Goal: Task Accomplishment & Management: Manage account settings

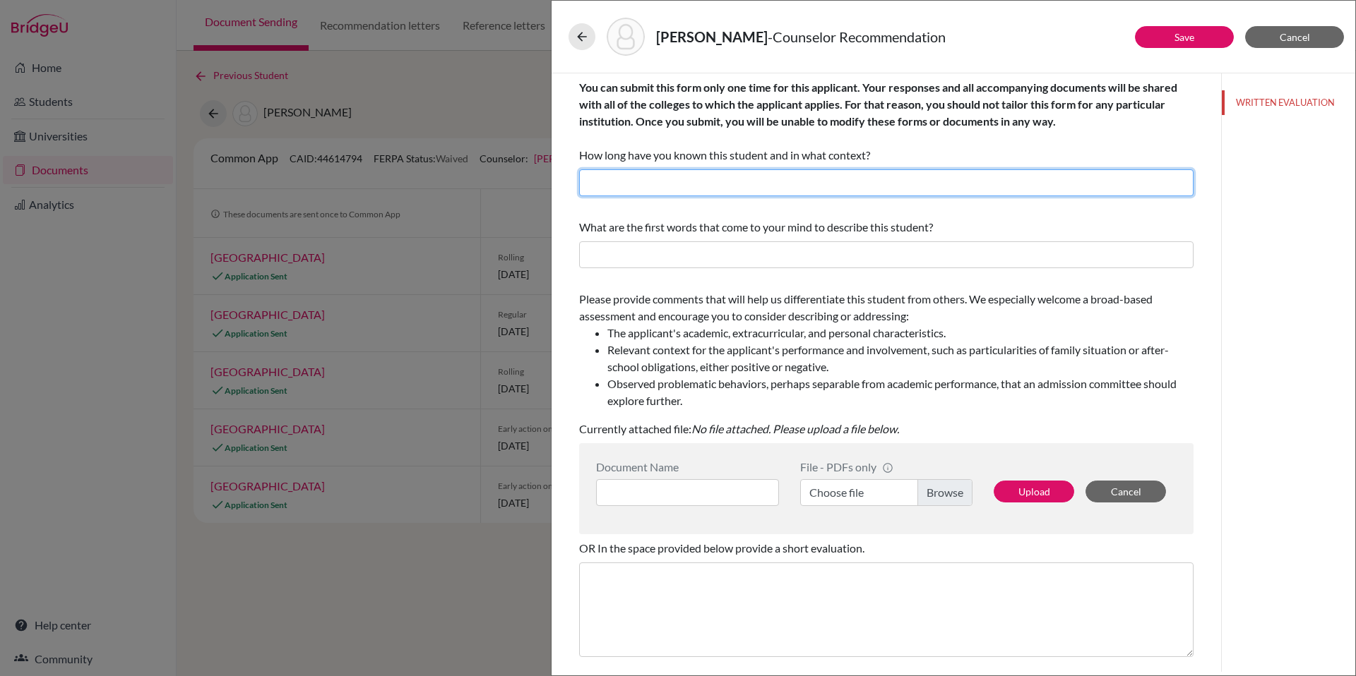
click at [859, 178] on input "text" at bounding box center [886, 182] width 614 height 27
click at [654, 181] on input "1.5 years as his Guidance Counselor" at bounding box center [886, 182] width 614 height 27
type input "1.5 years as her Guidance Counselor"
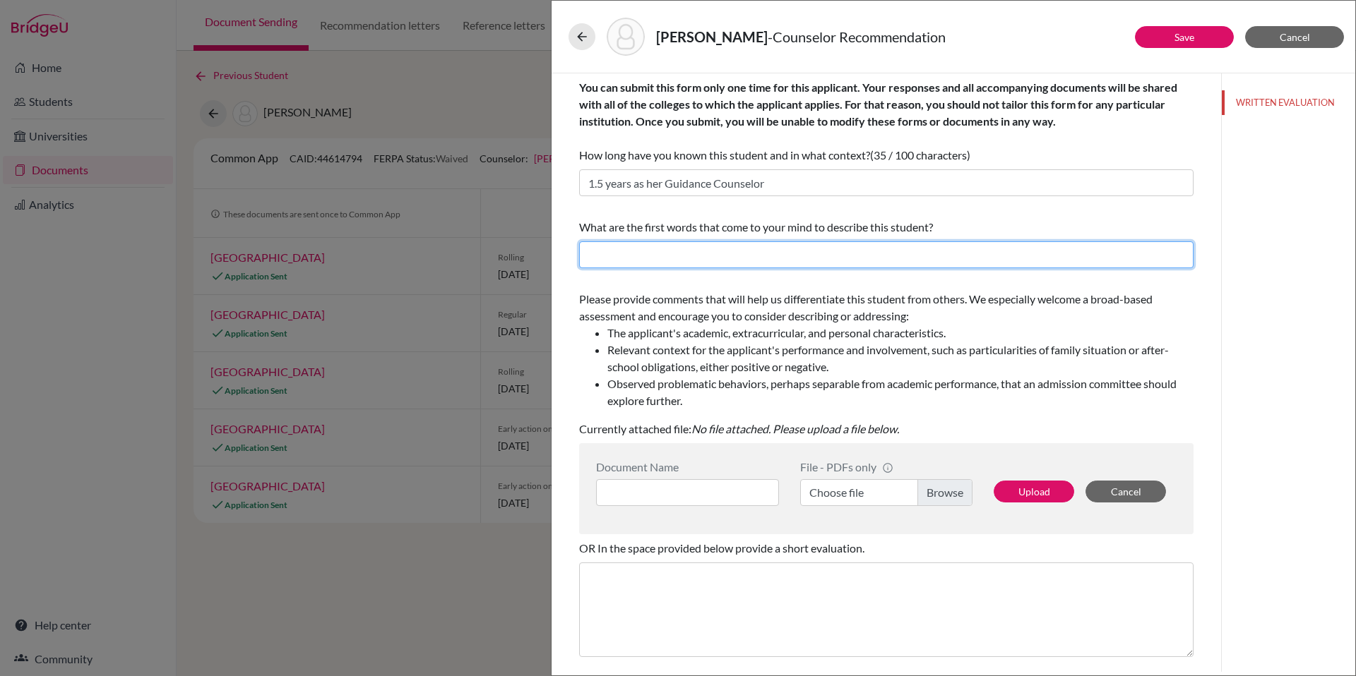
click at [734, 258] on input "text" at bounding box center [886, 254] width 614 height 27
type input "e"
type input "Earnest, Fair, Dedicated, Encouraging"
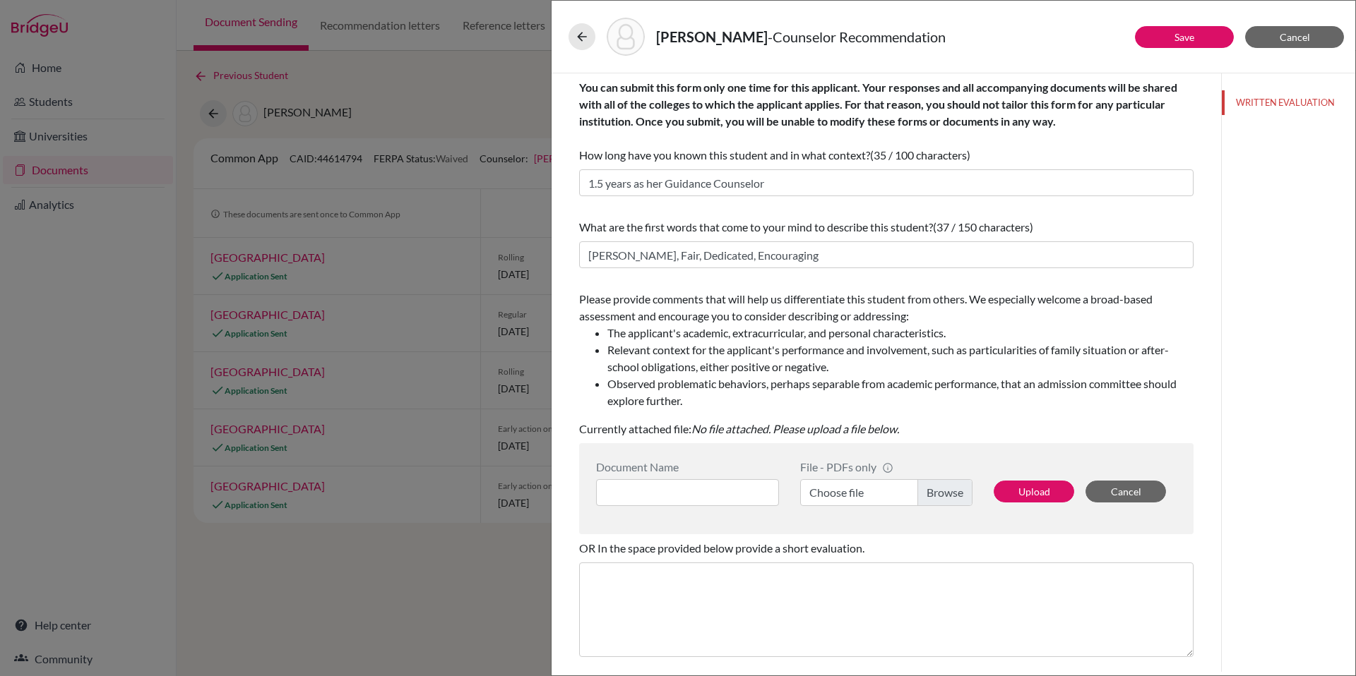
click at [754, 374] on li "Relevant context for the applicant's performance and involvement, such as parti…" at bounding box center [900, 359] width 586 height 34
click at [923, 496] on label "Choose file" at bounding box center [886, 492] width 172 height 27
click at [923, 496] on input "Choose file" at bounding box center [886, 492] width 172 height 27
click at [720, 492] on input at bounding box center [687, 492] width 183 height 27
paste input "Fairweather, Micah Counselor Recommendation"
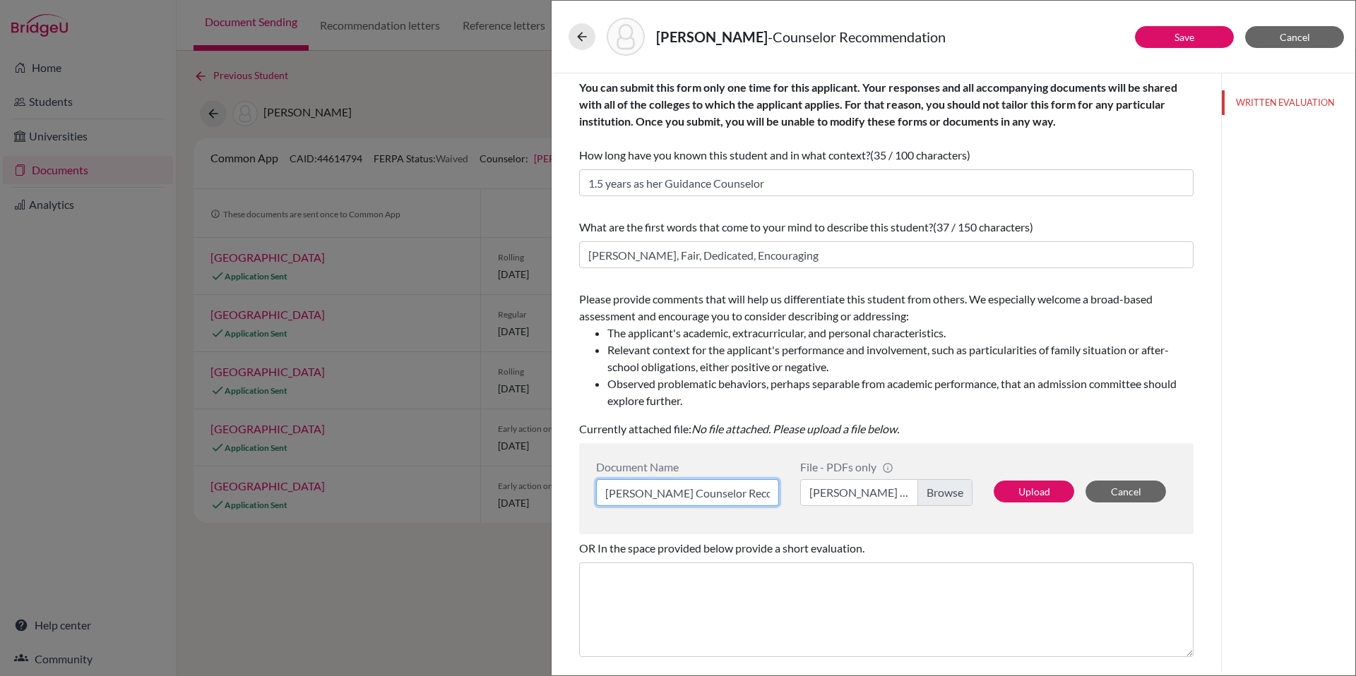
scroll to position [0, 76]
type input "Fairweather, Micah Counselor Recommendation"
click at [1008, 491] on button "Upload" at bounding box center [1033, 492] width 80 height 22
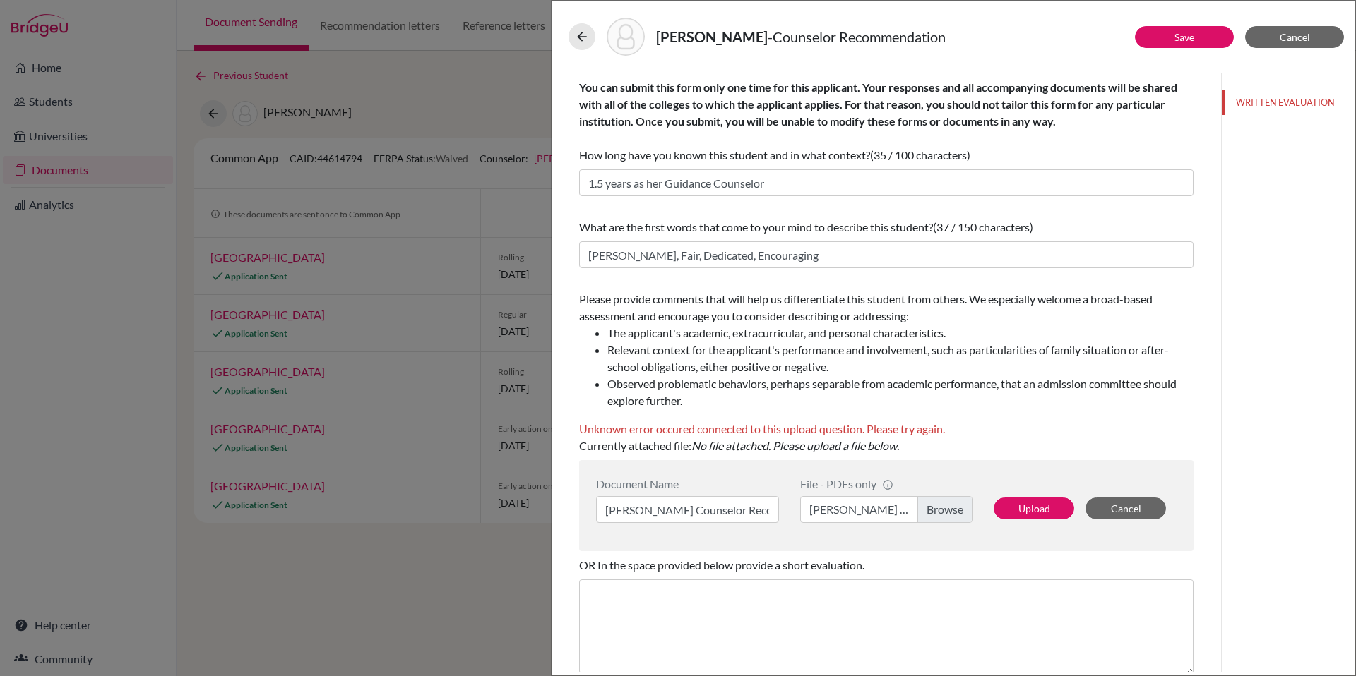
click at [945, 511] on label "Fairweather, Micah Counselor Recommendation.pdf" at bounding box center [886, 509] width 172 height 27
click at [945, 511] on input "Fairweather, Micah Counselor Recommendation.pdf" at bounding box center [886, 509] width 172 height 27
click at [1030, 508] on button "Upload" at bounding box center [1033, 509] width 80 height 22
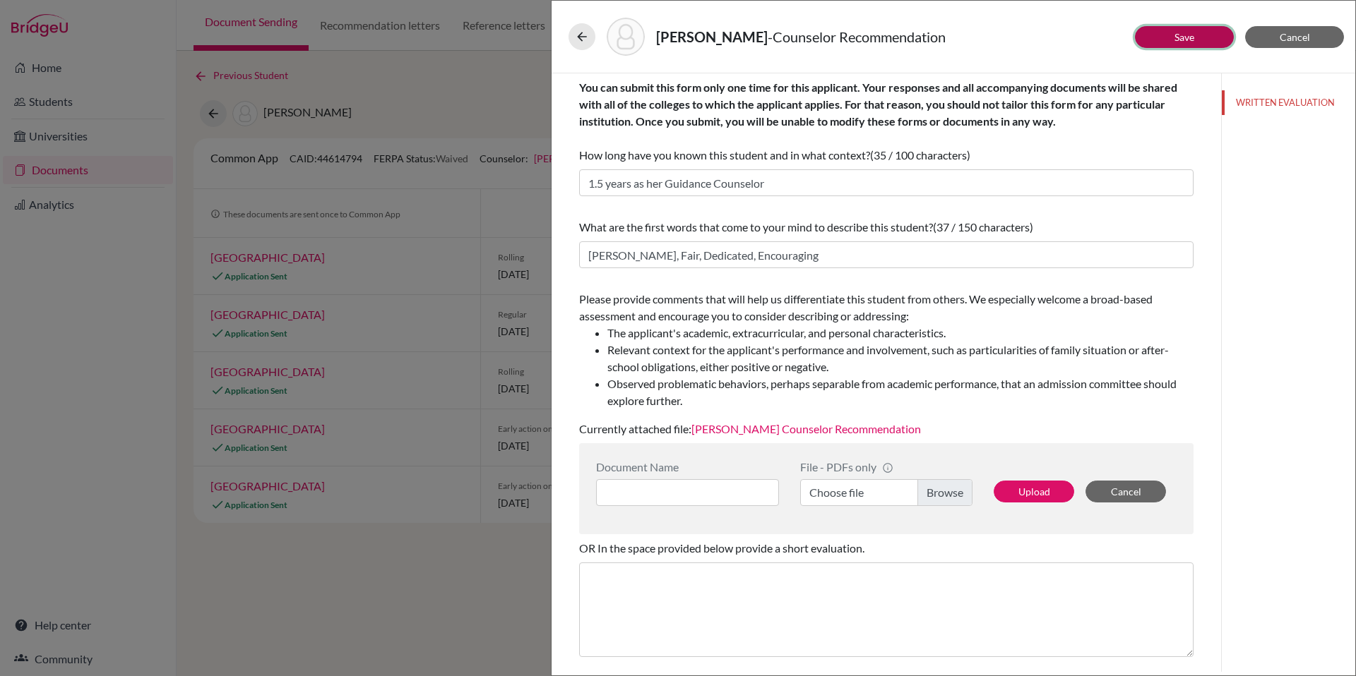
click at [1188, 35] on link "Save" at bounding box center [1184, 37] width 20 height 12
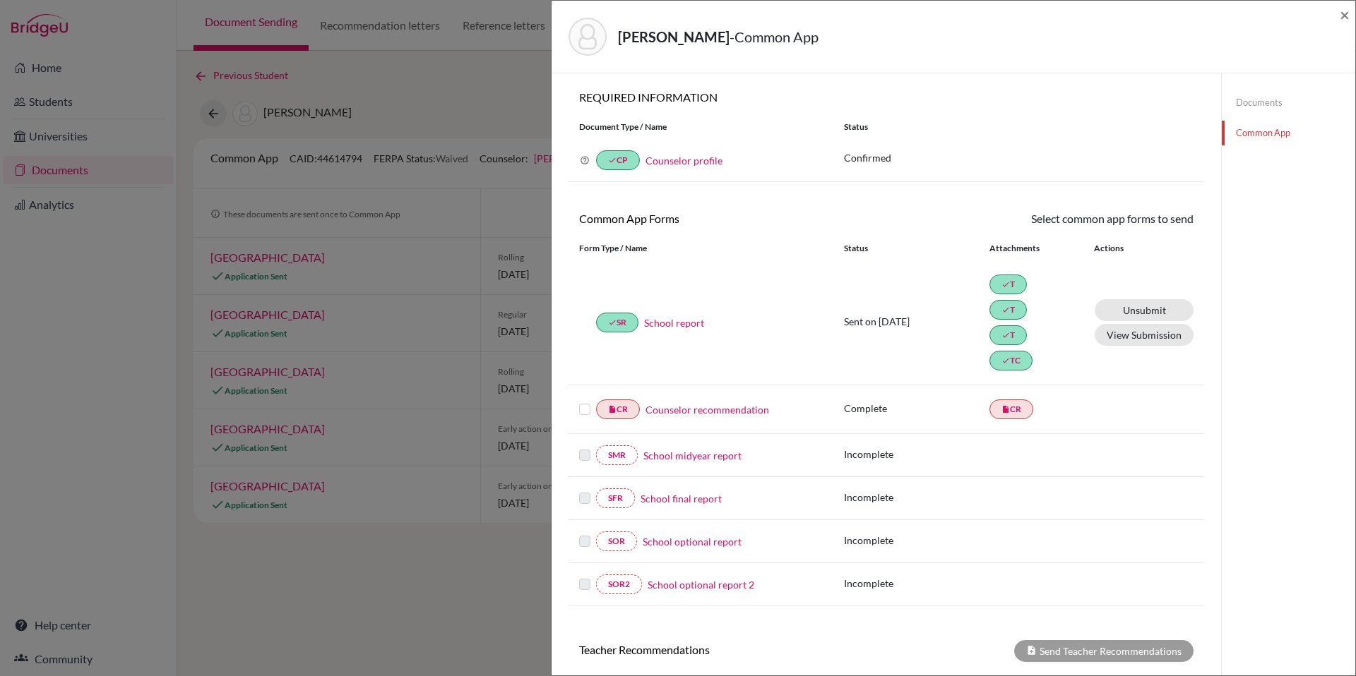
click at [584, 401] on label at bounding box center [584, 401] width 11 height 0
click at [0, 0] on input "checkbox" at bounding box center [0, 0] width 0 height 0
click at [1147, 220] on icon at bounding box center [1152, 220] width 11 height 11
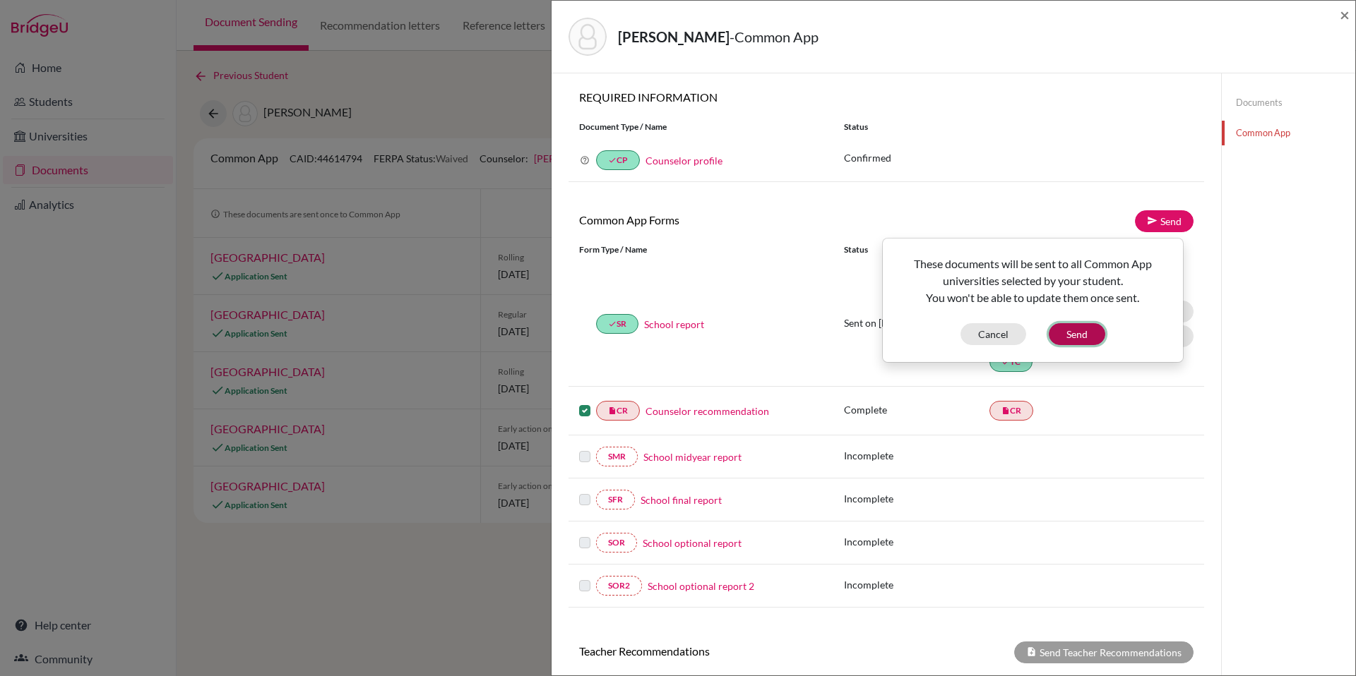
click at [1063, 336] on button "Send" at bounding box center [1076, 334] width 56 height 22
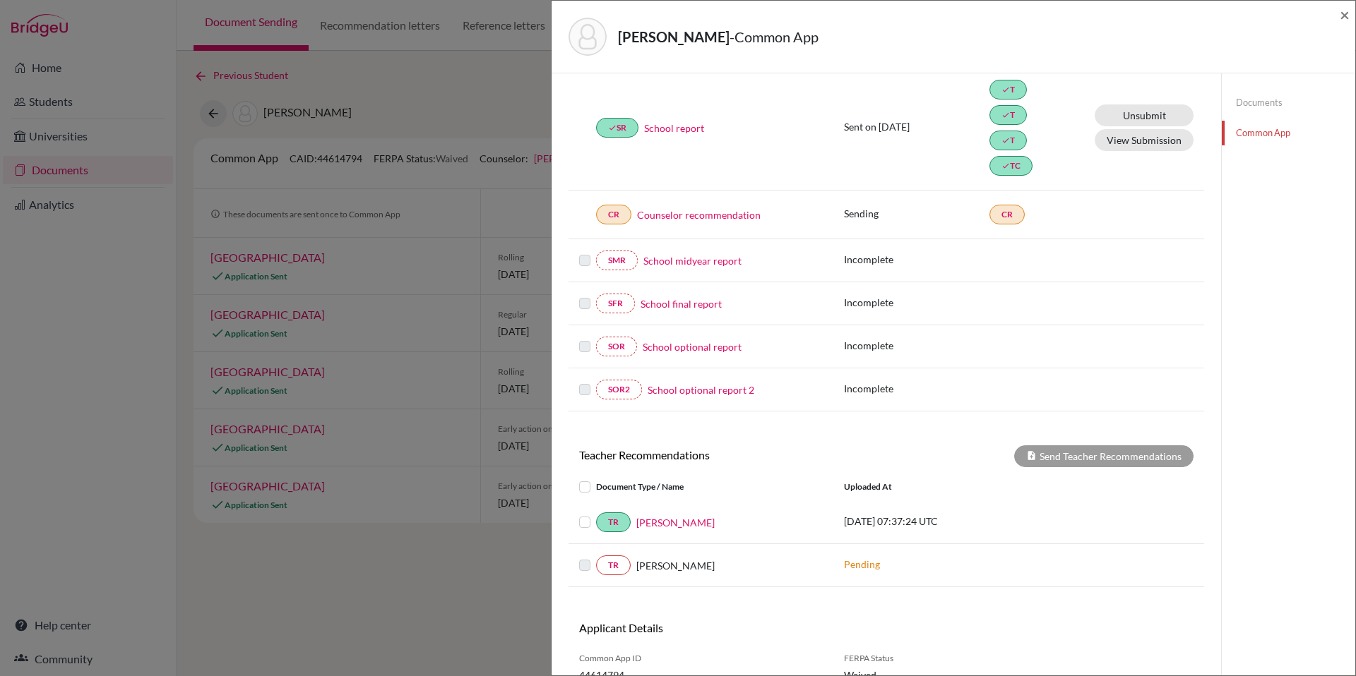
scroll to position [261, 0]
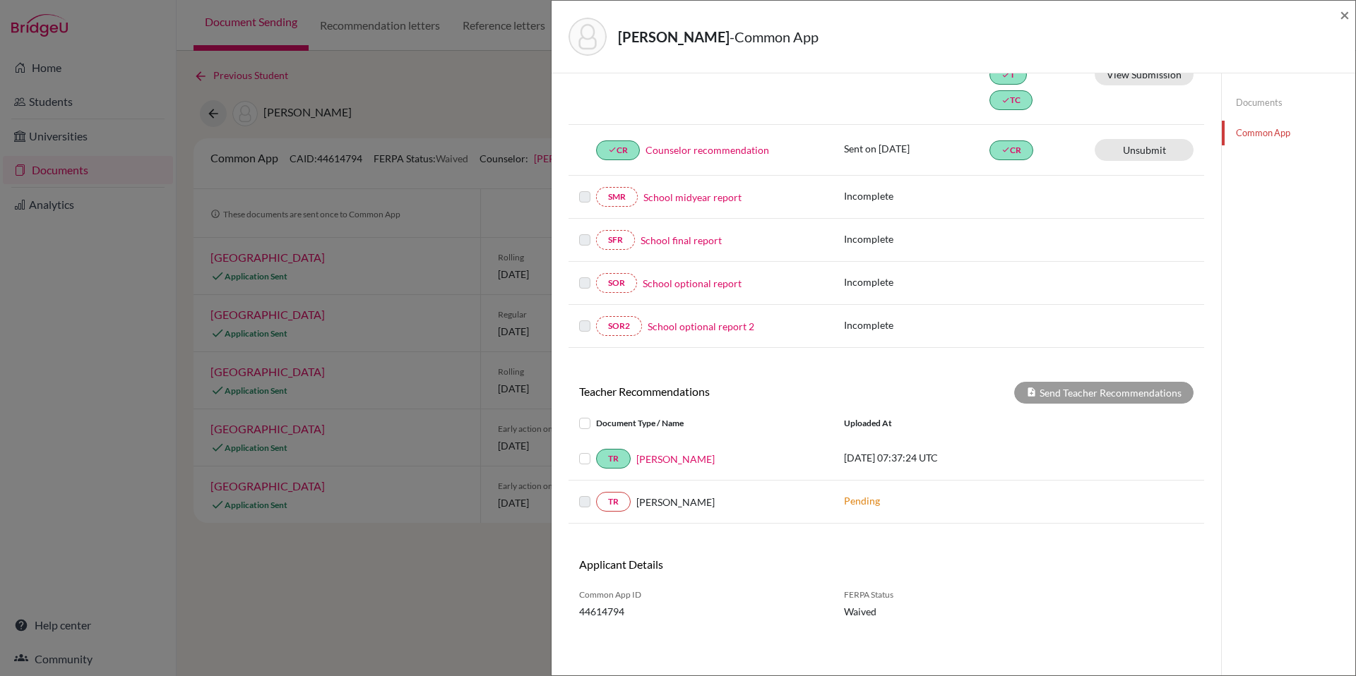
click at [596, 450] on label at bounding box center [596, 450] width 0 height 0
click at [0, 0] on input "checkbox" at bounding box center [0, 0] width 0 height 0
click at [1031, 396] on button "Send Teacher Recommendations" at bounding box center [1103, 393] width 179 height 22
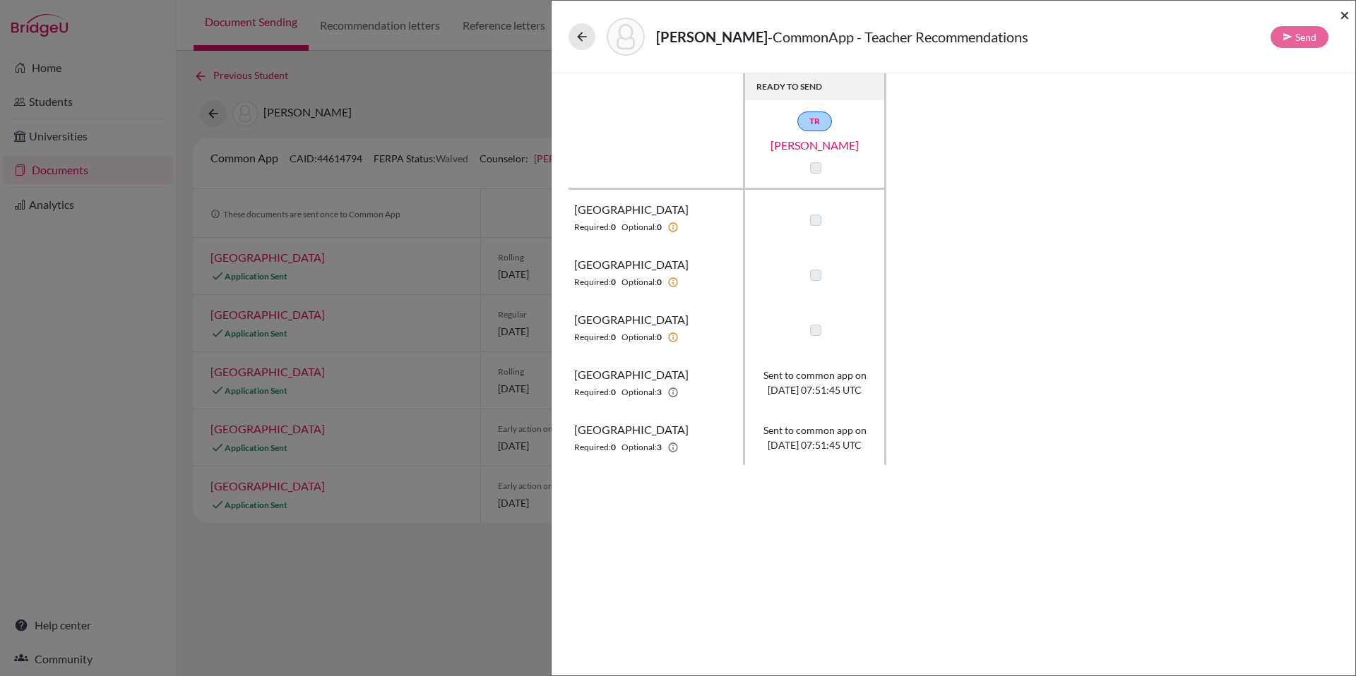
click at [1346, 20] on span "×" at bounding box center [1344, 14] width 10 height 20
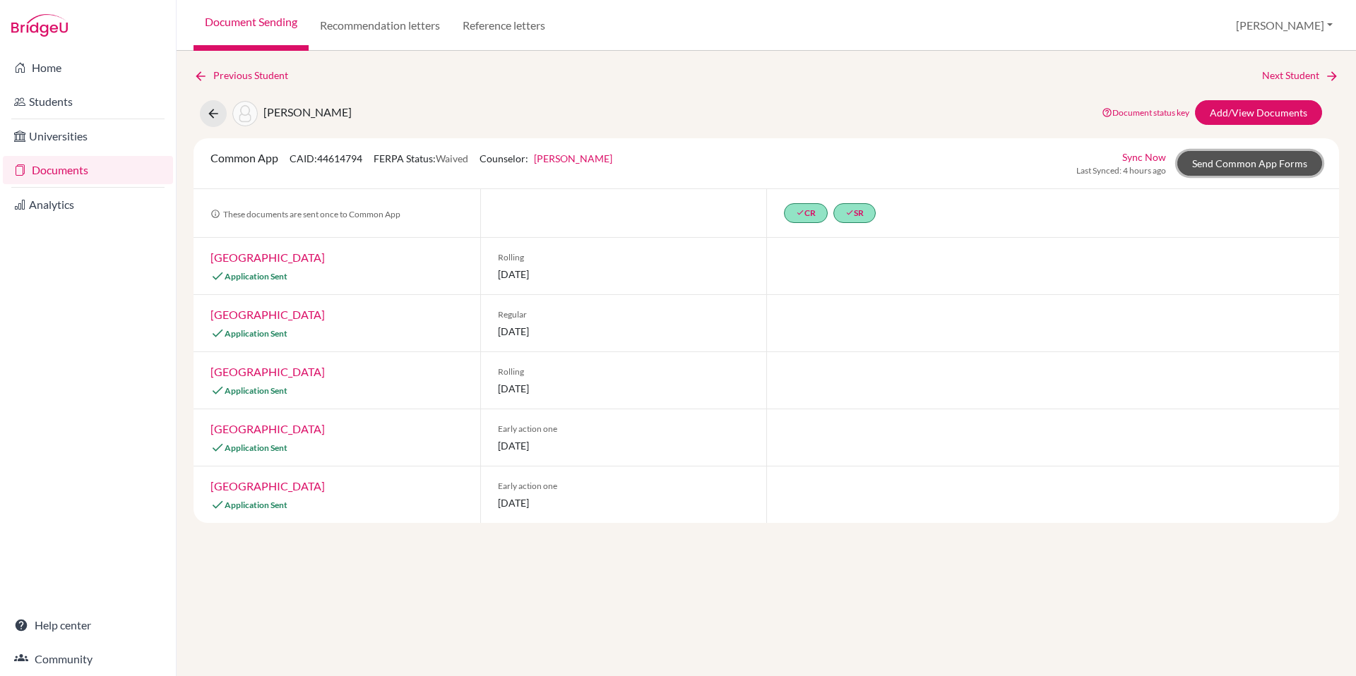
click at [1250, 164] on link "Send Common App Forms" at bounding box center [1249, 163] width 145 height 25
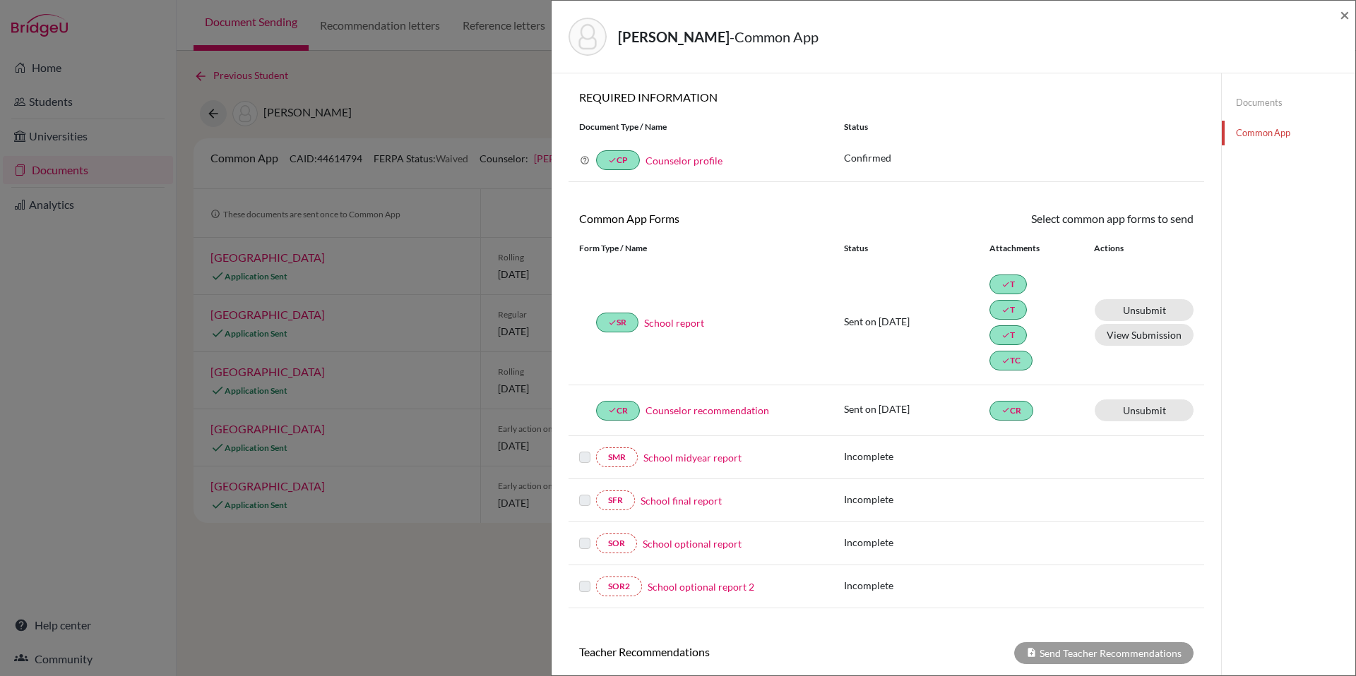
click at [1242, 103] on link "Documents" at bounding box center [1287, 102] width 133 height 25
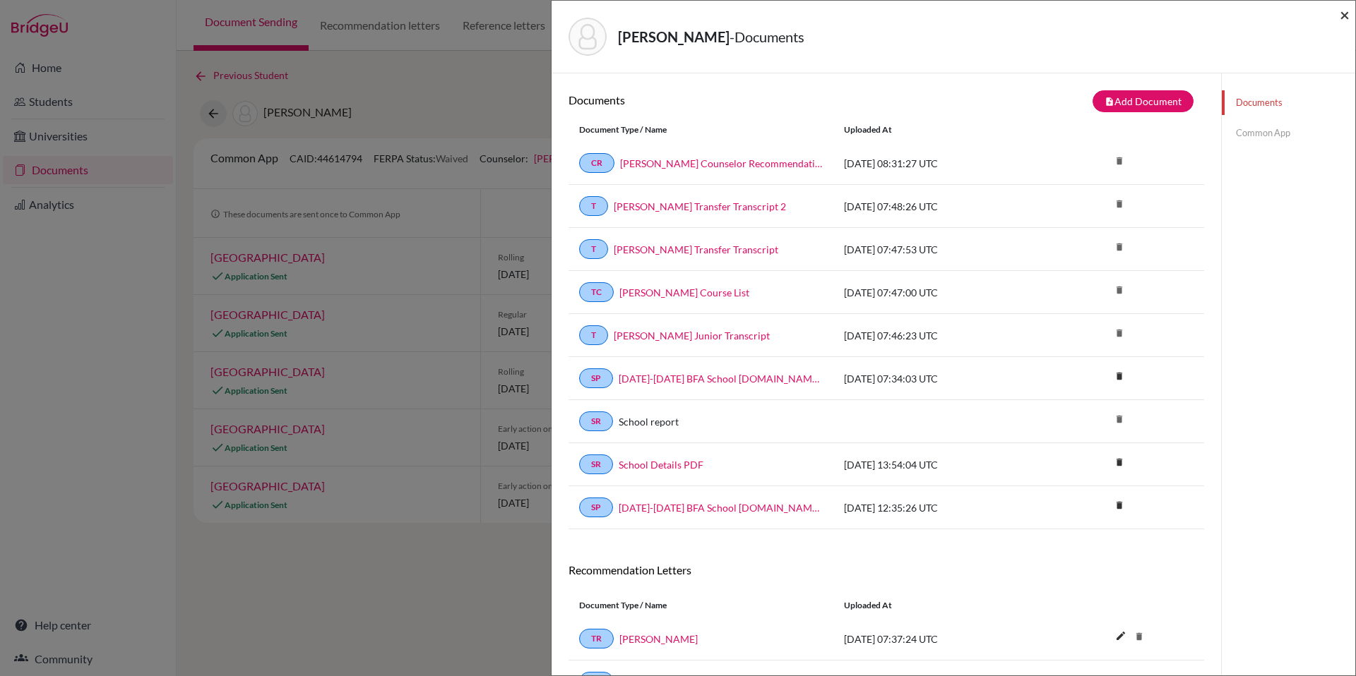
click at [1344, 13] on span "×" at bounding box center [1344, 14] width 10 height 20
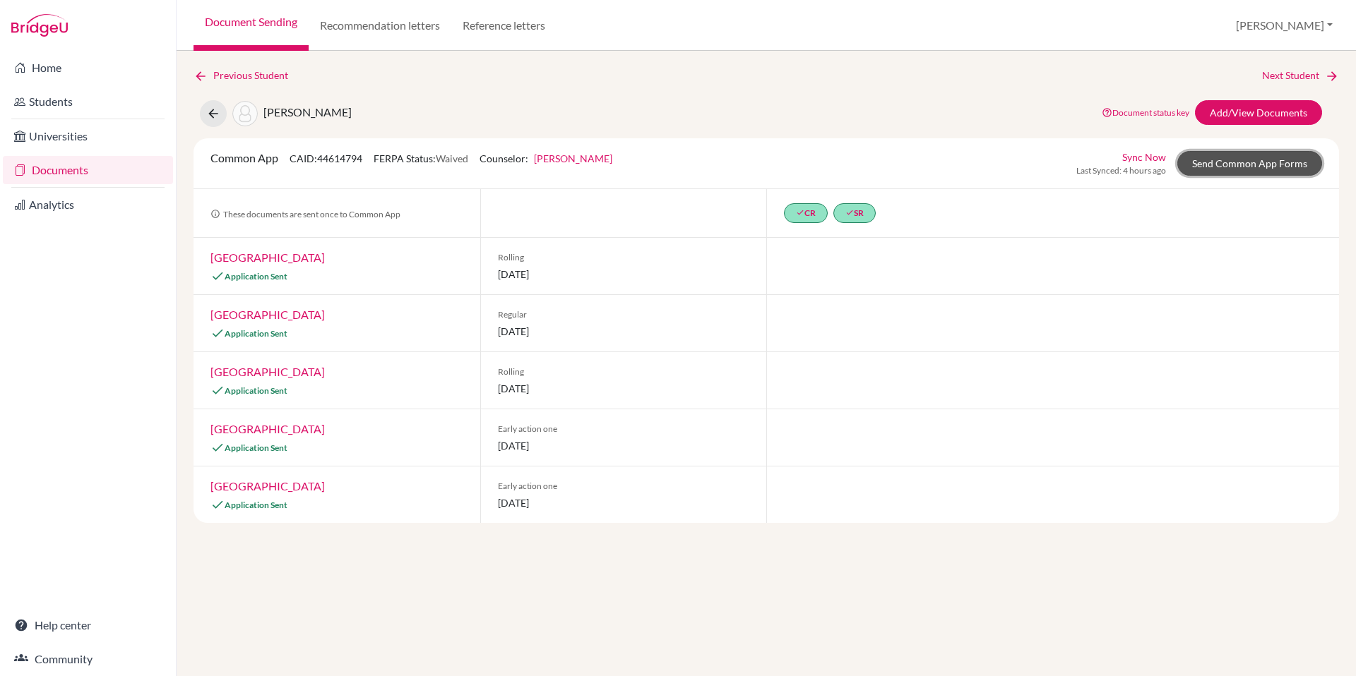
click at [1257, 164] on link "Send Common App Forms" at bounding box center [1249, 163] width 145 height 25
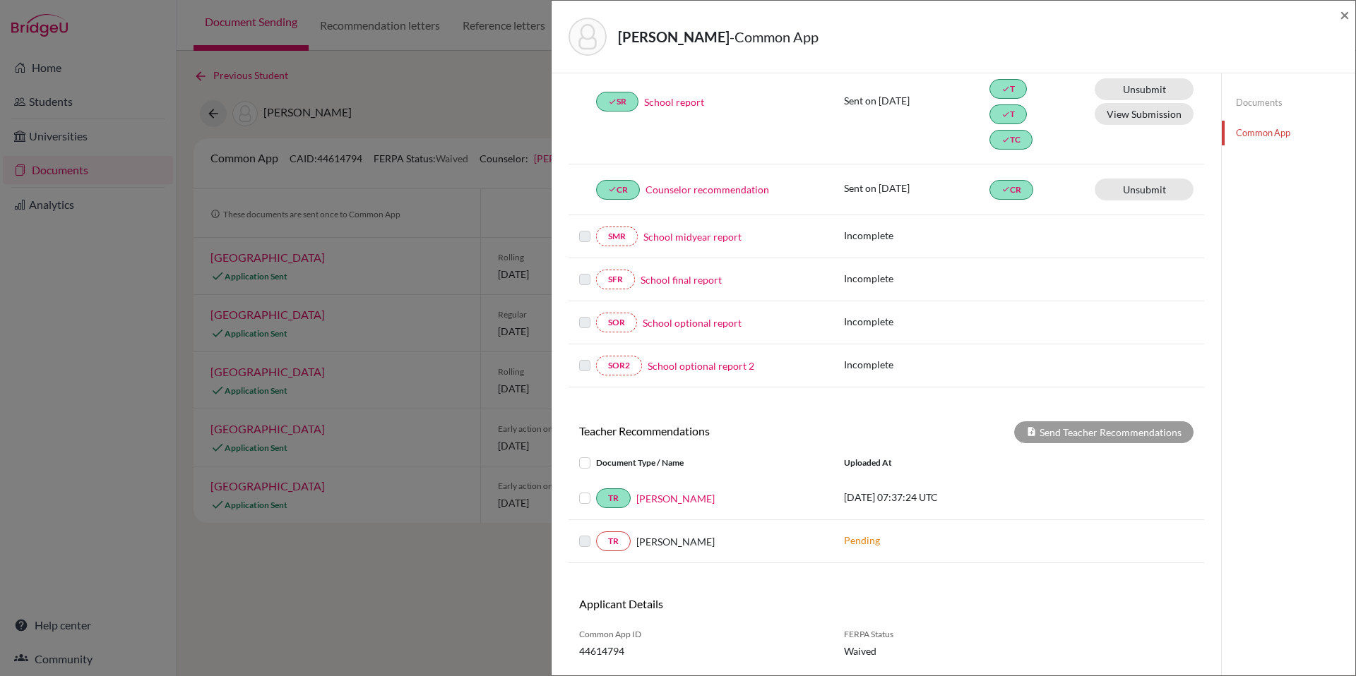
scroll to position [261, 0]
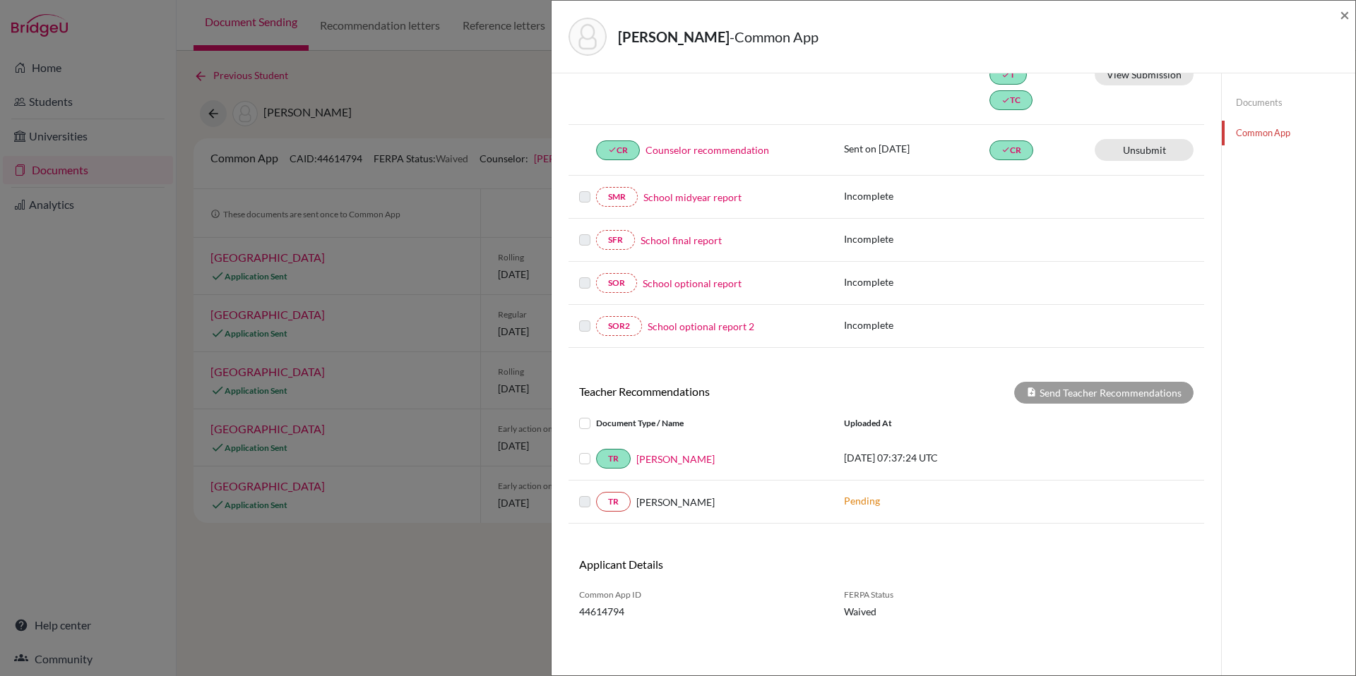
click at [596, 415] on label at bounding box center [596, 415] width 0 height 0
click at [0, 0] on input "checkbox" at bounding box center [0, 0] width 0 height 0
click at [1039, 395] on button "Send Teacher Recommendations" at bounding box center [1103, 393] width 179 height 22
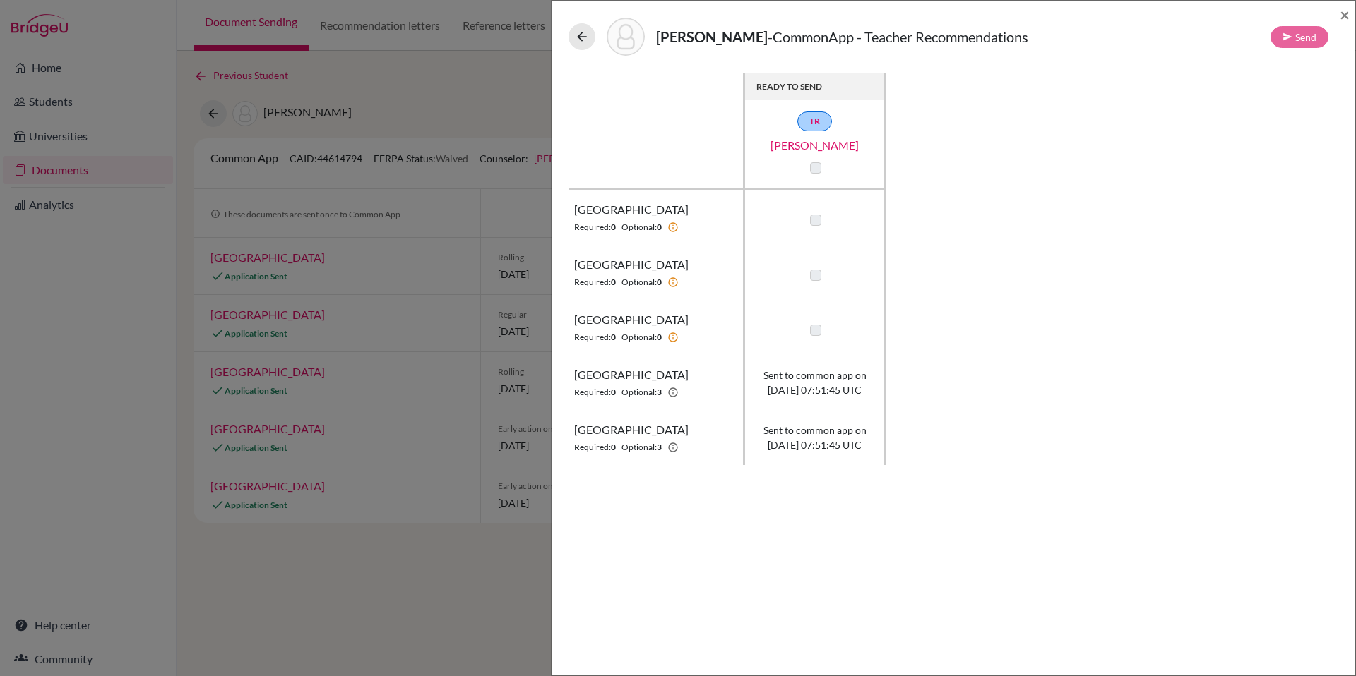
click at [1337, 15] on div "Fairweather, Micah - CommonApp - Teacher Recommendations Send ×" at bounding box center [953, 36] width 792 height 61
click at [1345, 16] on span "×" at bounding box center [1344, 14] width 10 height 20
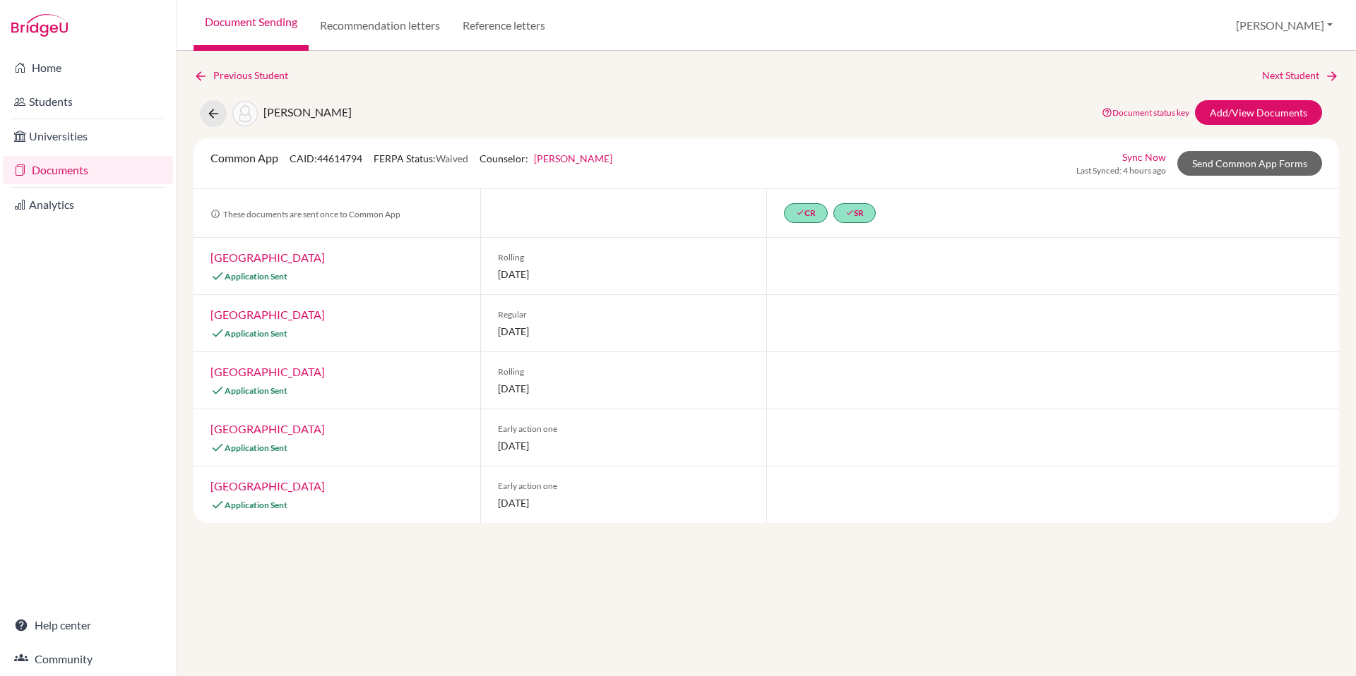
click at [56, 172] on link "Documents" at bounding box center [88, 170] width 170 height 28
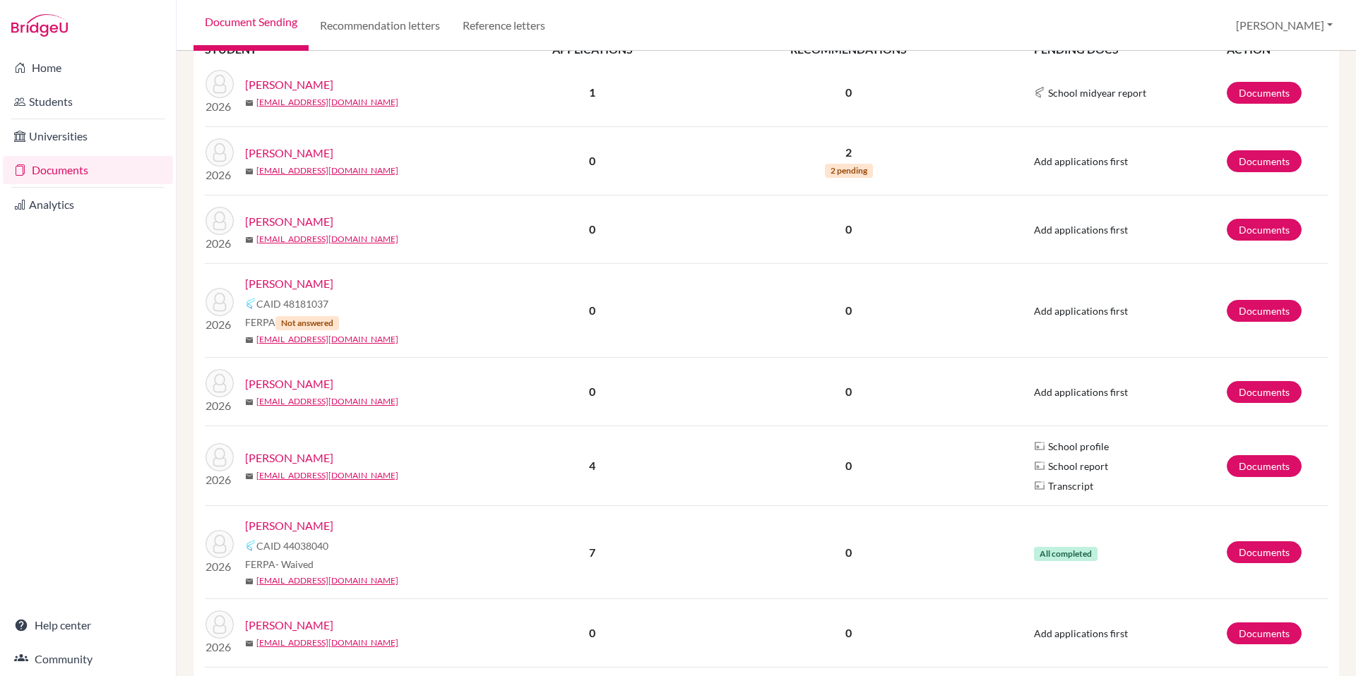
scroll to position [283, 0]
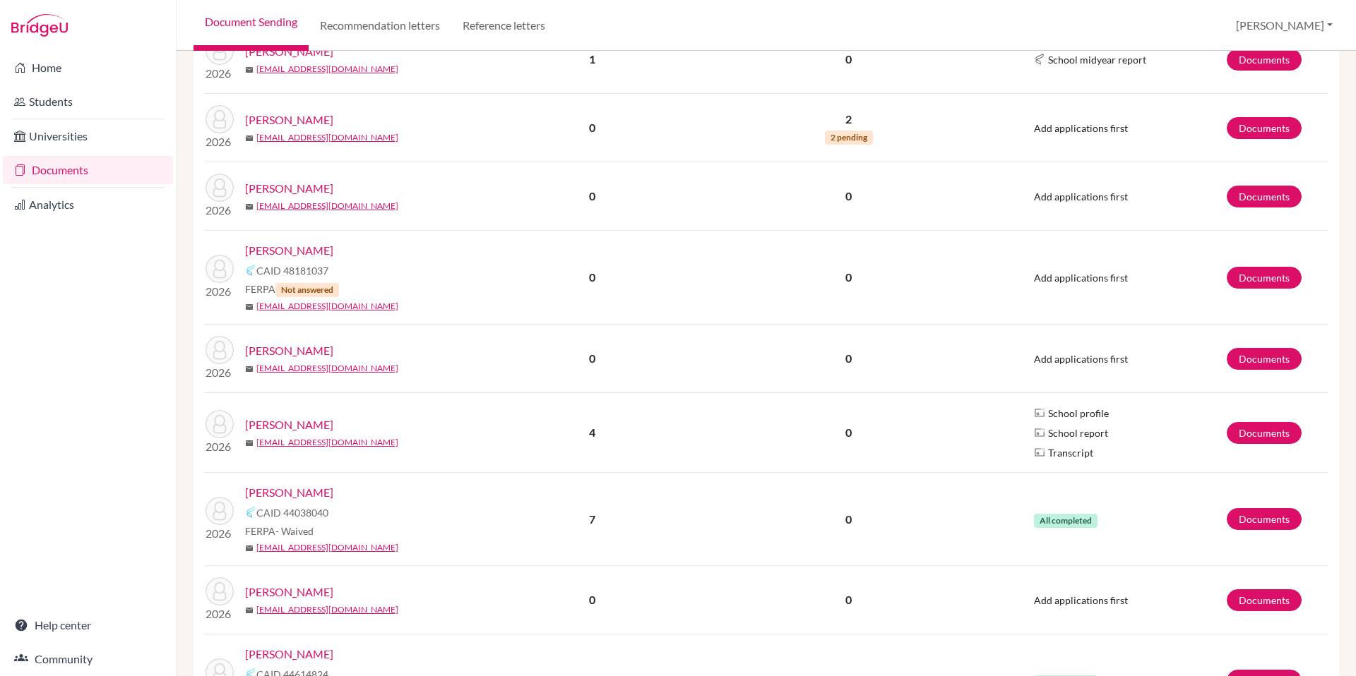
click at [303, 426] on link "[PERSON_NAME]" at bounding box center [289, 425] width 88 height 17
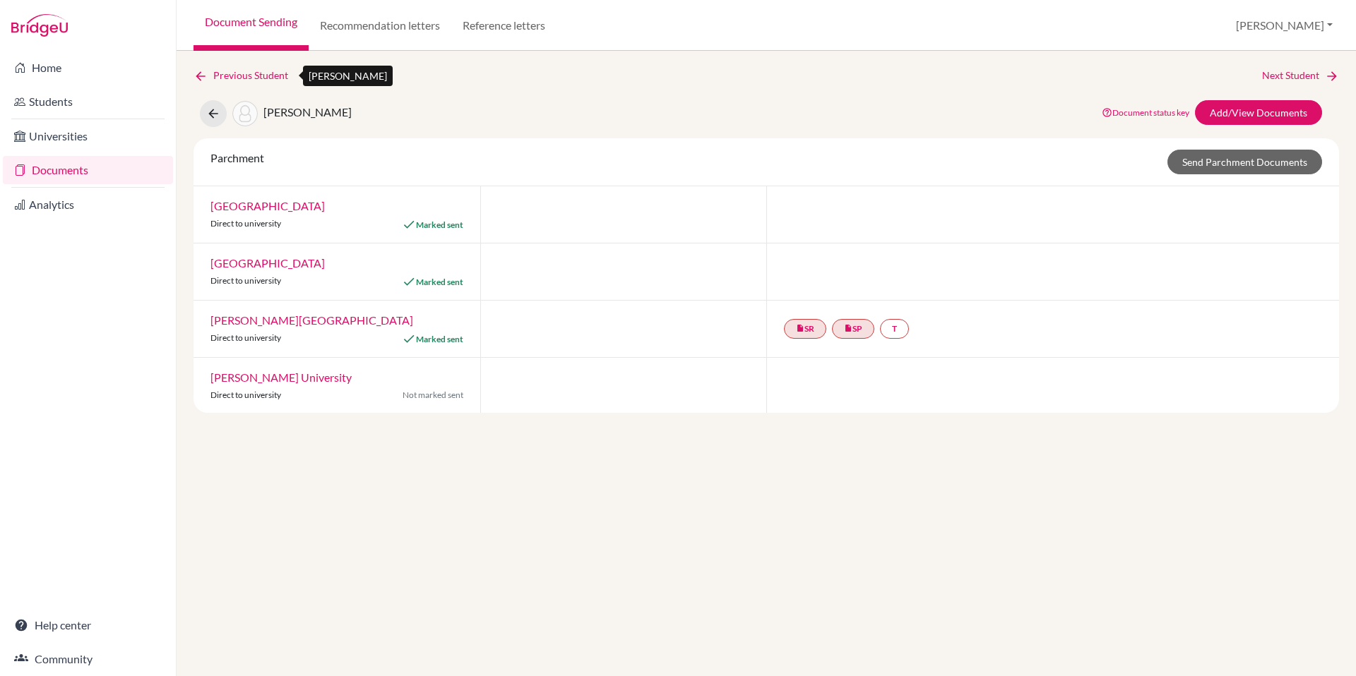
click at [251, 74] on link "Previous Student" at bounding box center [246, 76] width 106 height 16
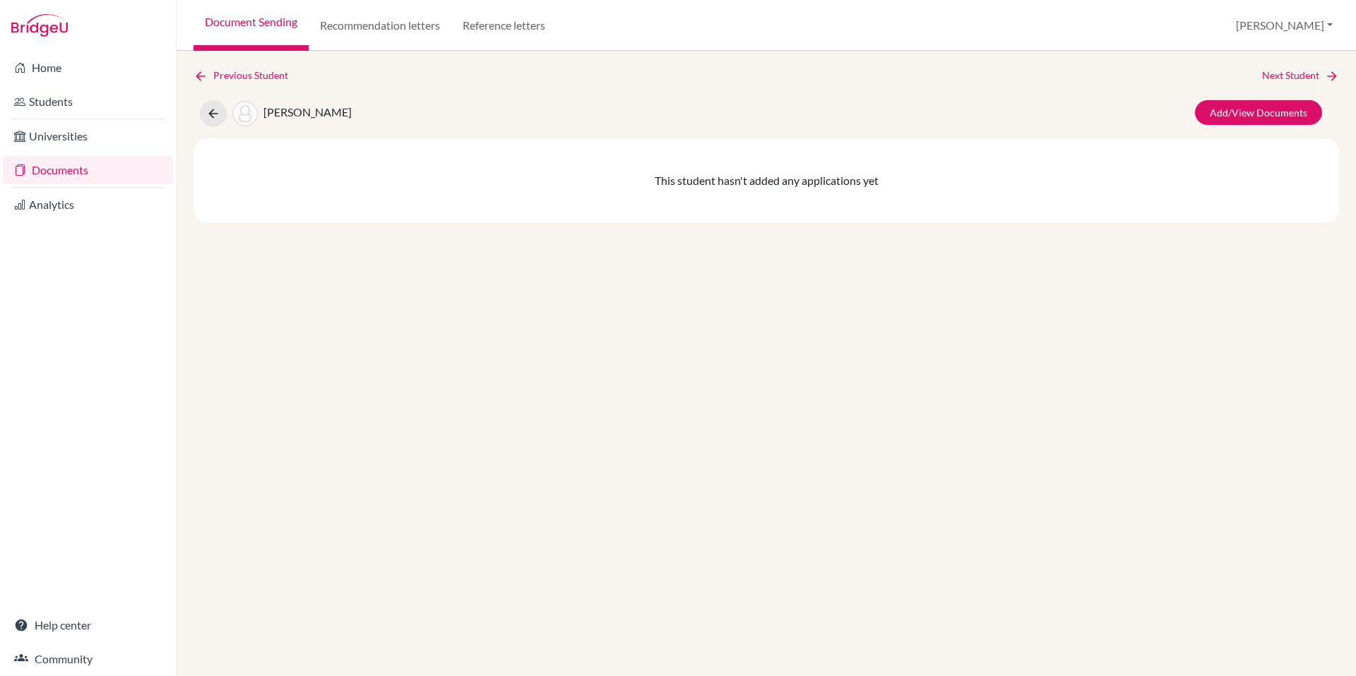
click at [63, 169] on link "Documents" at bounding box center [88, 170] width 170 height 28
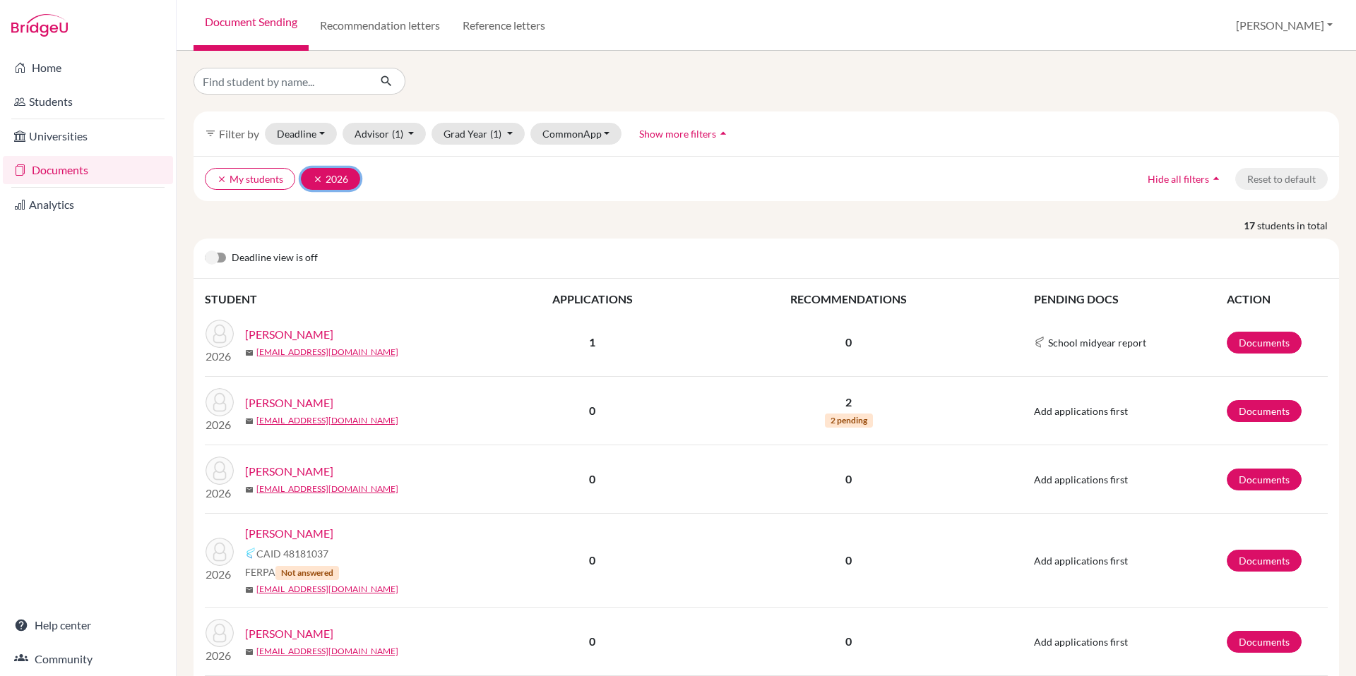
click at [318, 178] on icon "clear" at bounding box center [318, 179] width 10 height 10
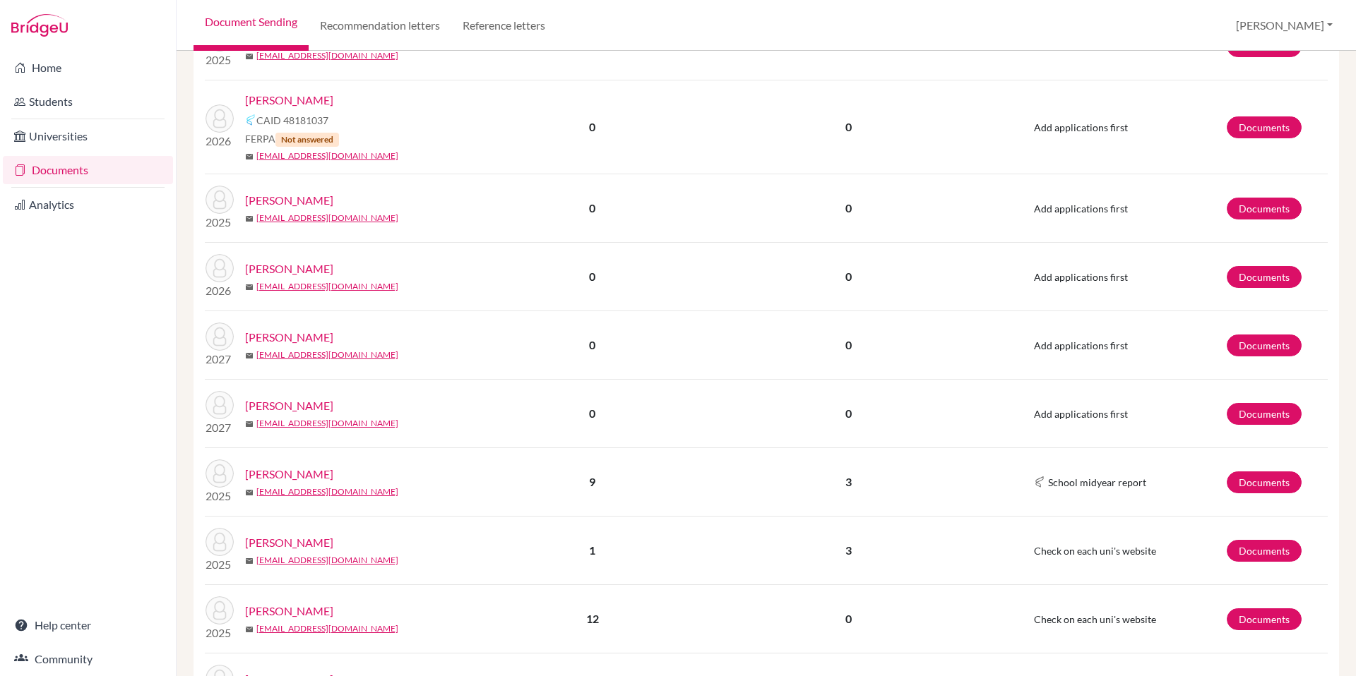
scroll to position [1163, 0]
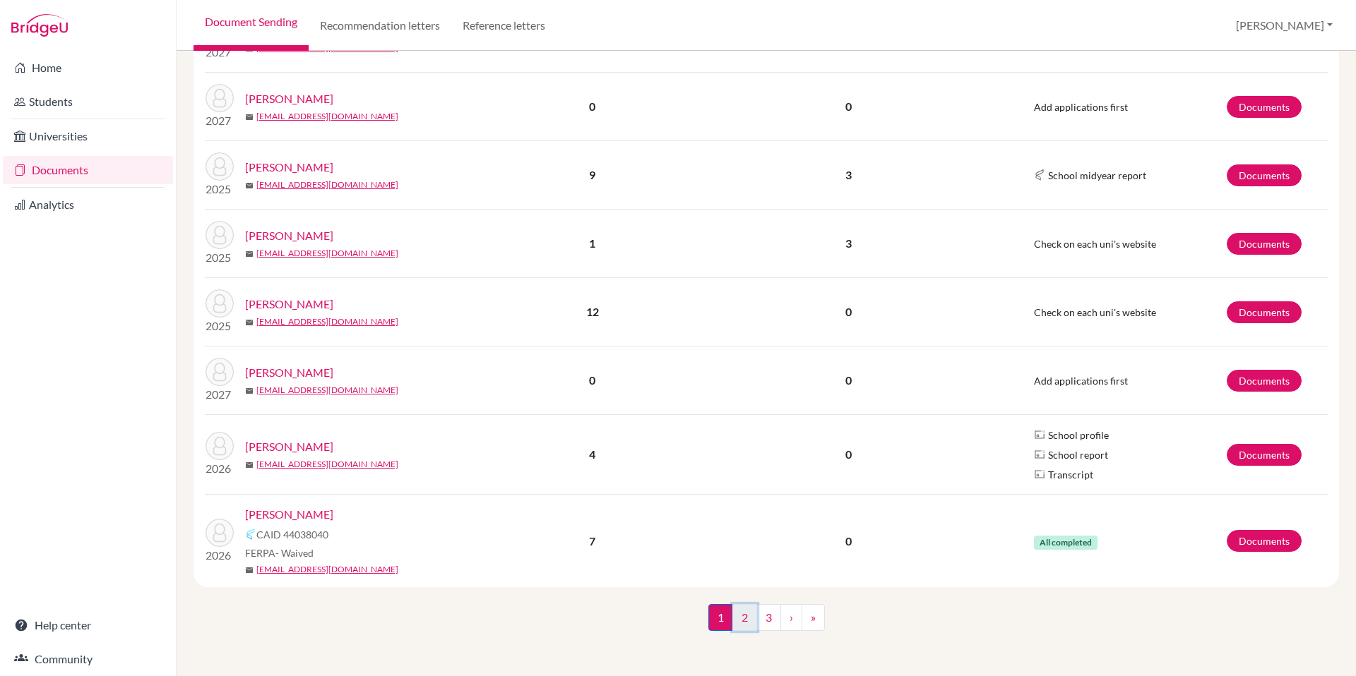
click at [743, 618] on link "2" at bounding box center [744, 617] width 25 height 27
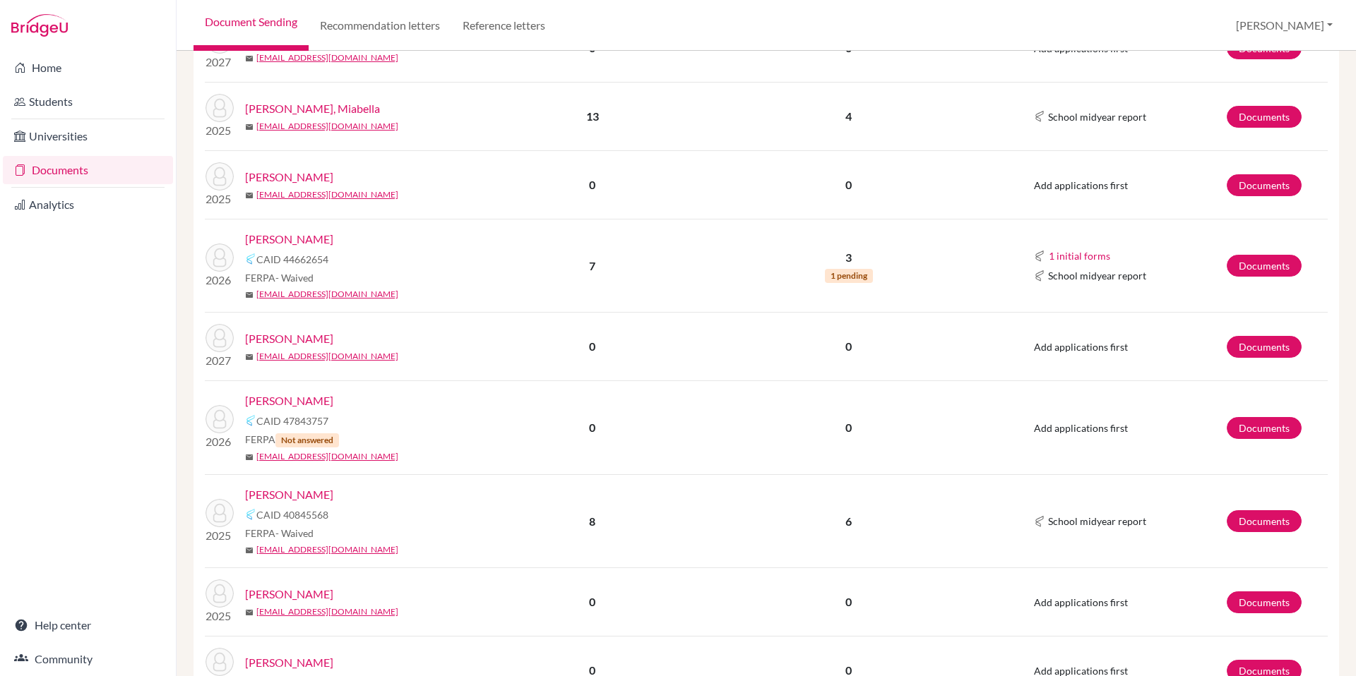
scroll to position [848, 0]
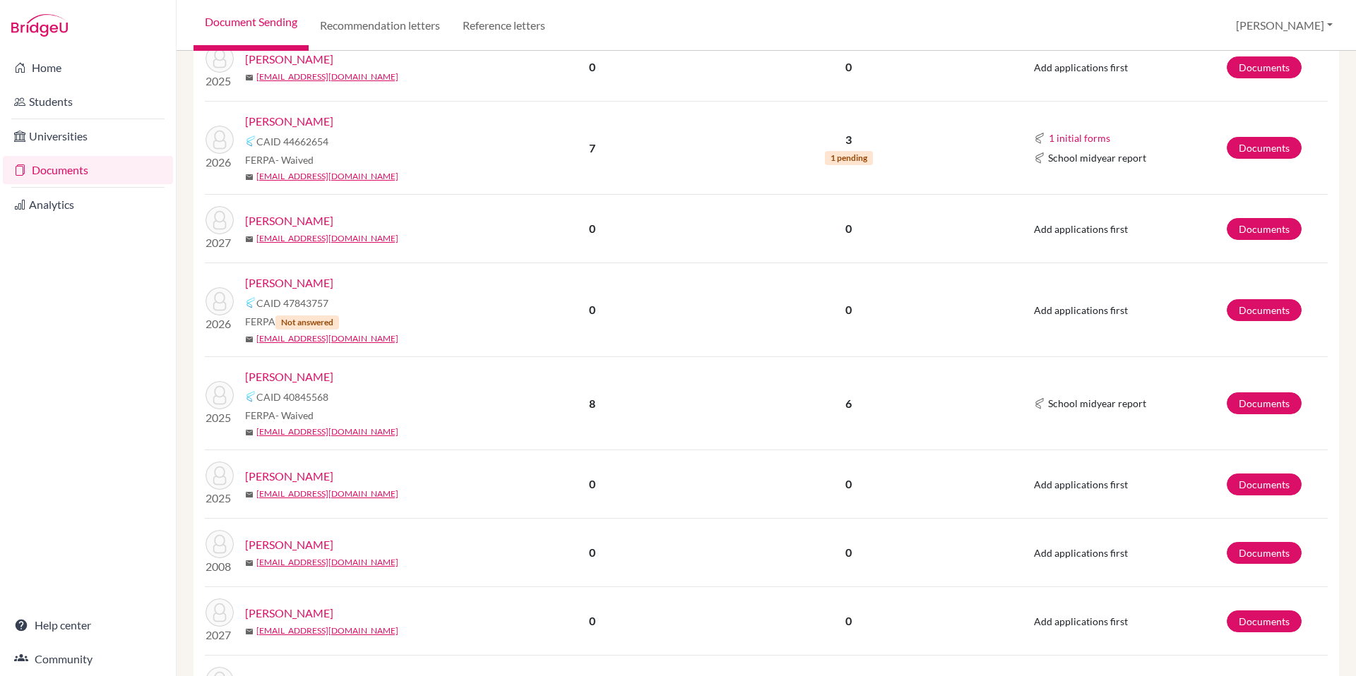
click at [277, 378] on link "Cox, John" at bounding box center [289, 377] width 88 height 17
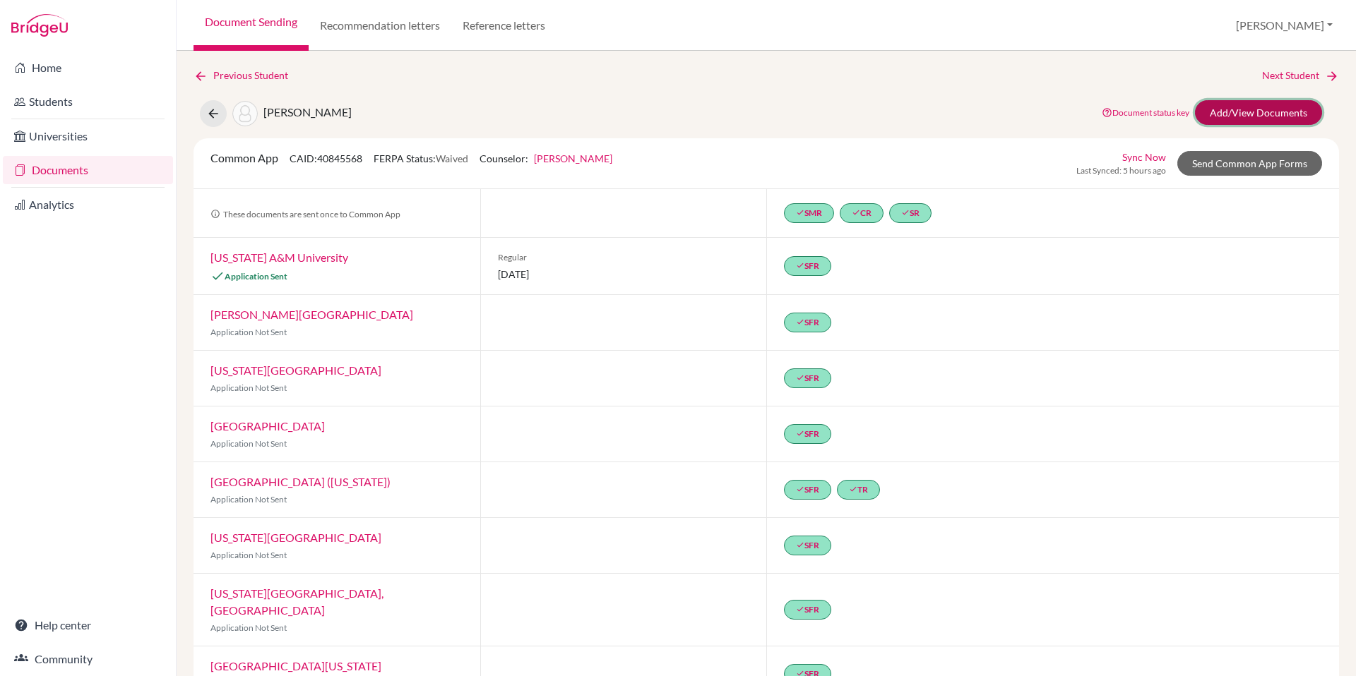
click at [1248, 114] on link "Add/View Documents" at bounding box center [1258, 112] width 127 height 25
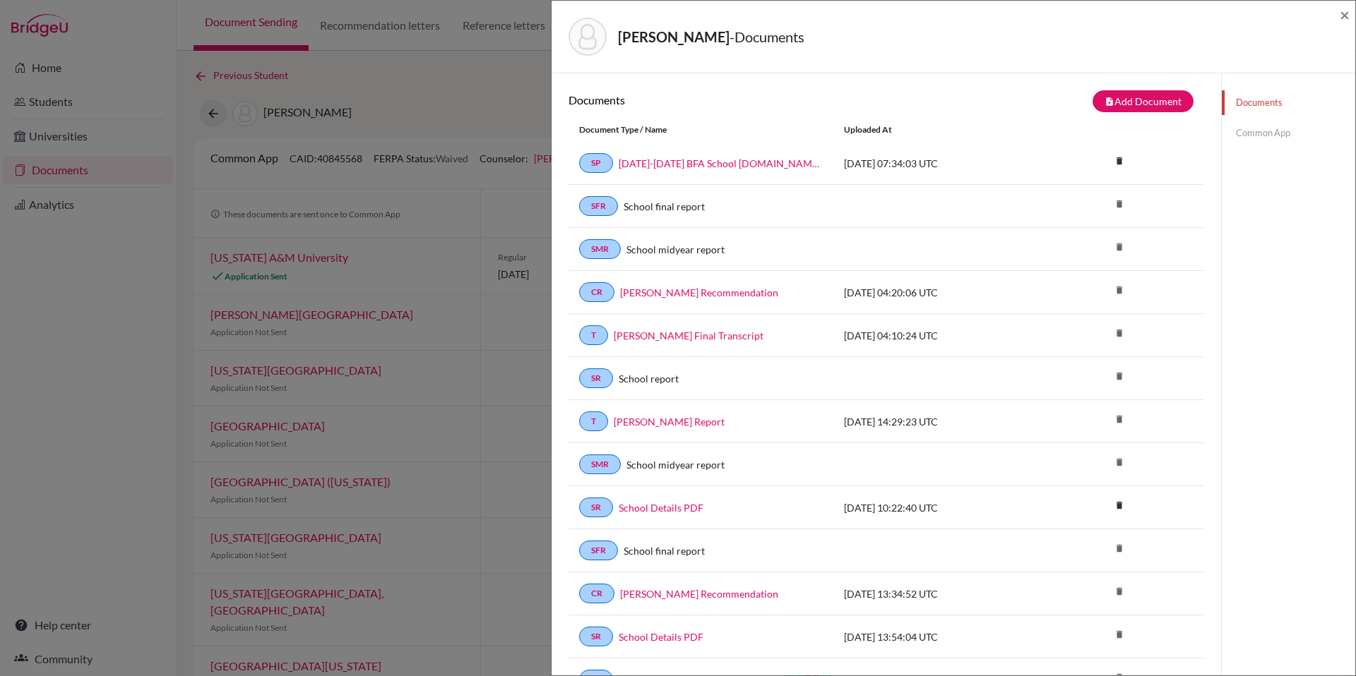
click at [1260, 135] on link "Common App" at bounding box center [1287, 133] width 133 height 25
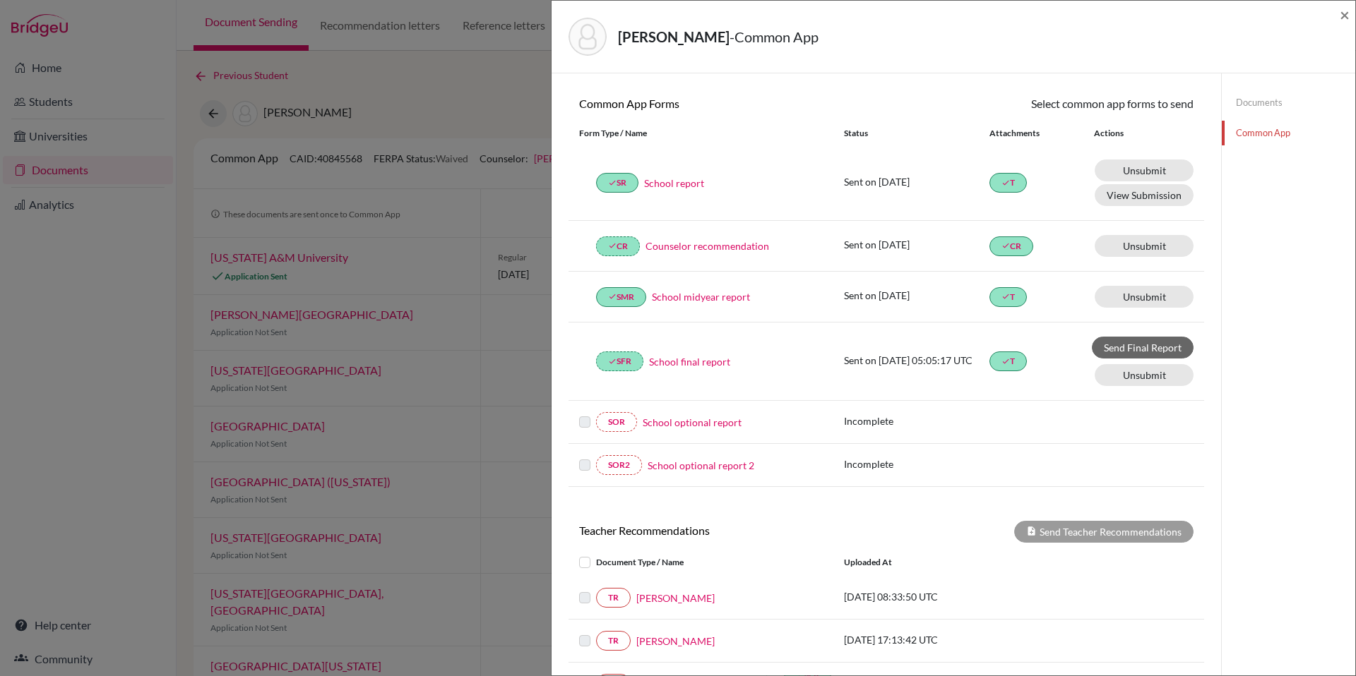
scroll to position [11, 0]
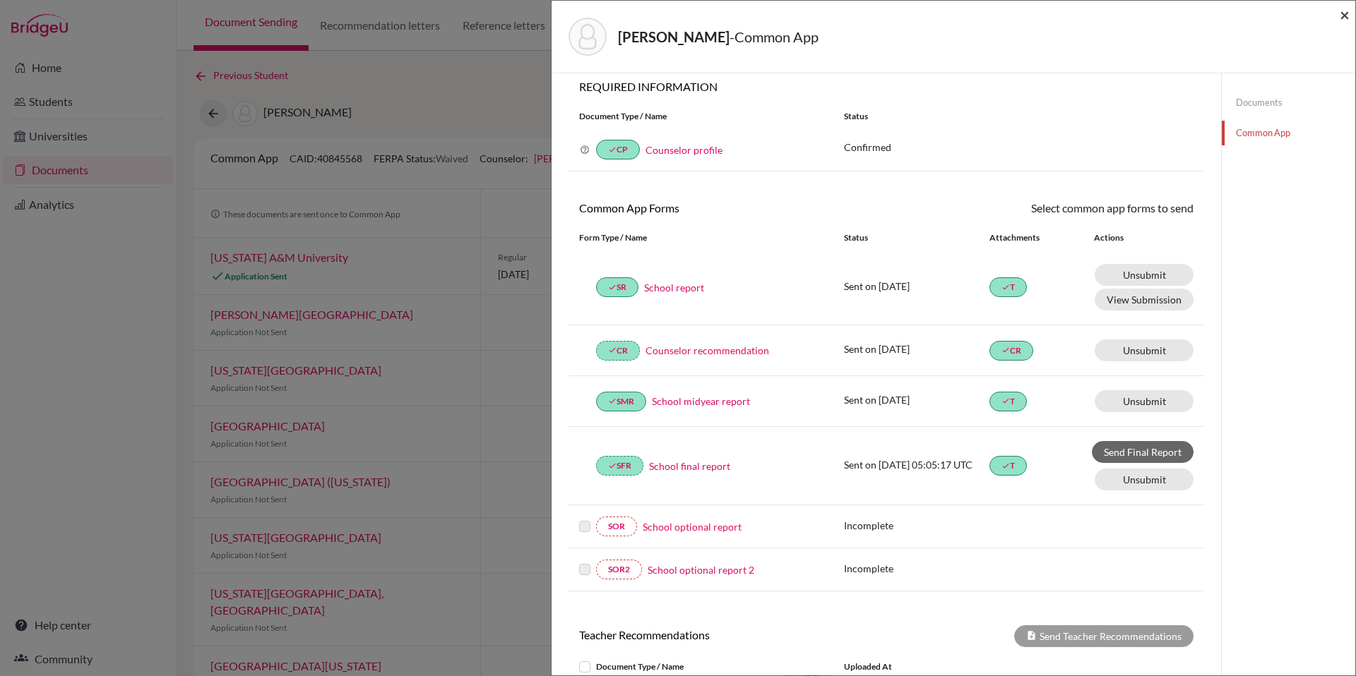
click at [1343, 13] on span "×" at bounding box center [1344, 14] width 10 height 20
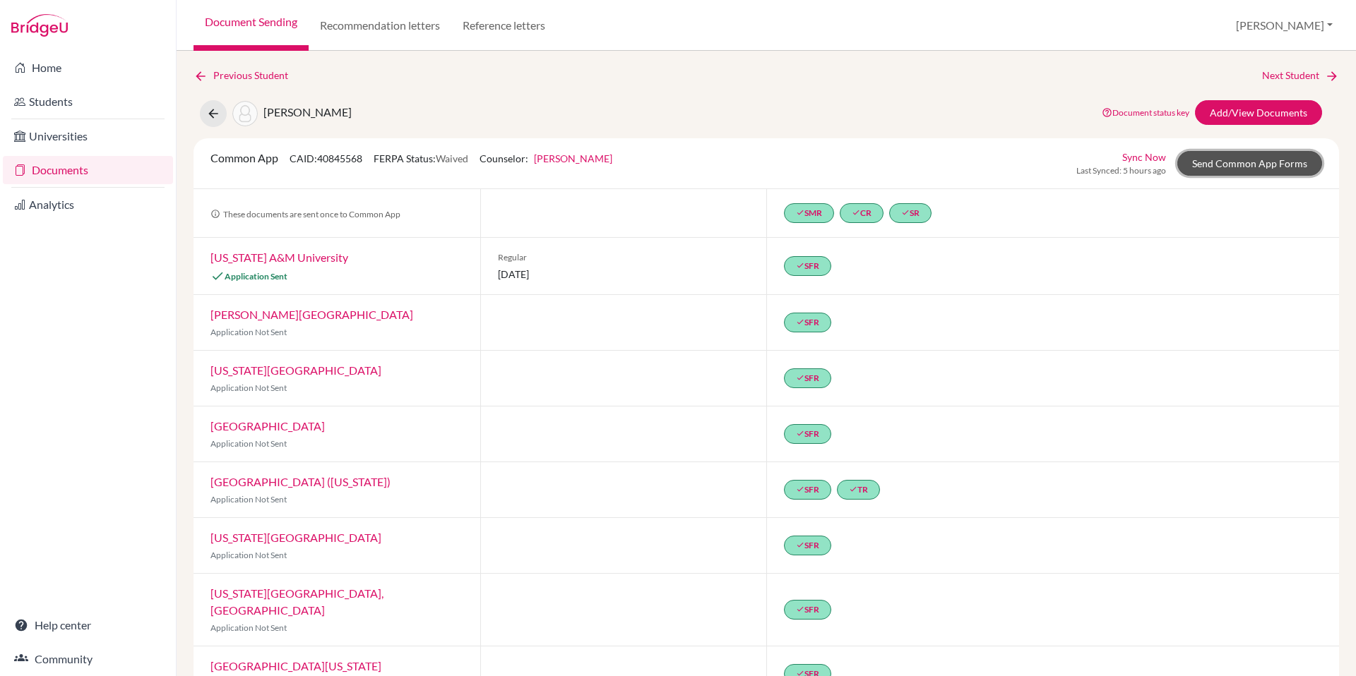
click at [1243, 166] on link "Send Common App Forms" at bounding box center [1249, 163] width 145 height 25
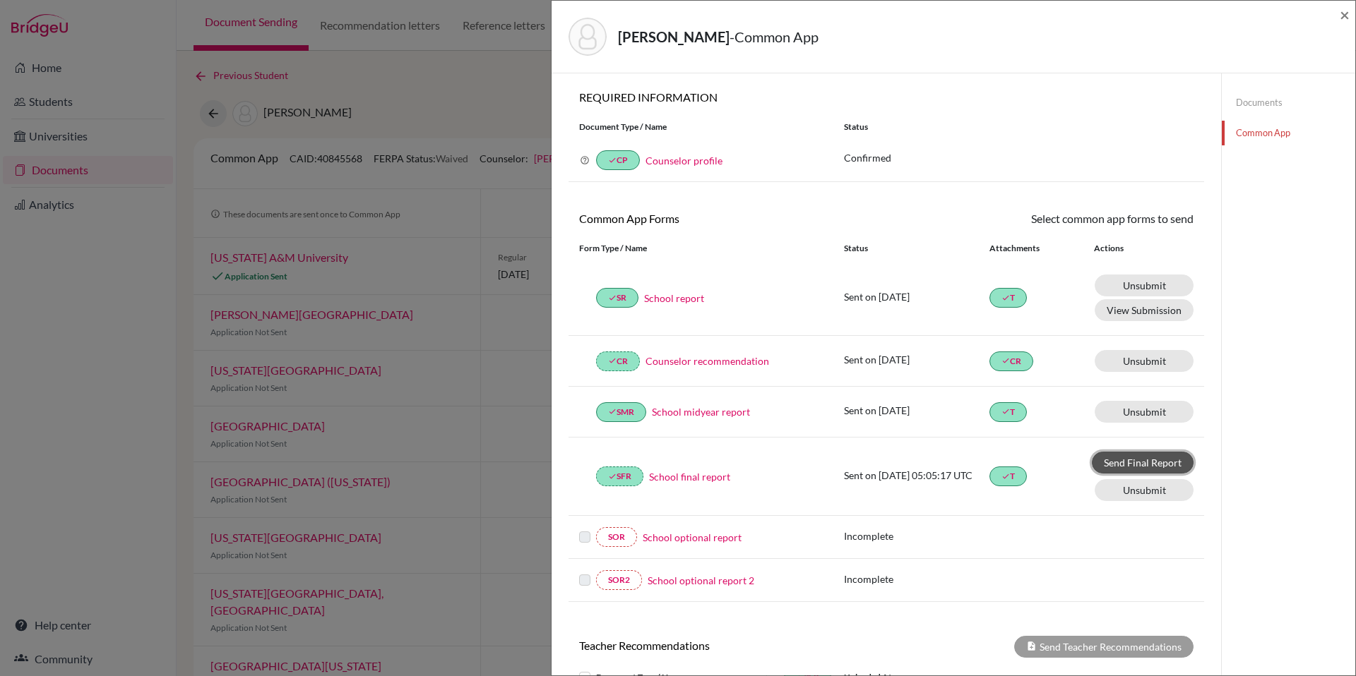
click at [1151, 457] on link "Send Final Report" at bounding box center [1143, 463] width 102 height 22
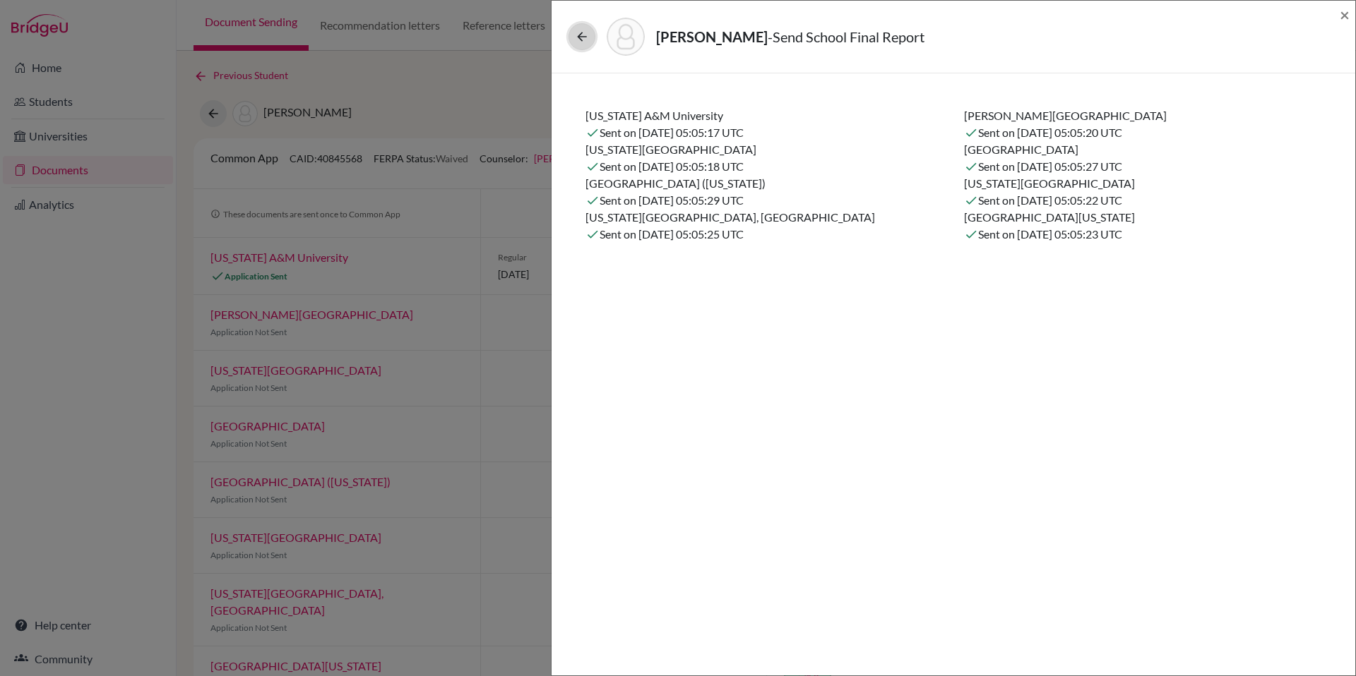
click at [580, 34] on icon at bounding box center [582, 37] width 14 height 14
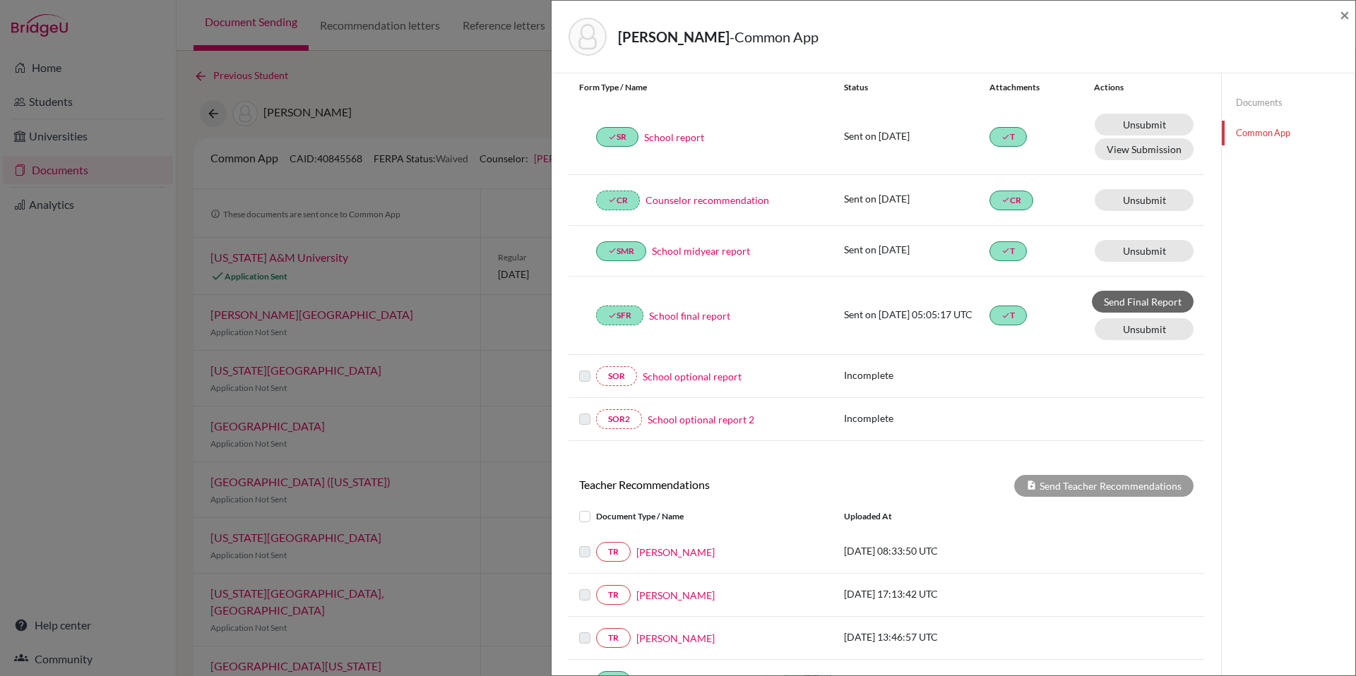
scroll to position [265, 0]
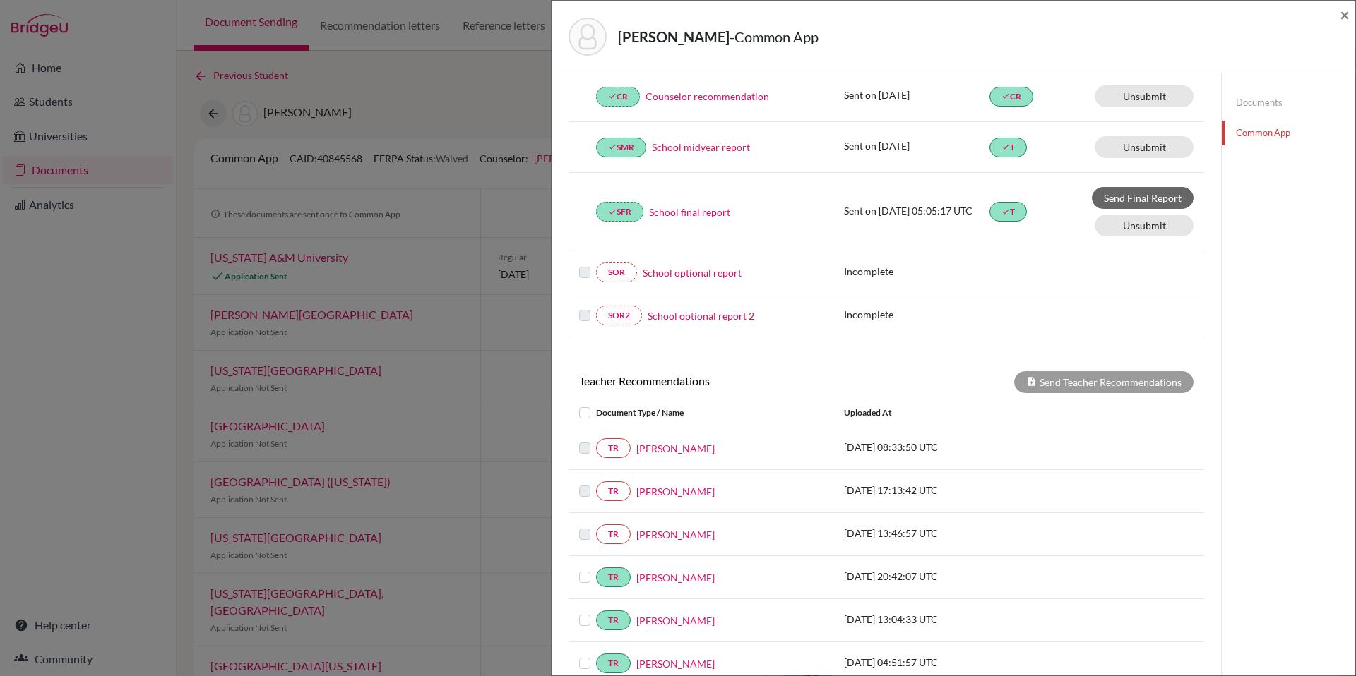
click at [596, 405] on label at bounding box center [596, 405] width 0 height 0
click at [0, 0] on input "checkbox" at bounding box center [0, 0] width 0 height 0
click at [1164, 385] on button "Send Teacher Recommendations" at bounding box center [1103, 382] width 179 height 22
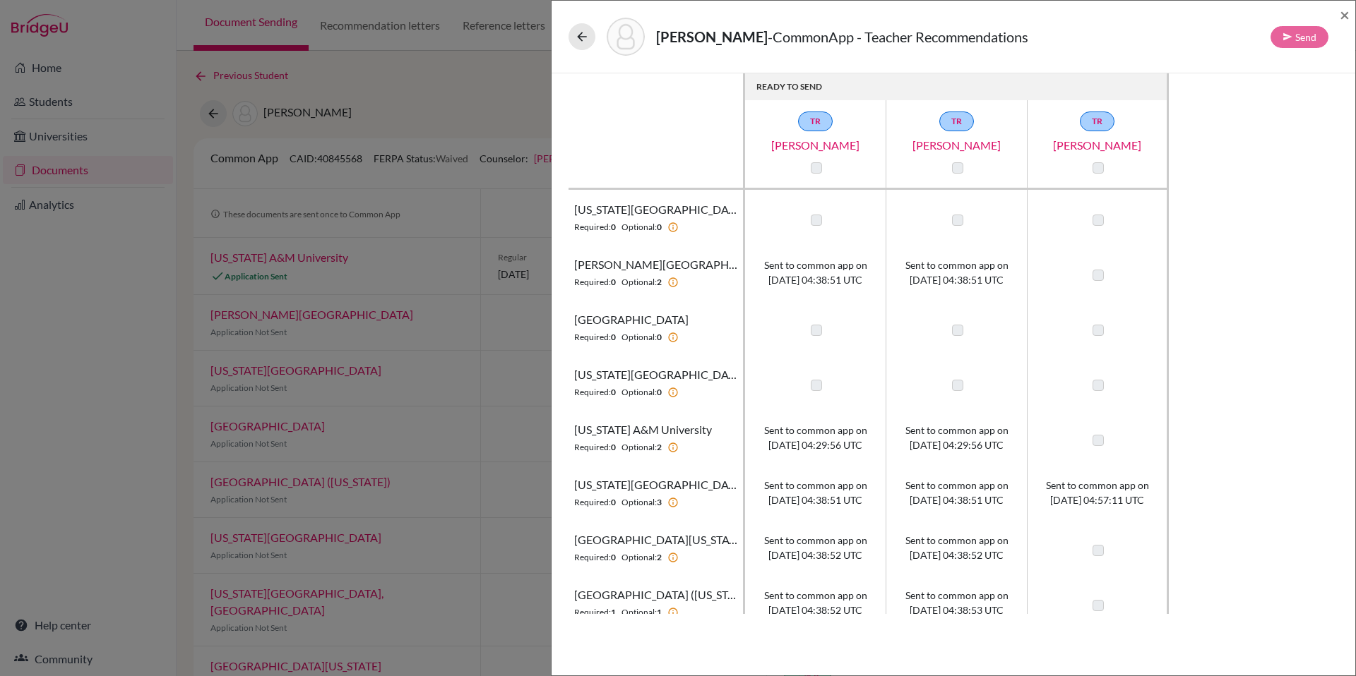
scroll to position [16, 0]
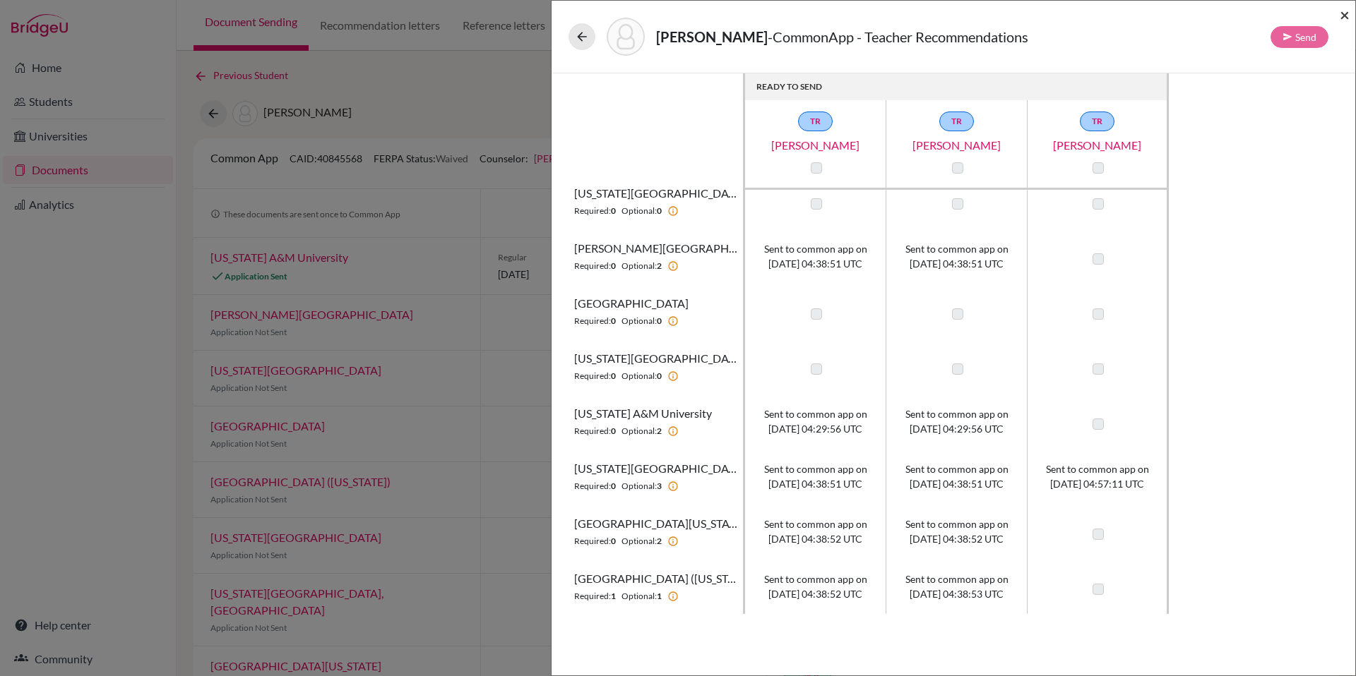
click at [1348, 17] on span "×" at bounding box center [1344, 14] width 10 height 20
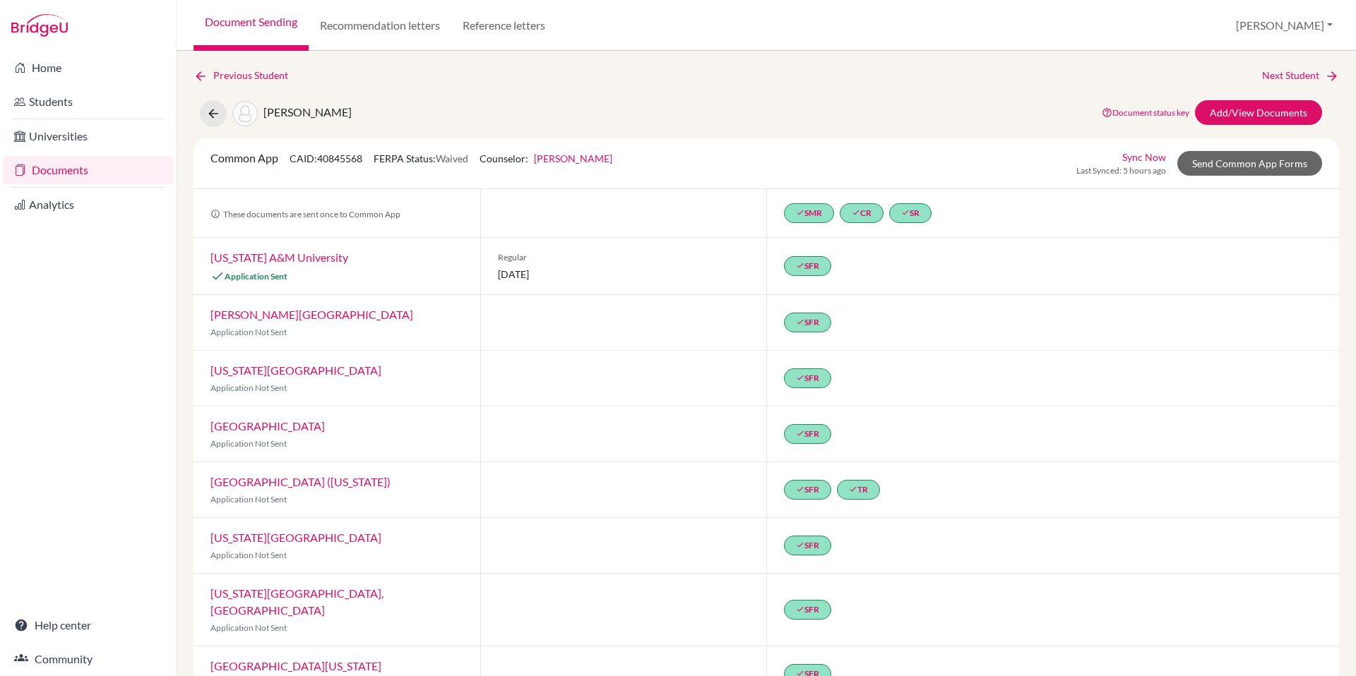
scroll to position [25, 0]
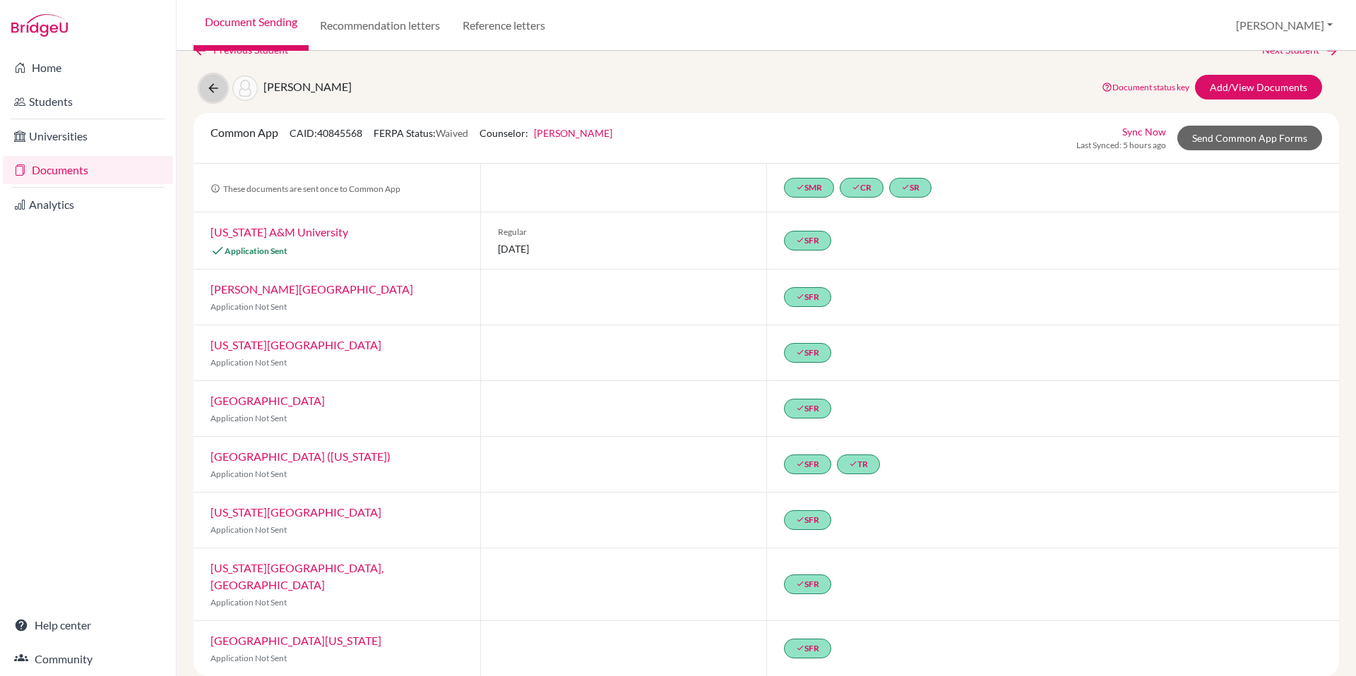
click at [210, 89] on icon at bounding box center [213, 88] width 14 height 14
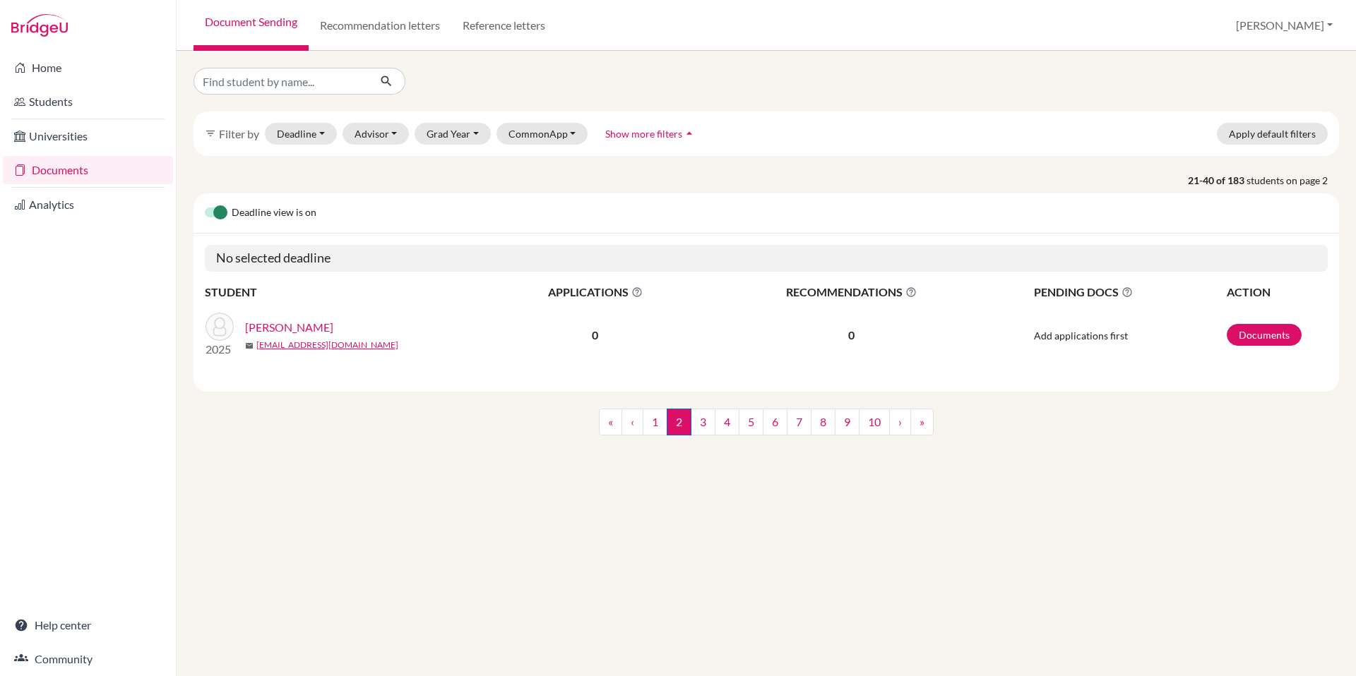
click at [205, 205] on label at bounding box center [205, 205] width 0 height 0
click at [212, 208] on input "checkbox" at bounding box center [210, 212] width 11 height 14
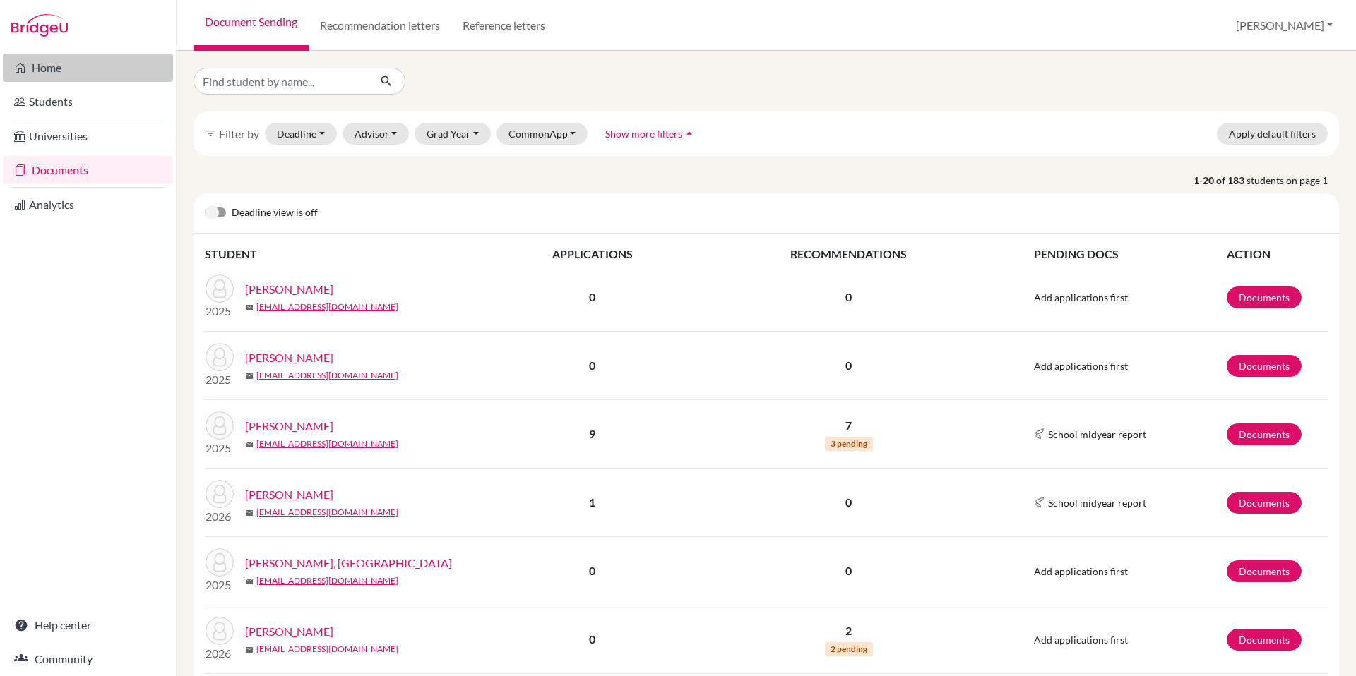
click at [59, 76] on link "Home" at bounding box center [88, 68] width 170 height 28
click at [470, 132] on button "Grad Year" at bounding box center [452, 134] width 76 height 22
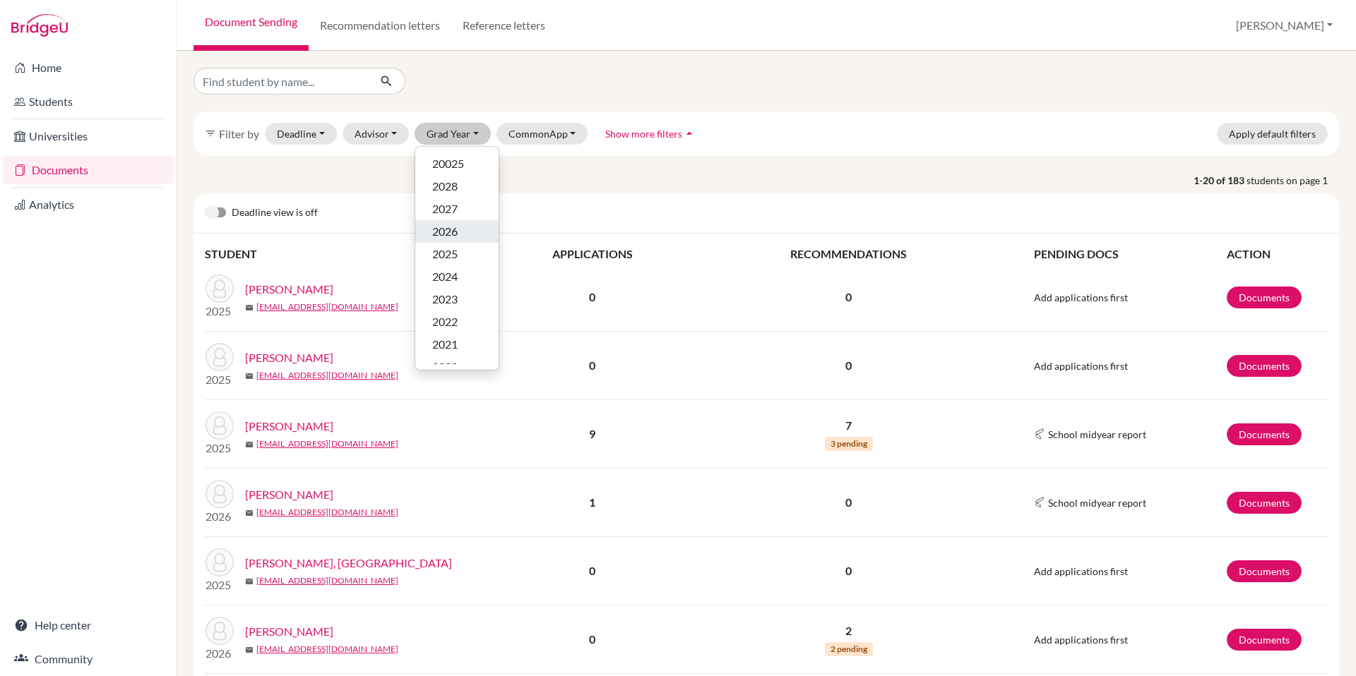
click at [450, 234] on span "2026" at bounding box center [444, 231] width 25 height 17
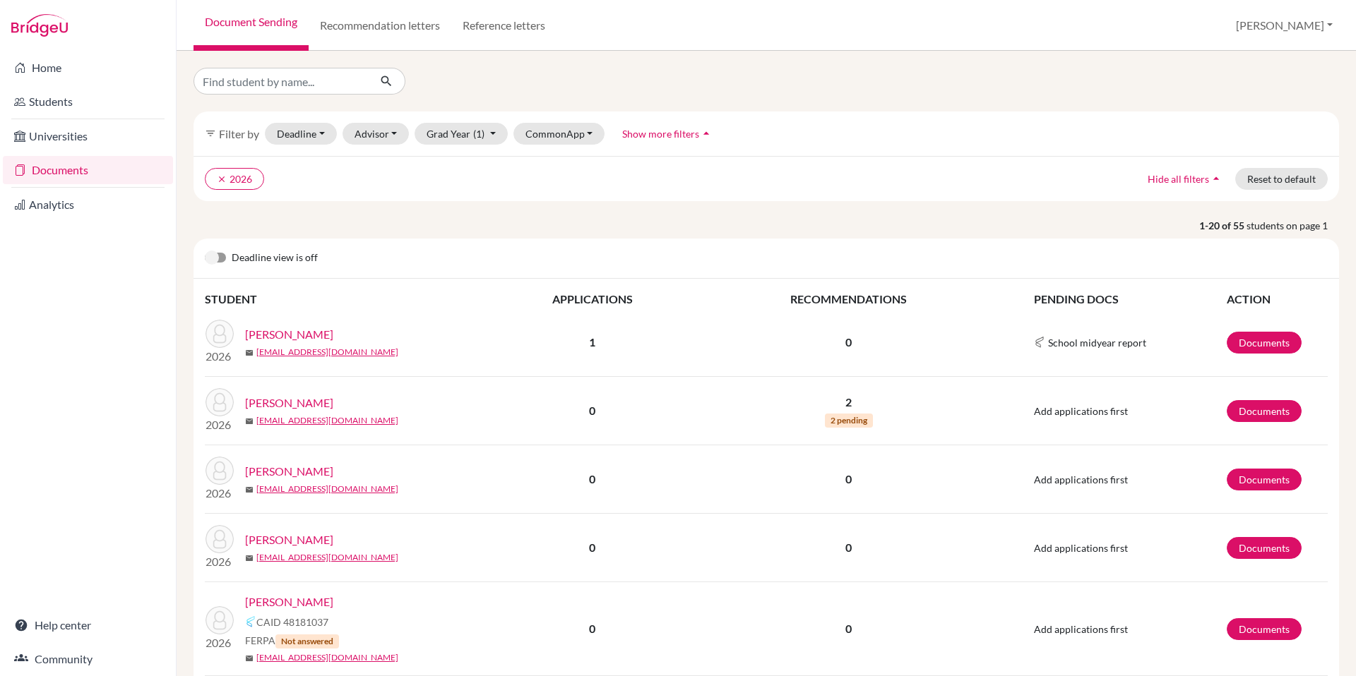
click at [299, 335] on link "[PERSON_NAME]" at bounding box center [289, 334] width 88 height 17
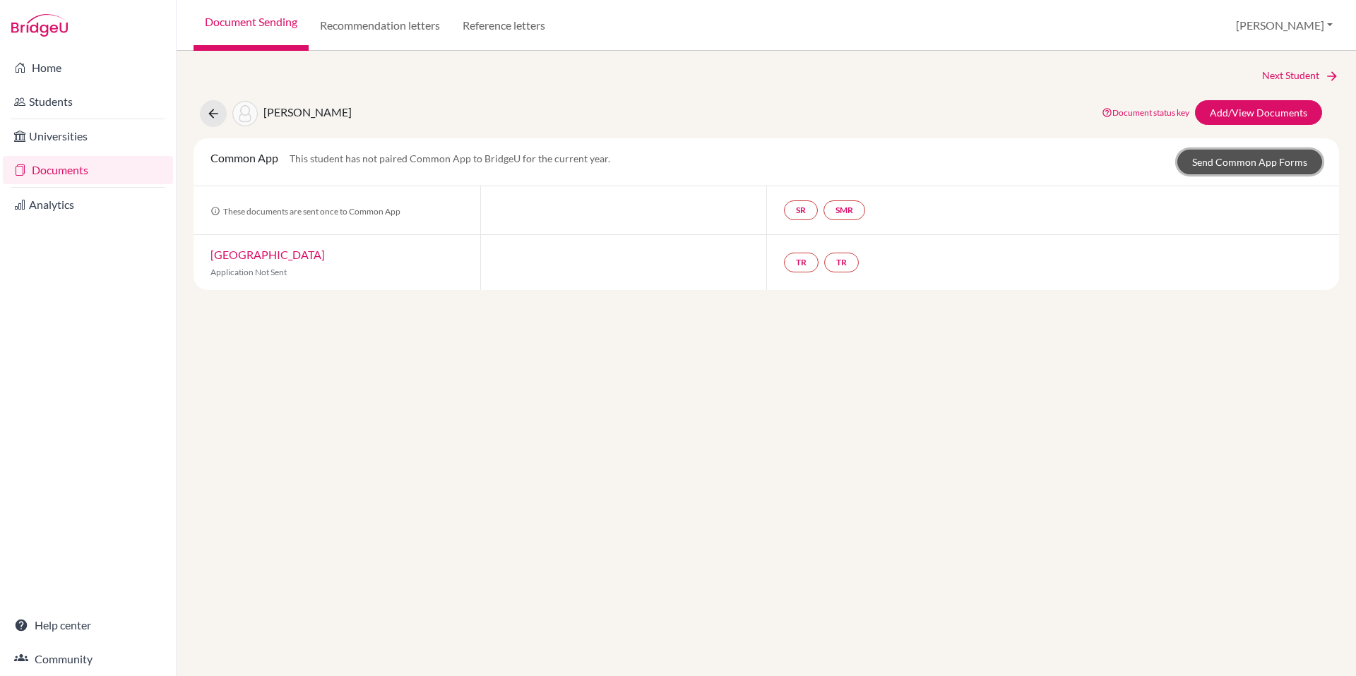
click at [1209, 166] on link "Send Common App Forms" at bounding box center [1249, 162] width 145 height 25
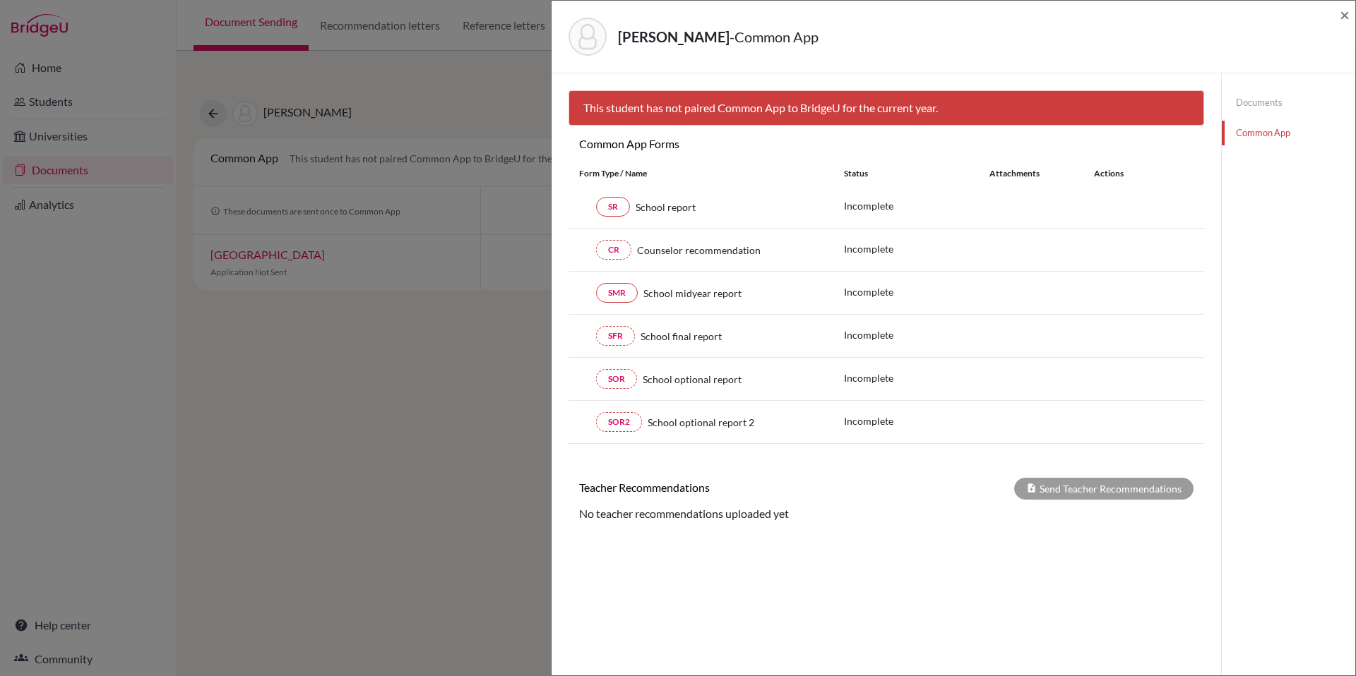
click at [1259, 102] on link "Documents" at bounding box center [1287, 102] width 133 height 25
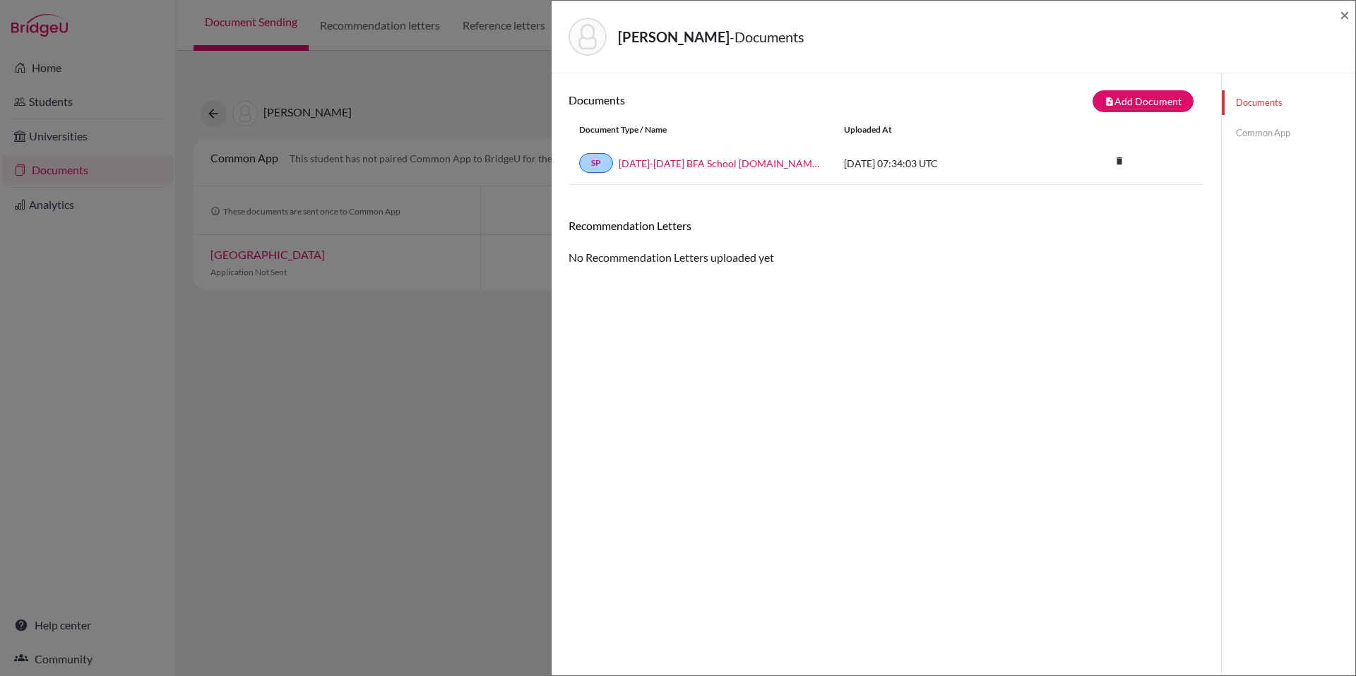
click at [1349, 18] on div "Ashworth, Graham - Documents ×" at bounding box center [952, 37] width 803 height 73
click at [1344, 16] on span "×" at bounding box center [1344, 14] width 10 height 20
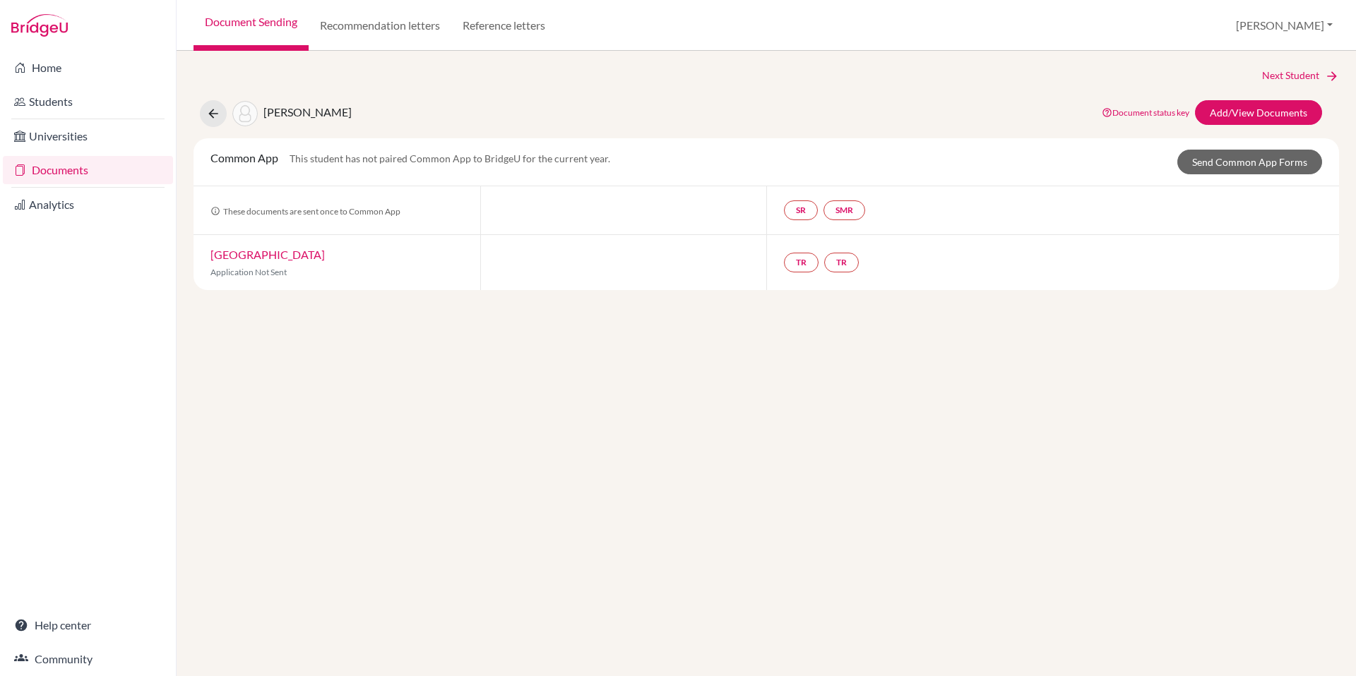
click at [267, 253] on link "Bard College Berlin" at bounding box center [267, 254] width 114 height 13
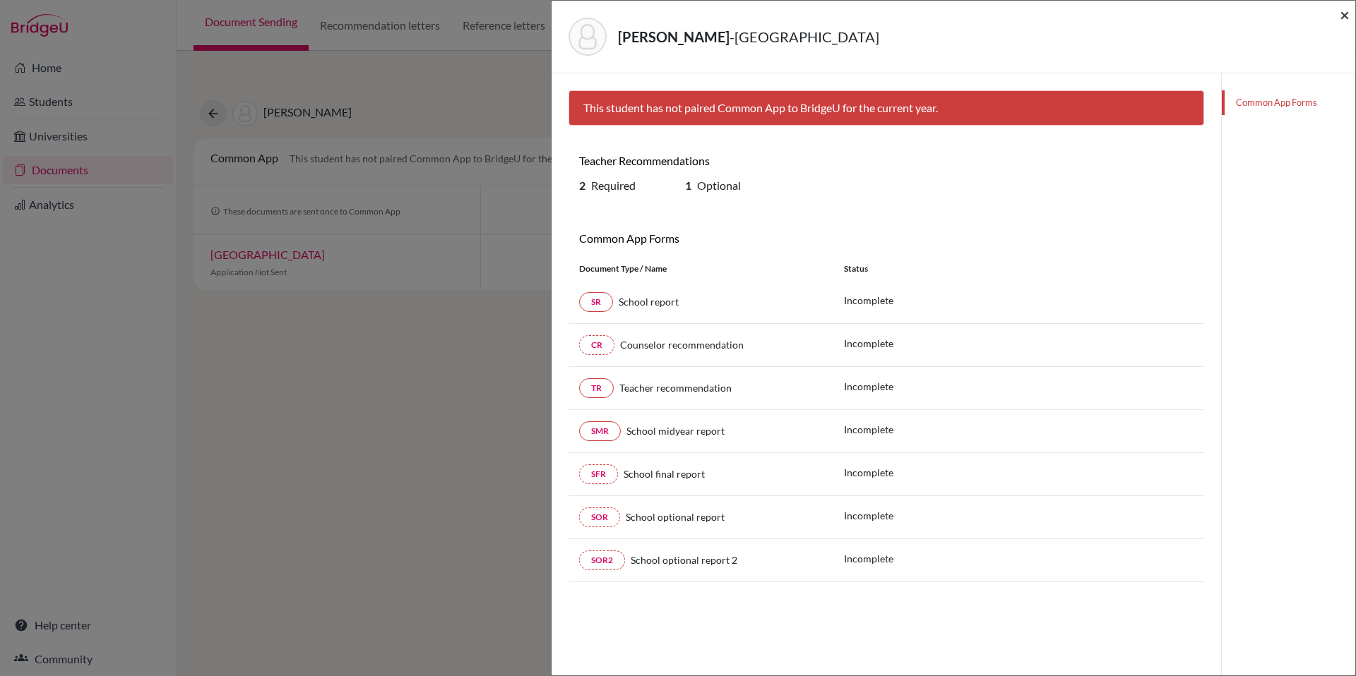
click at [1348, 14] on span "×" at bounding box center [1344, 14] width 10 height 20
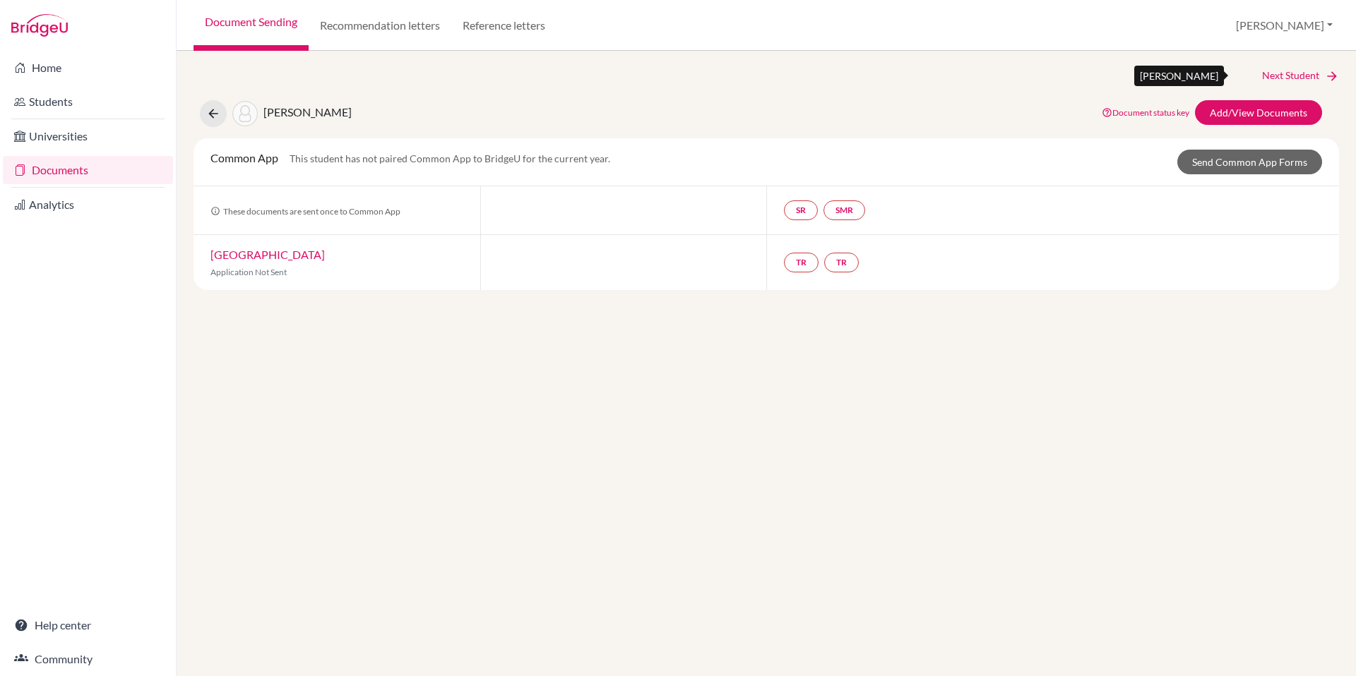
click at [1306, 76] on link "Next Student" at bounding box center [1300, 76] width 77 height 16
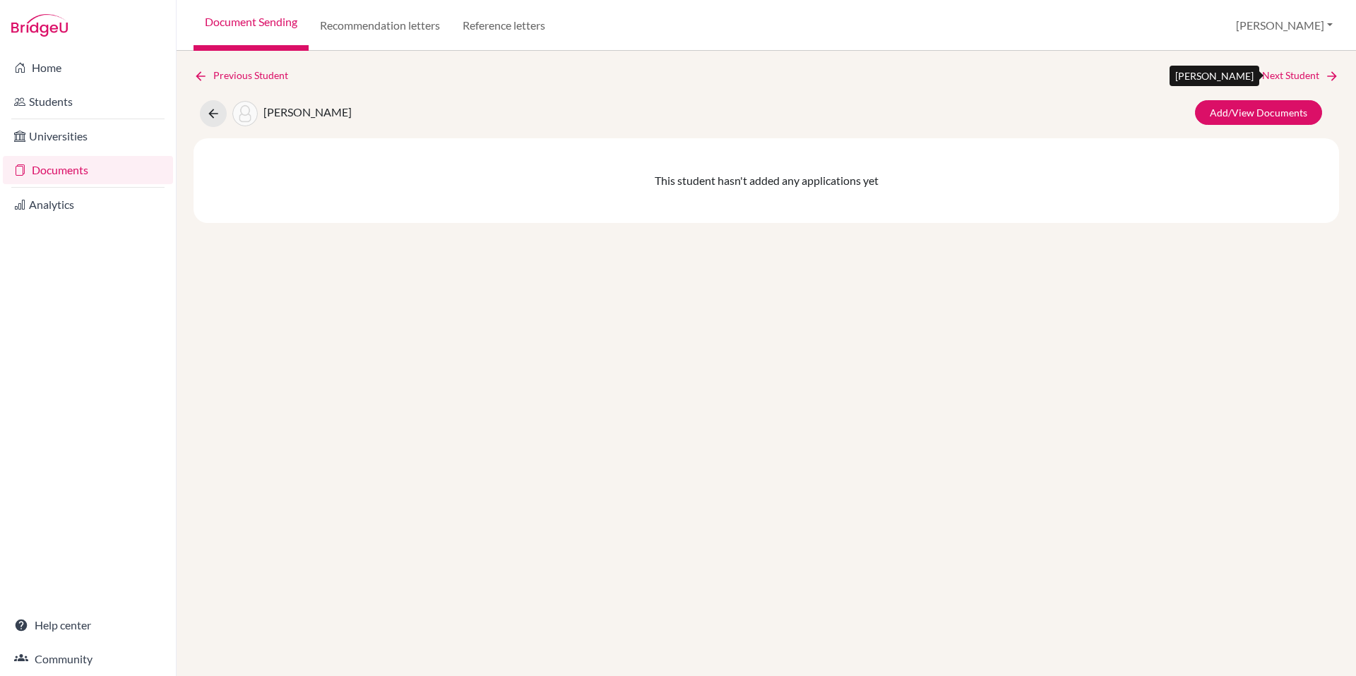
click at [1306, 76] on link "Next Student" at bounding box center [1300, 76] width 77 height 16
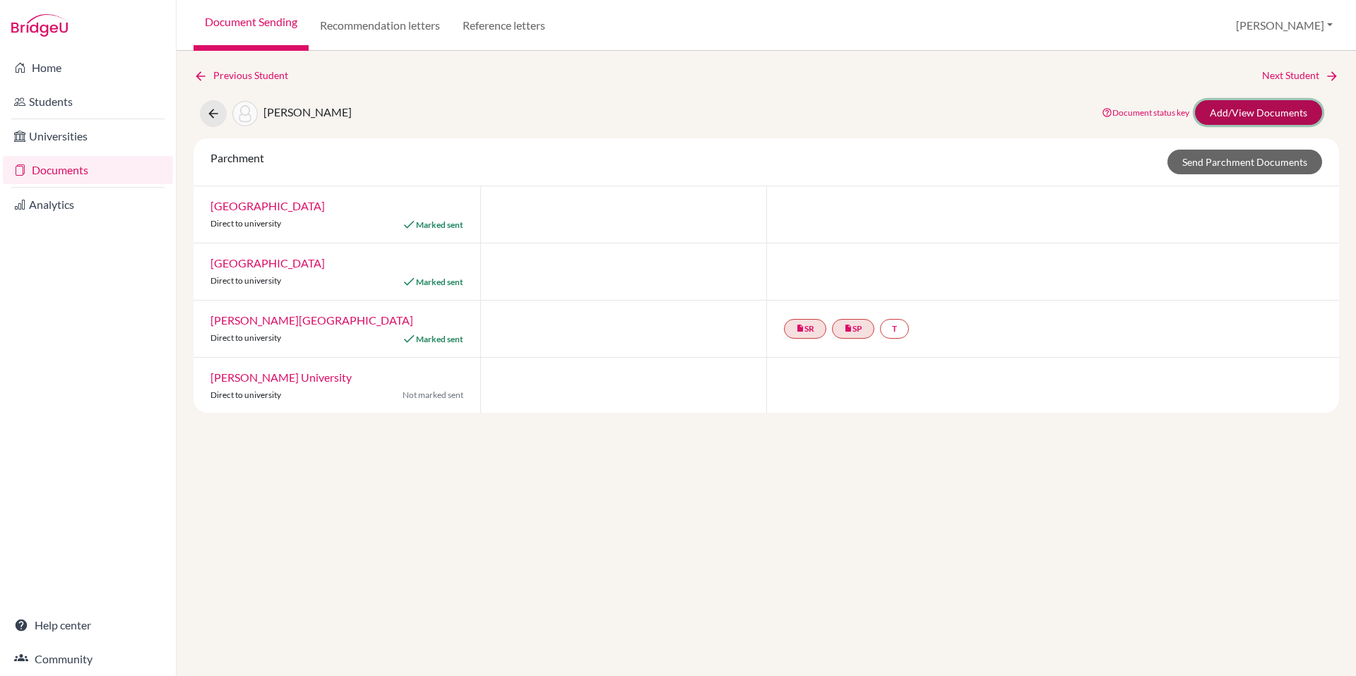
click at [1249, 116] on link "Add/View Documents" at bounding box center [1258, 112] width 127 height 25
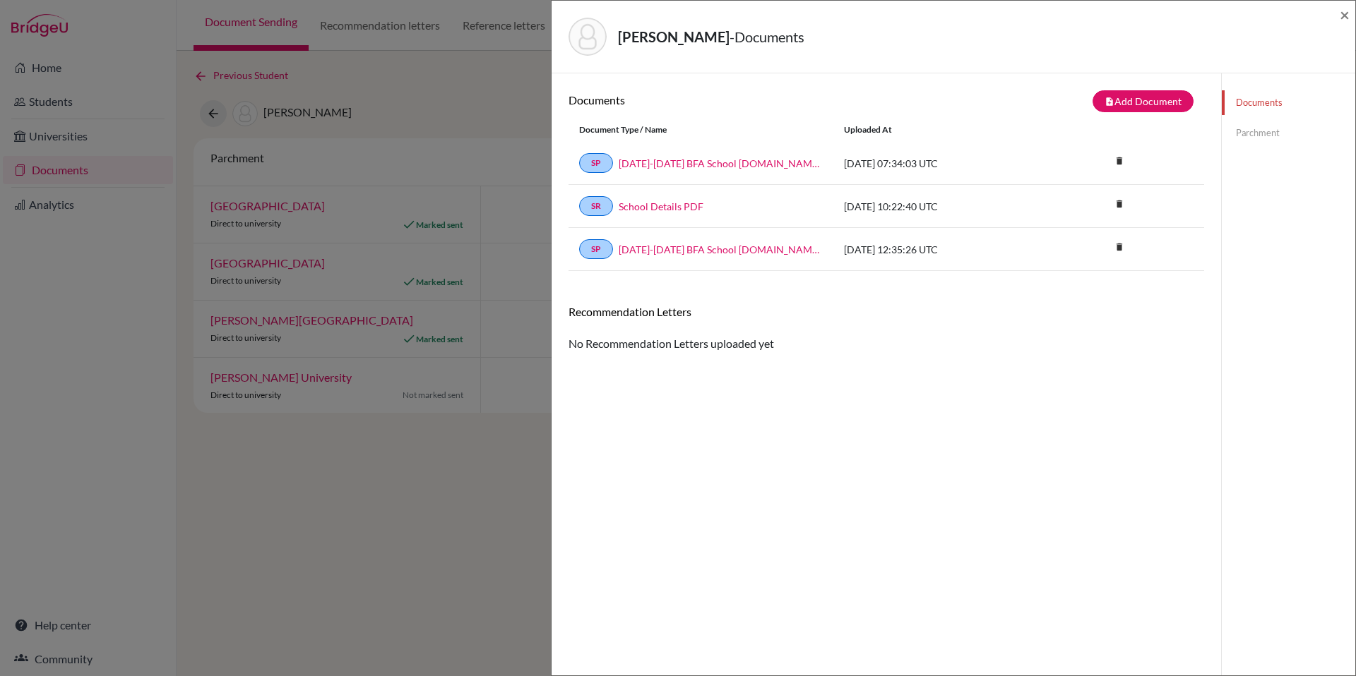
click at [1248, 130] on link "Parchment" at bounding box center [1287, 133] width 133 height 25
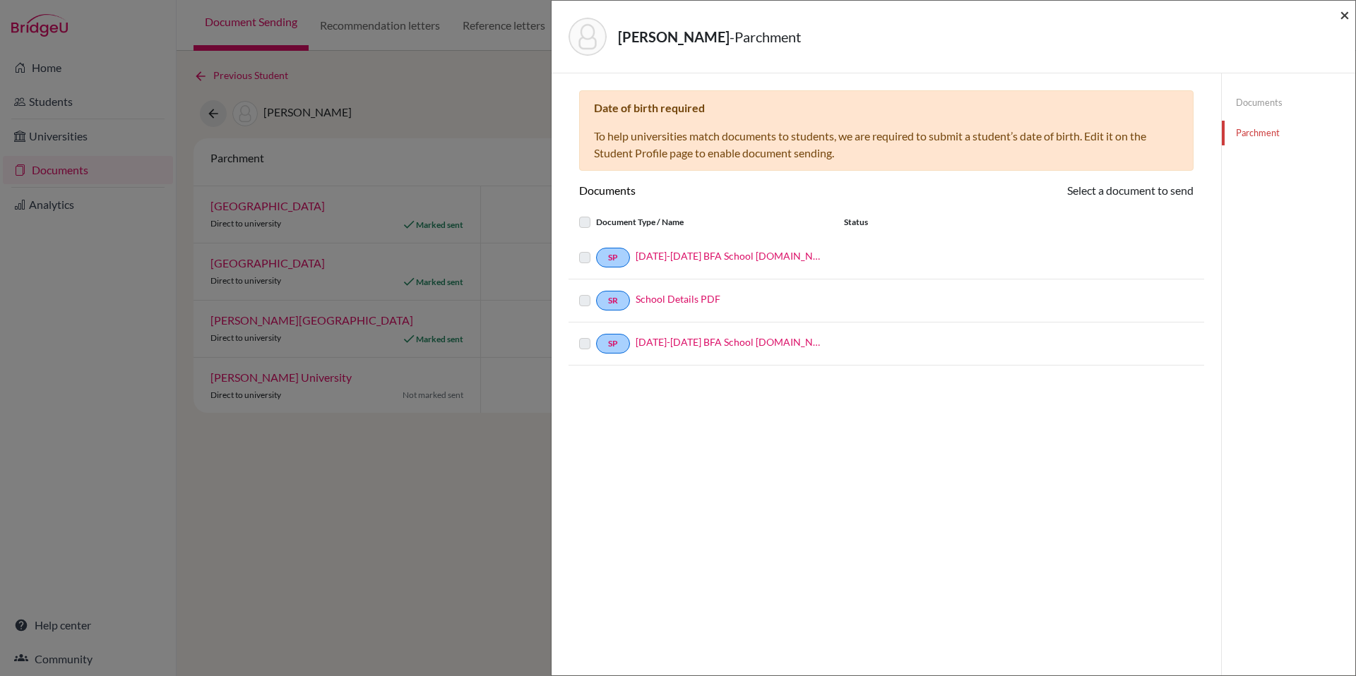
click at [1342, 16] on span "×" at bounding box center [1344, 14] width 10 height 20
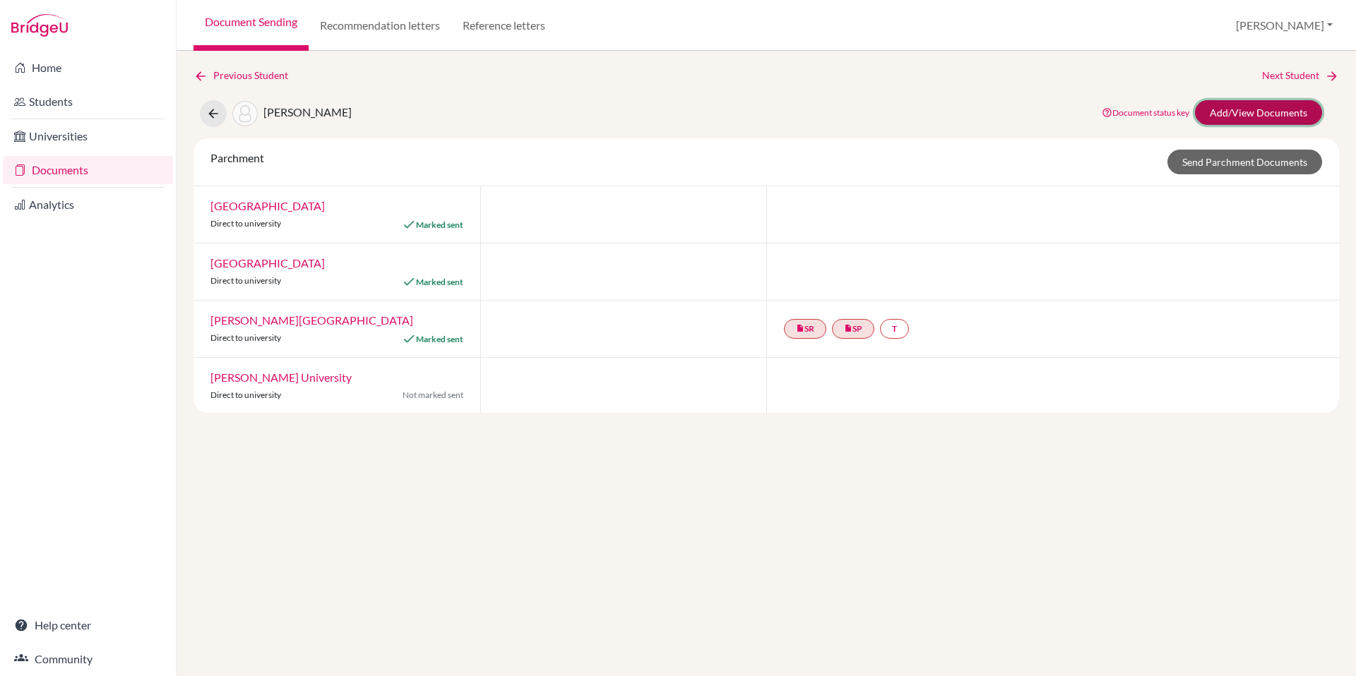
click at [1256, 114] on link "Add/View Documents" at bounding box center [1258, 112] width 127 height 25
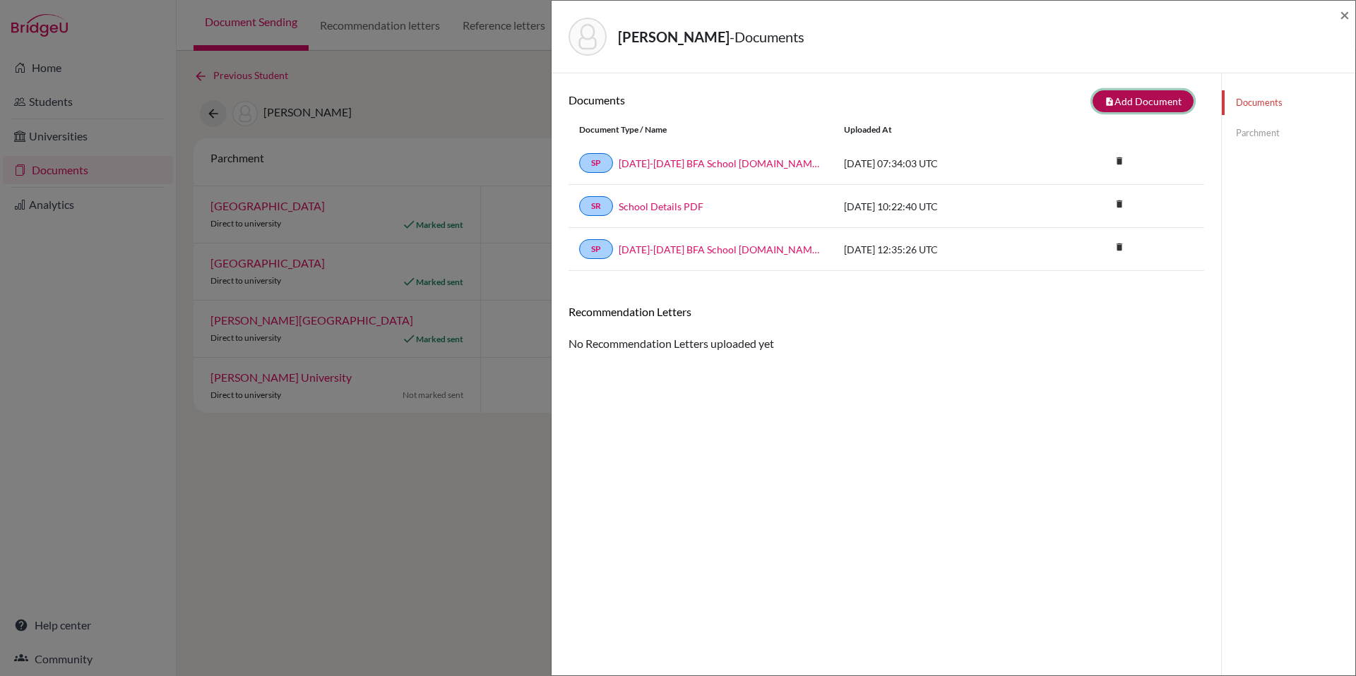
click at [1118, 106] on button "note_add Add Document" at bounding box center [1142, 101] width 101 height 22
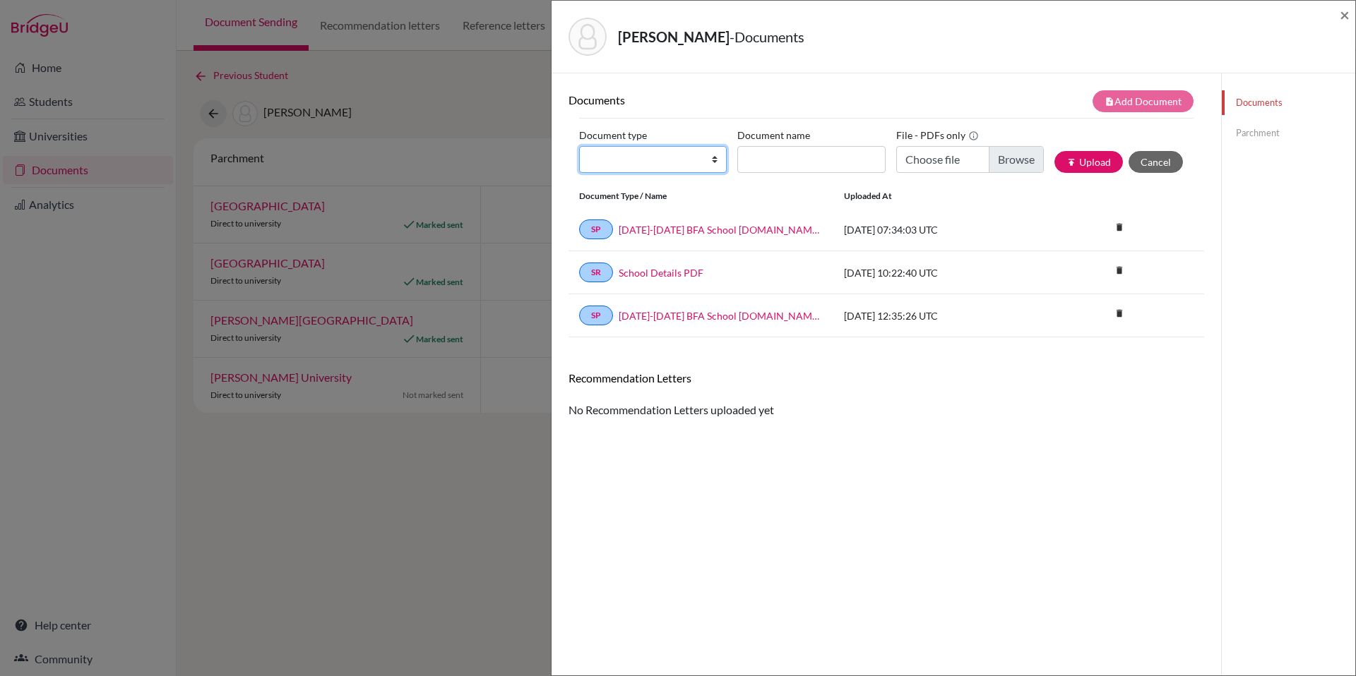
click at [679, 160] on select "Change explanation for Common App reports Counselor recommendation Internationa…" at bounding box center [653, 159] width 148 height 27
select select "2"
click at [579, 146] on select "Change explanation for Common App reports Counselor recommendation Internationa…" at bounding box center [653, 159] width 148 height 27
click at [1001, 165] on input "Choose file" at bounding box center [970, 159] width 148 height 27
type input "C:\fakepath\Carey, Hannah Junior Transcript.pdf"
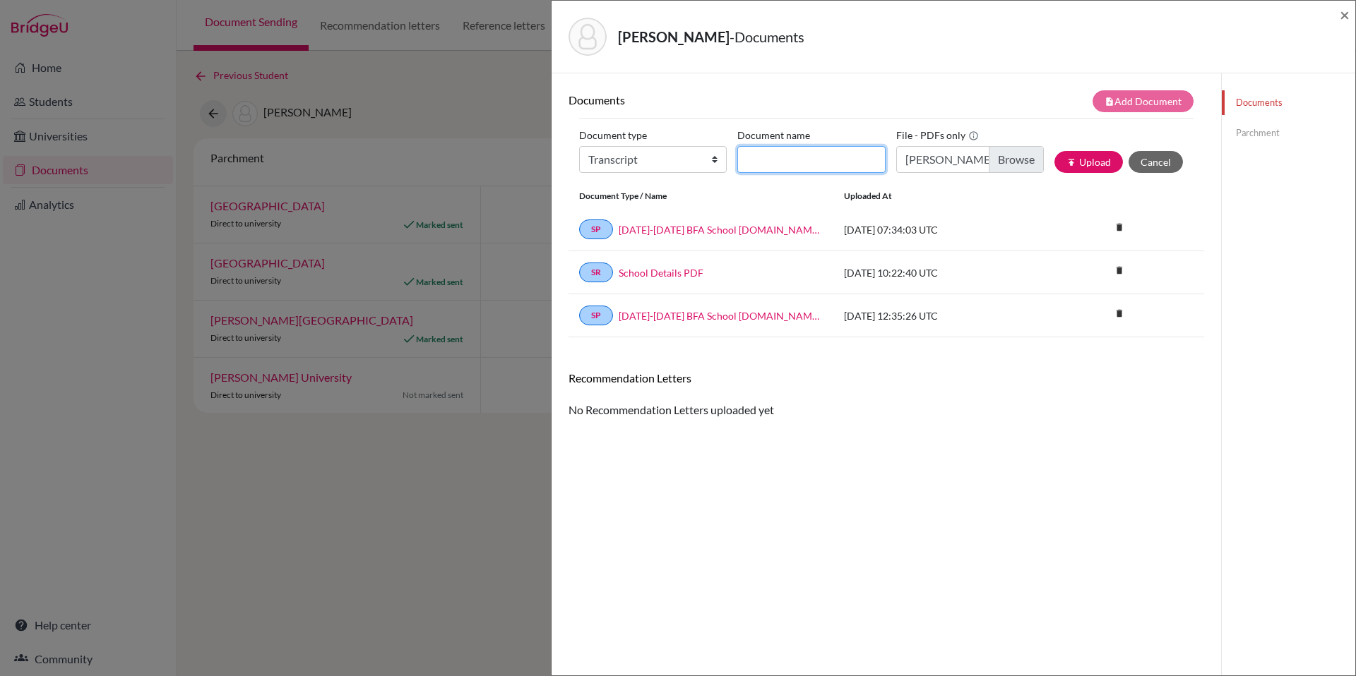
click at [825, 162] on input "Document name" at bounding box center [811, 159] width 148 height 27
paste input "Carey, Hannah Junior Transcript"
type input "Carey, Hannah Junior Transcript"
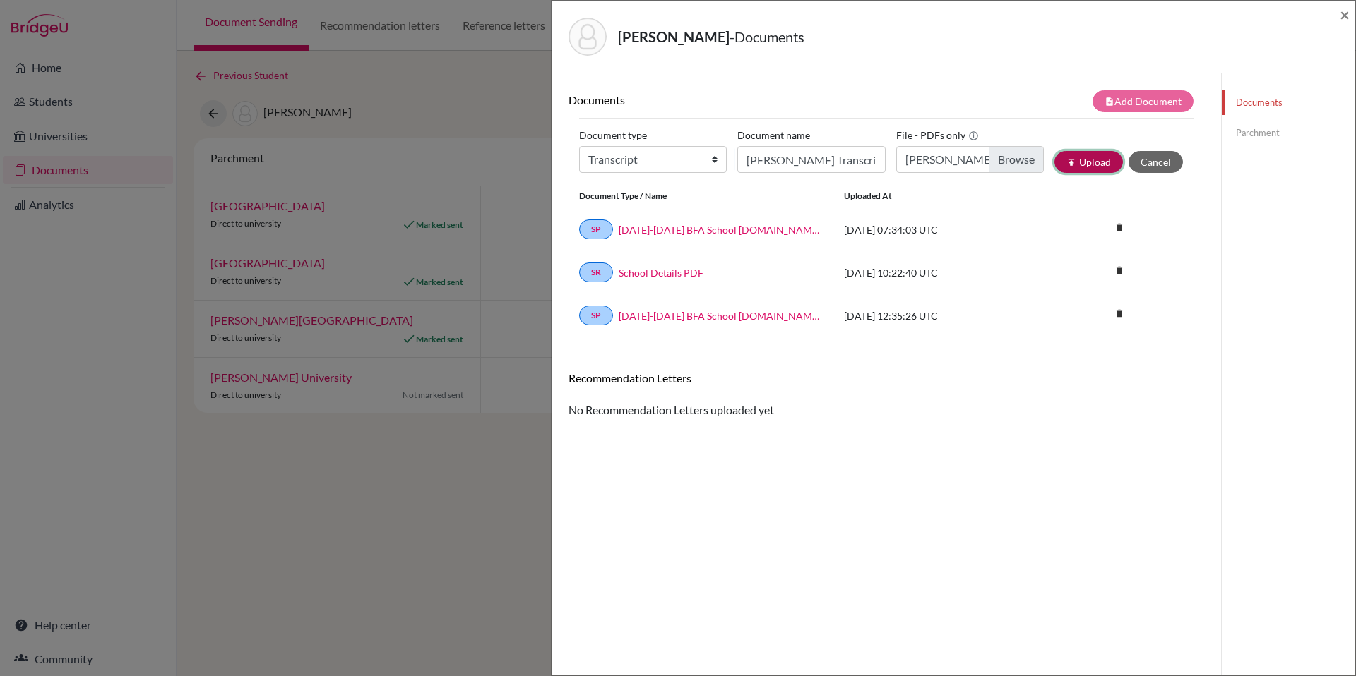
click at [1084, 167] on button "publish Upload" at bounding box center [1088, 162] width 68 height 22
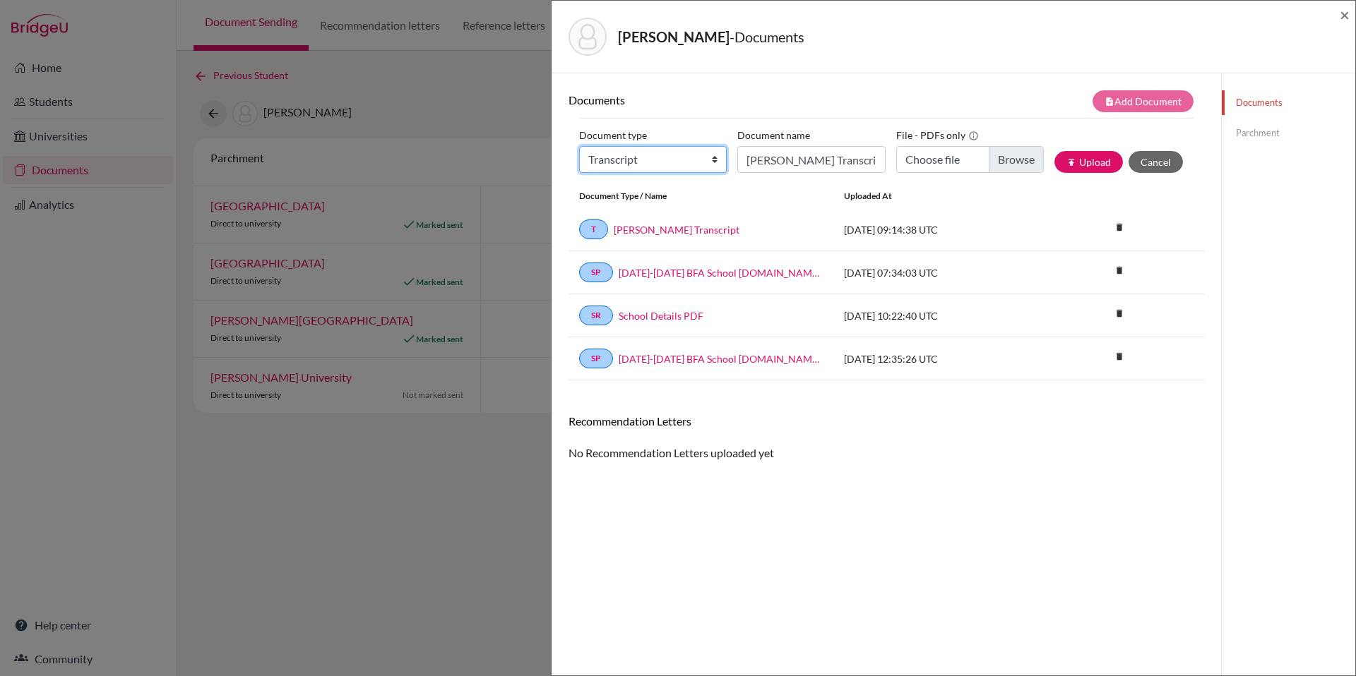
click at [686, 161] on select "Change explanation for Common App reports Counselor recommendation Internationa…" at bounding box center [653, 159] width 148 height 27
select select "2"
click at [579, 146] on select "Change explanation for Common App reports Counselor recommendation Internationa…" at bounding box center [653, 159] width 148 height 27
click at [1012, 162] on input "Choose file" at bounding box center [970, 159] width 148 height 27
type input "C:\fakepath\Carey, Hannah Transfer Transcript.pdf"
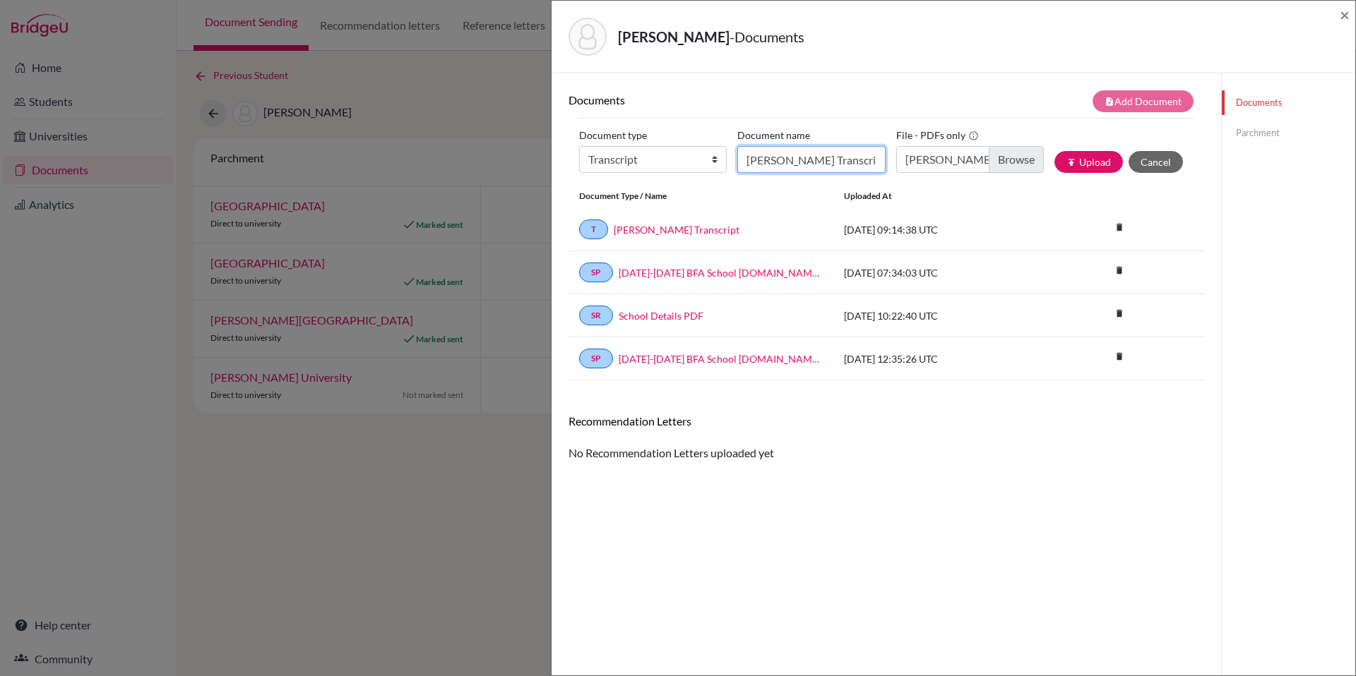
click at [782, 158] on input "Carey, Hannah Junior Transcript" at bounding box center [811, 159] width 148 height 27
paste input "Carey, Hannah Transfer Transcript"
type input "Carey, Hannah Transfer Transcript"
click at [1096, 167] on button "publish Upload" at bounding box center [1088, 162] width 68 height 22
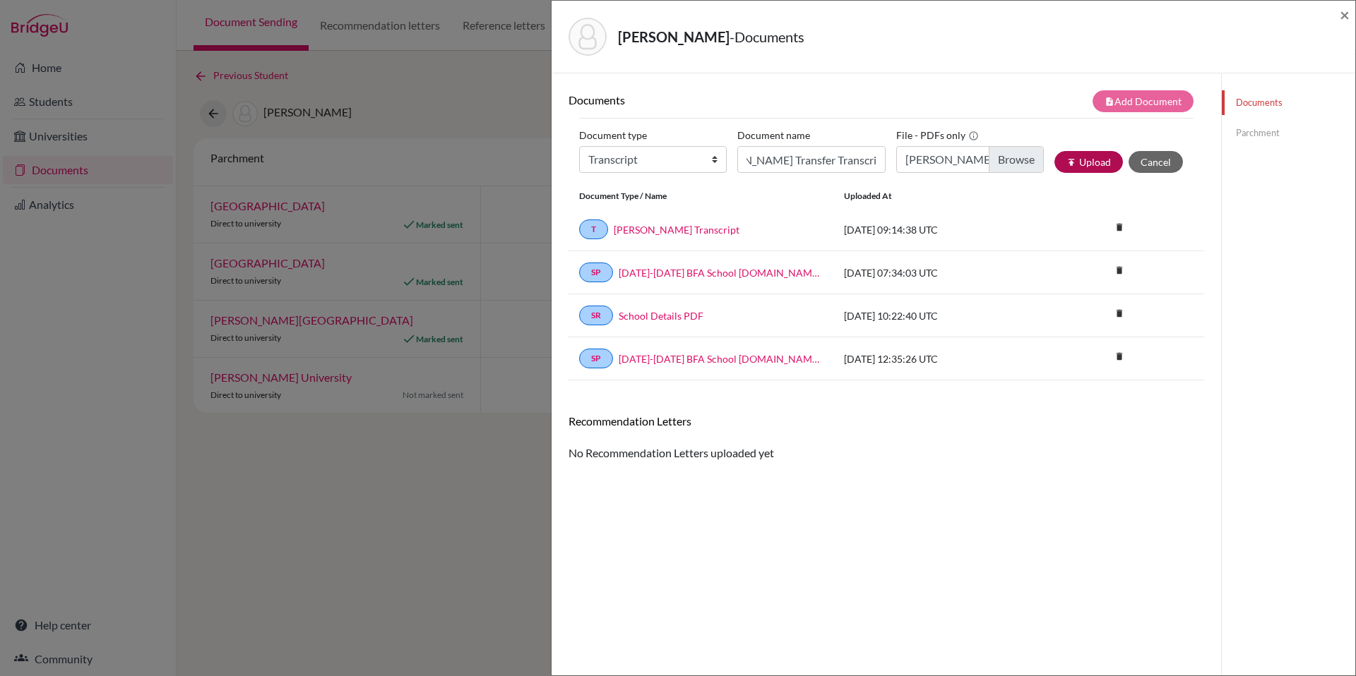
scroll to position [0, 0]
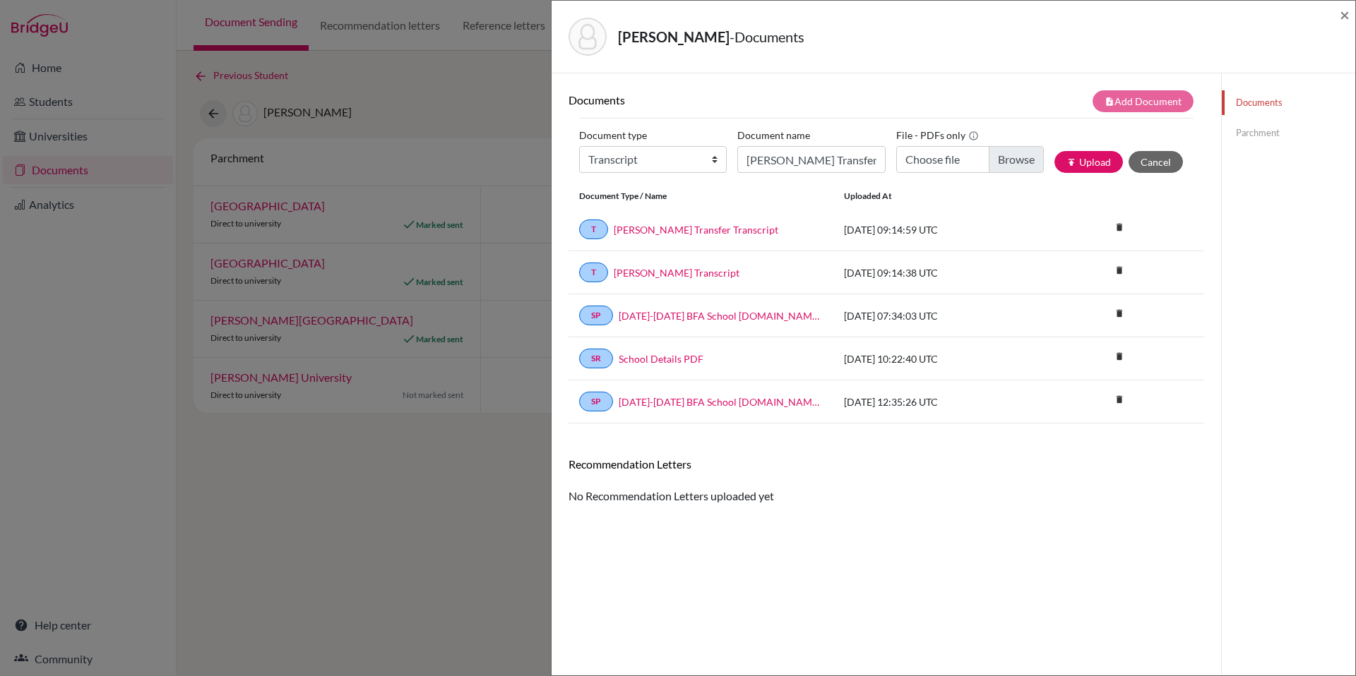
click at [1258, 132] on link "Parchment" at bounding box center [1287, 133] width 133 height 25
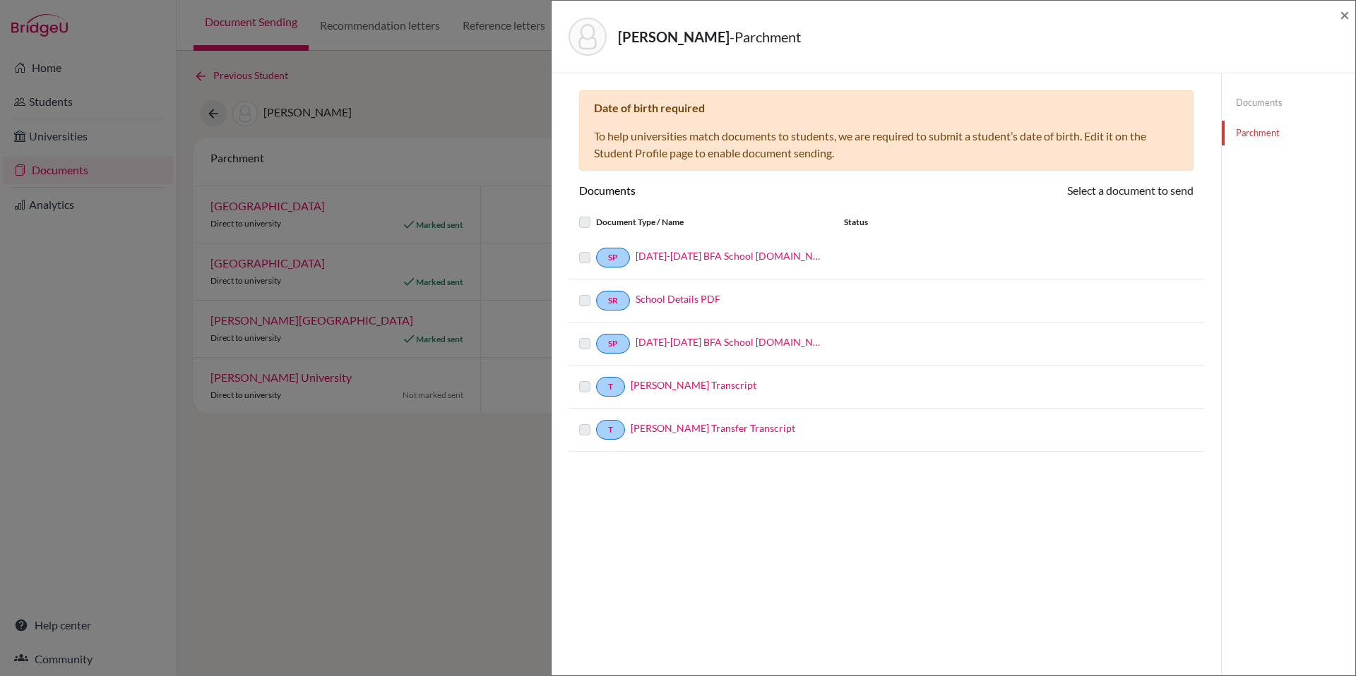
click at [596, 214] on label at bounding box center [596, 214] width 0 height 0
click at [1340, 13] on span "×" at bounding box center [1344, 14] width 10 height 20
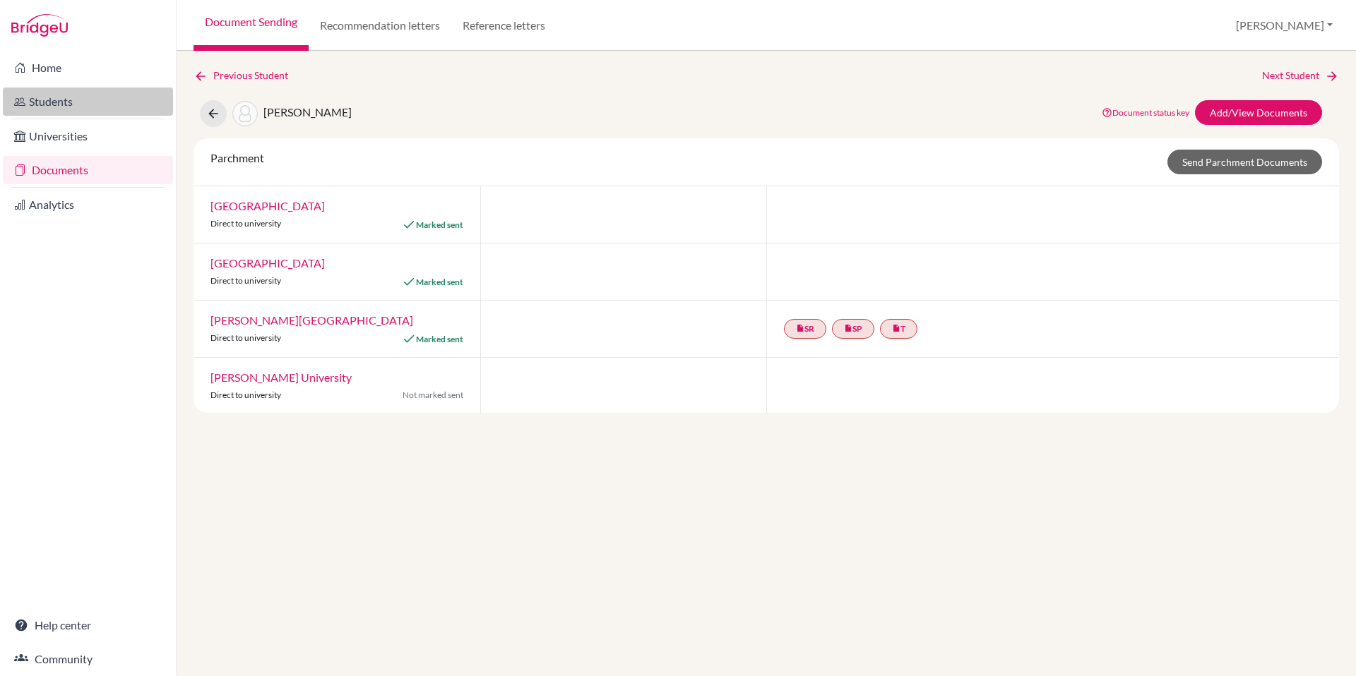
click at [36, 103] on link "Students" at bounding box center [88, 102] width 170 height 28
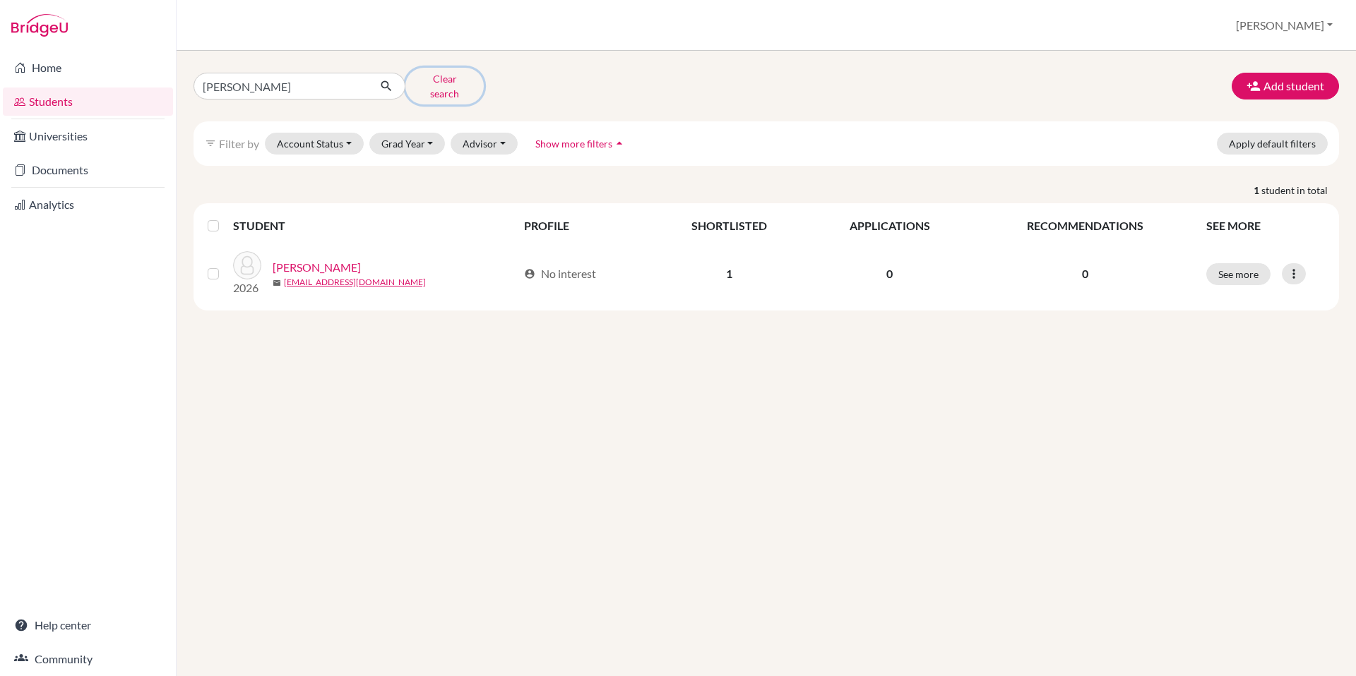
click at [431, 81] on button "Clear search" at bounding box center [444, 86] width 78 height 37
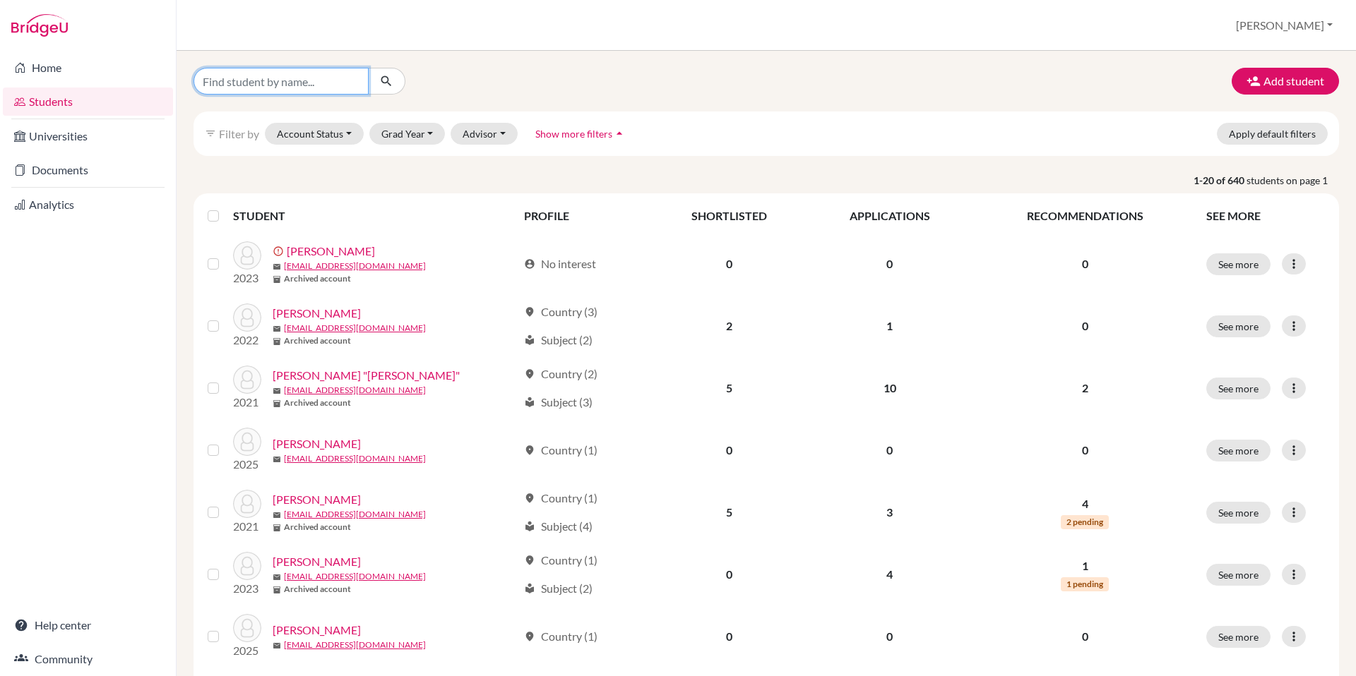
click at [270, 80] on input "Find student by name..." at bounding box center [280, 81] width 175 height 27
type input "[PERSON_NAME]"
click button "submit" at bounding box center [386, 81] width 37 height 27
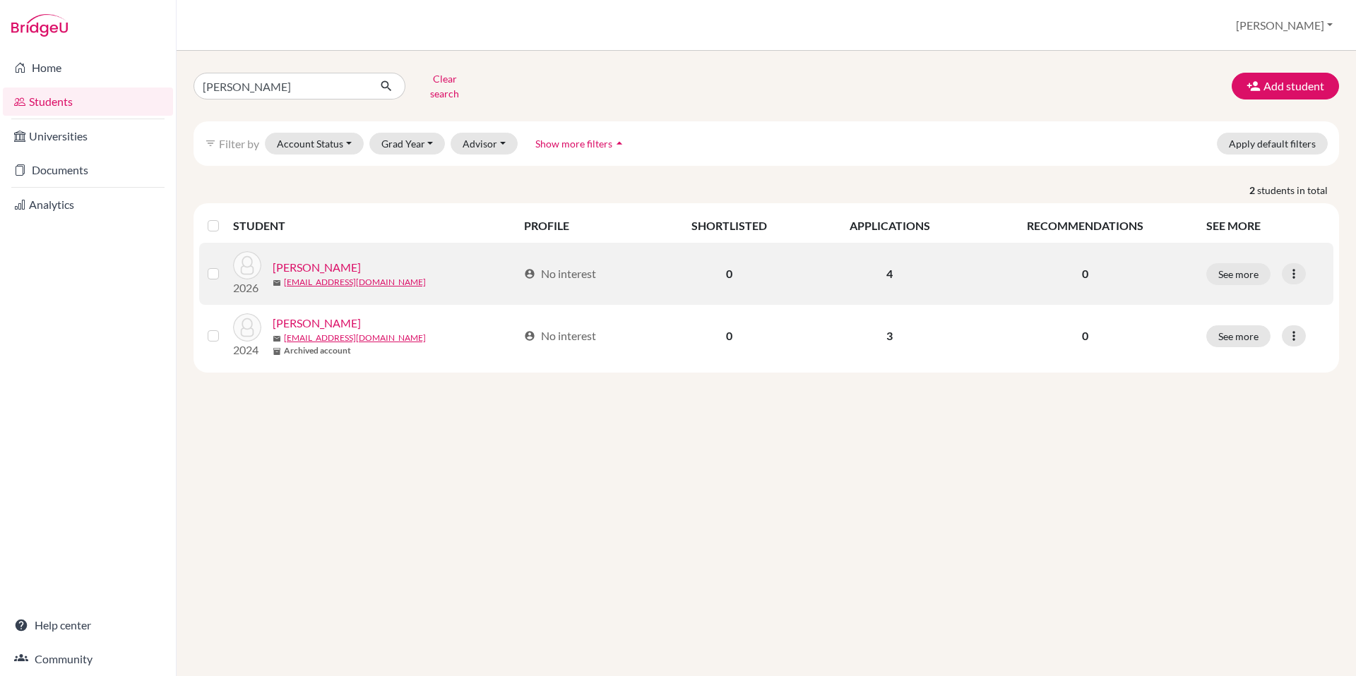
click at [330, 259] on link "[PERSON_NAME]" at bounding box center [317, 267] width 88 height 17
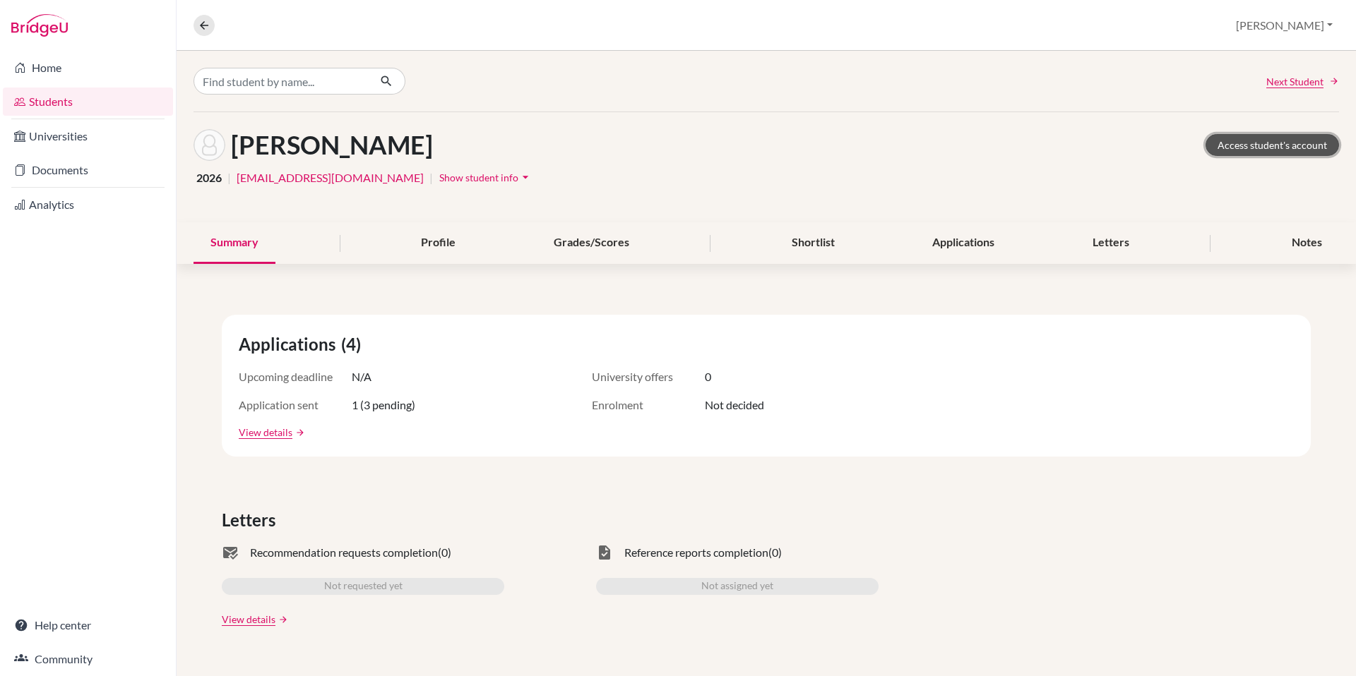
click at [1272, 138] on link "Access student's account" at bounding box center [1271, 145] width 133 height 22
click at [70, 174] on link "Documents" at bounding box center [88, 170] width 170 height 28
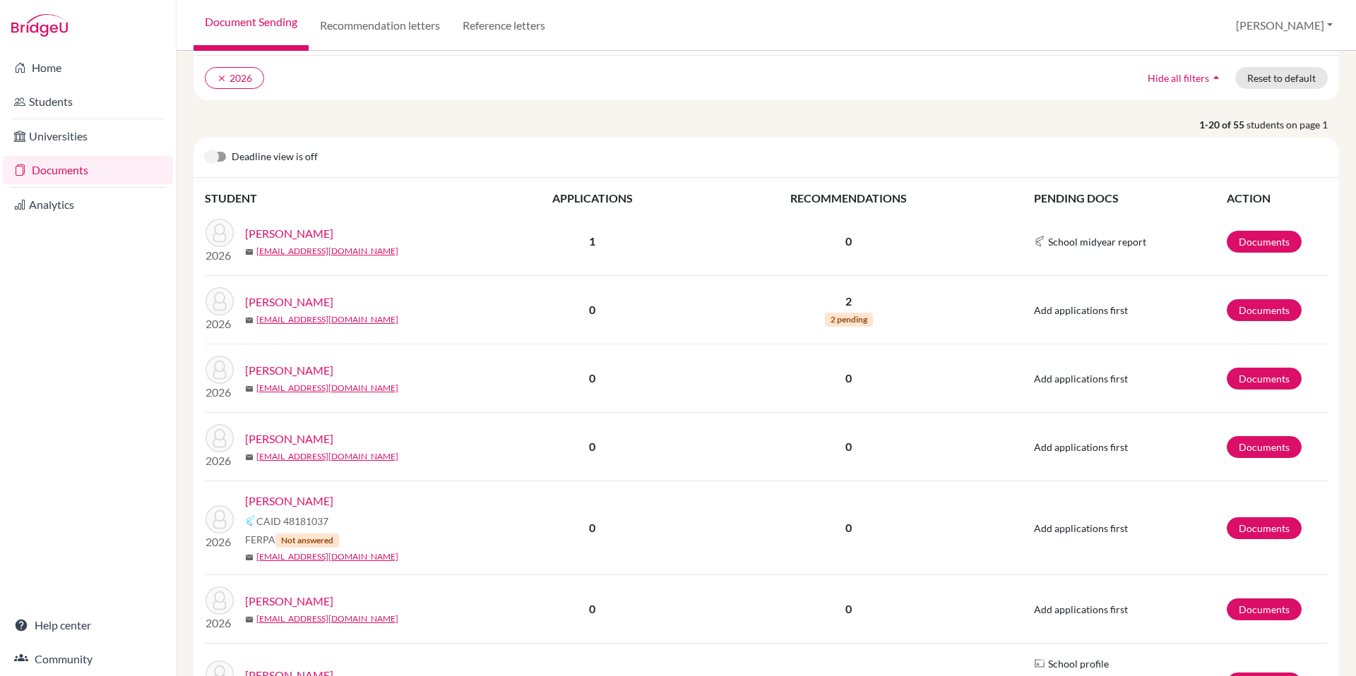
scroll to position [299, 0]
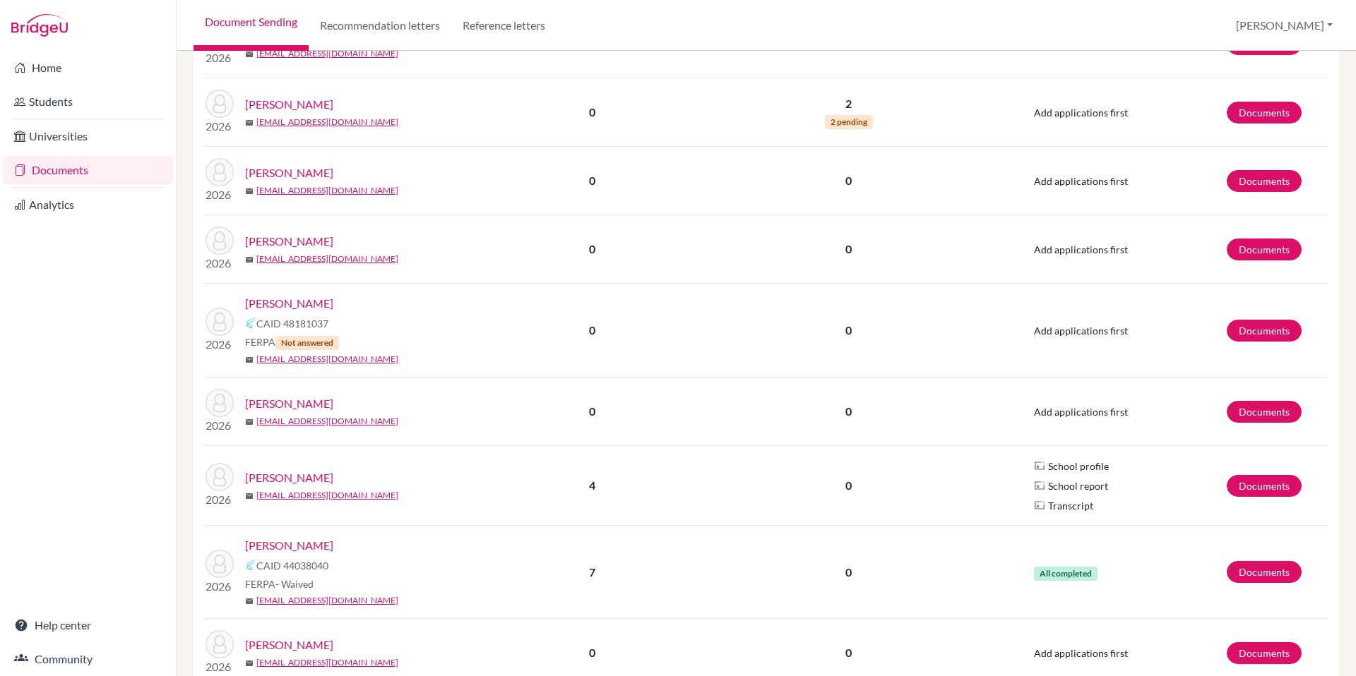
click at [287, 478] on link "[PERSON_NAME]" at bounding box center [289, 478] width 88 height 17
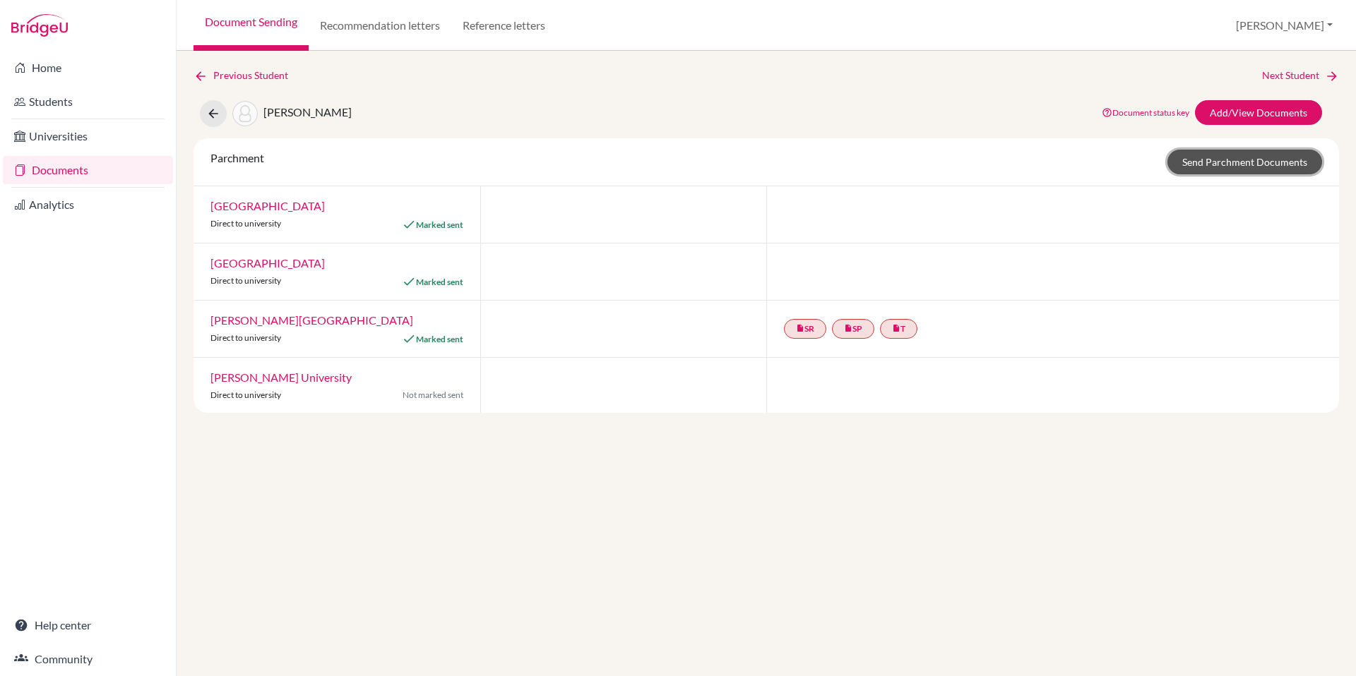
click at [1242, 169] on link "Send Parchment Documents" at bounding box center [1244, 162] width 155 height 25
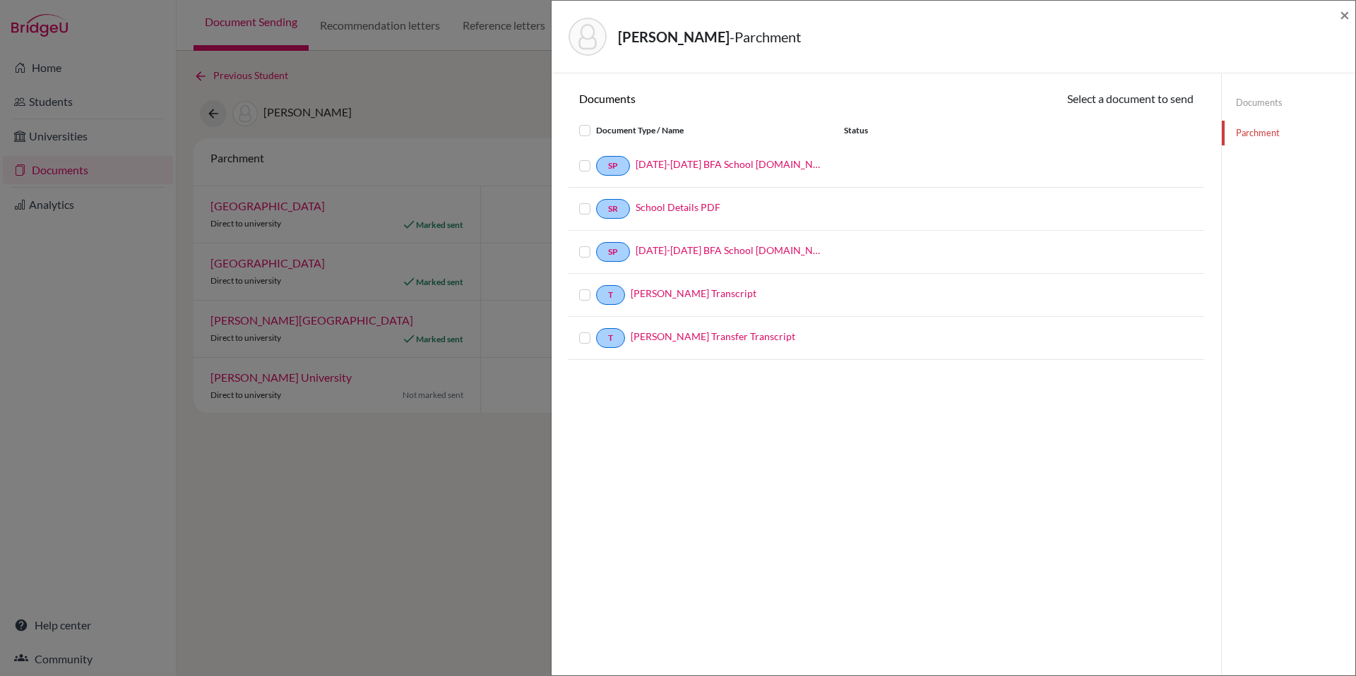
click at [596, 122] on label at bounding box center [596, 122] width 0 height 0
click at [0, 0] on input "checkbox" at bounding box center [0, 0] width 0 height 0
click at [1167, 87] on div "Documents Continue Document Type / Name Status SP [DATE]-[DATE] BFA School [DOM…" at bounding box center [885, 411] width 669 height 676
click at [1168, 107] on button "Continue" at bounding box center [1154, 101] width 78 height 22
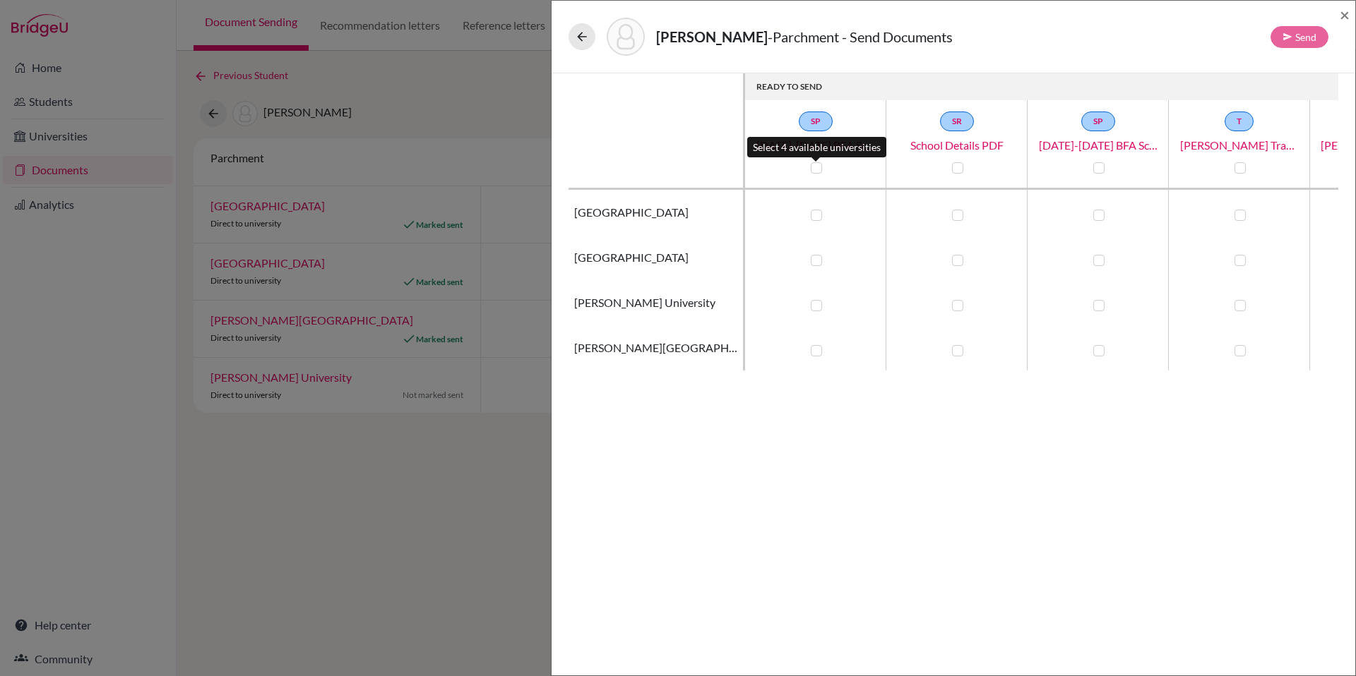
click at [823, 168] on div at bounding box center [815, 168] width 17 height 17
click at [819, 167] on label at bounding box center [816, 167] width 11 height 11
click at [818, 167] on input "checkbox" at bounding box center [812, 167] width 11 height 14
checkbox input "true"
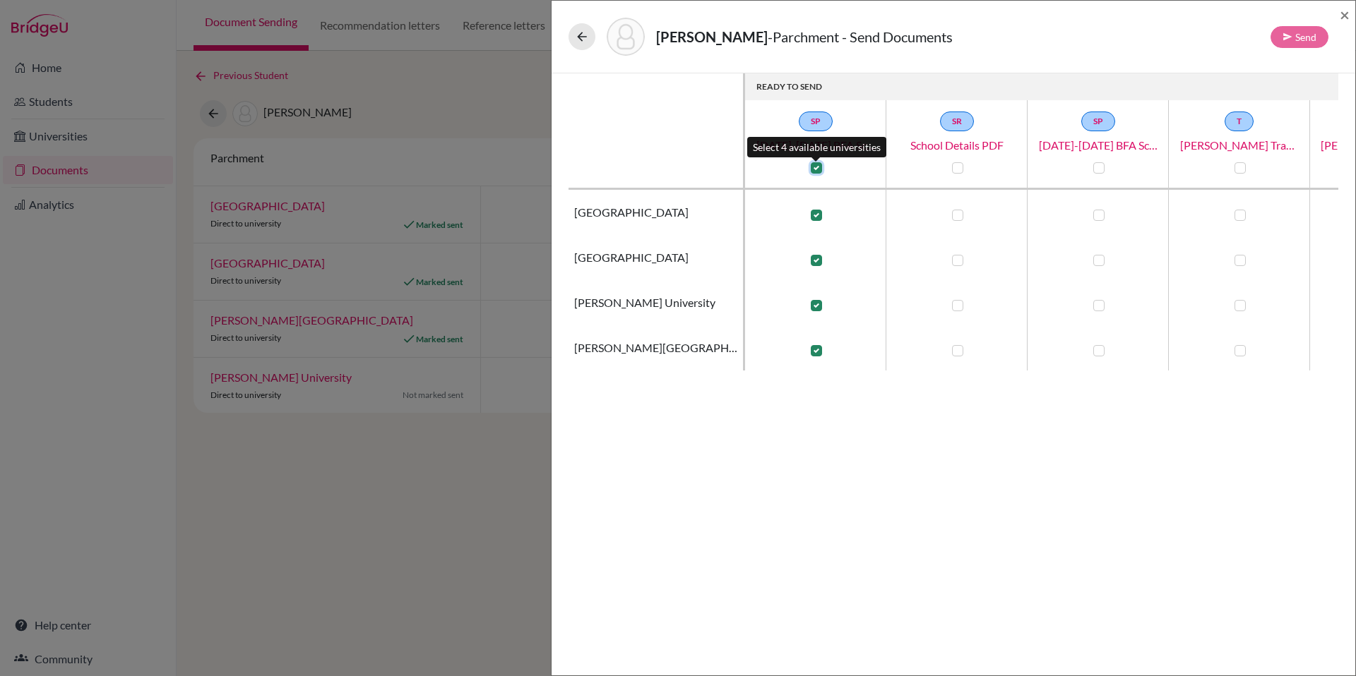
checkbox input "true"
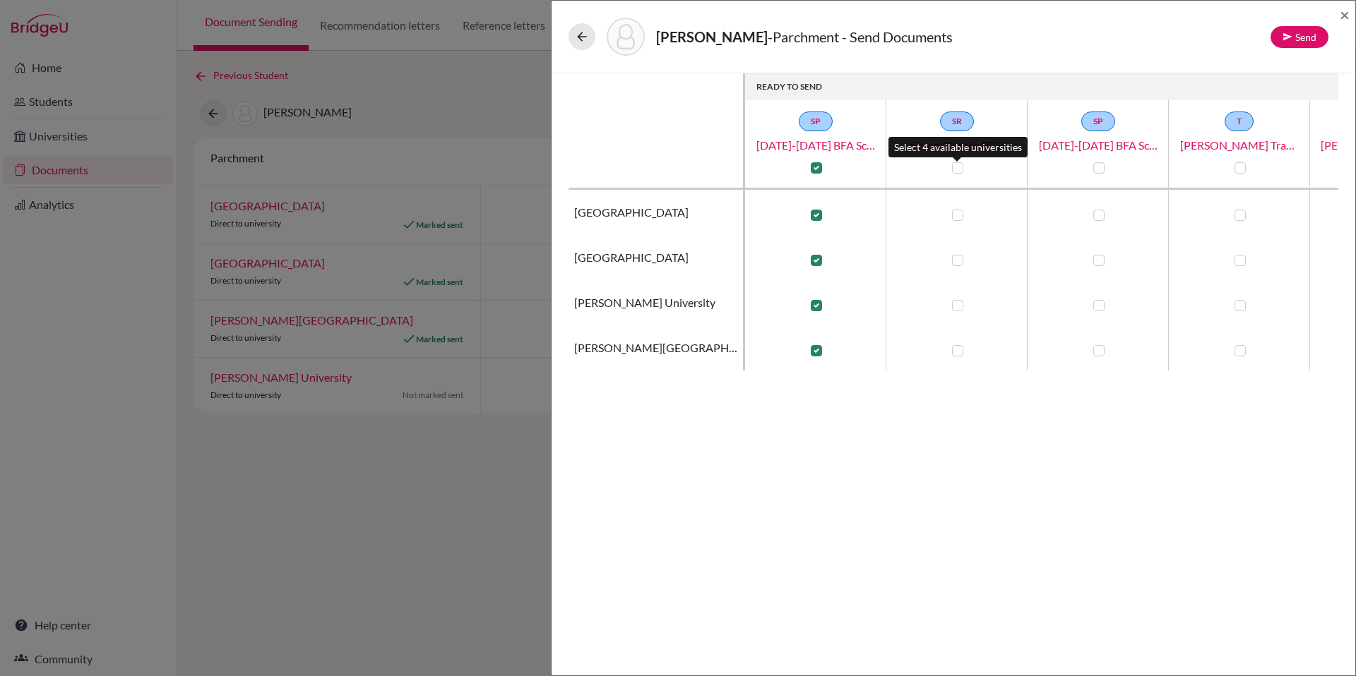
click at [957, 165] on label at bounding box center [957, 167] width 11 height 11
click at [957, 165] on input "checkbox" at bounding box center [953, 167] width 11 height 14
checkbox input "true"
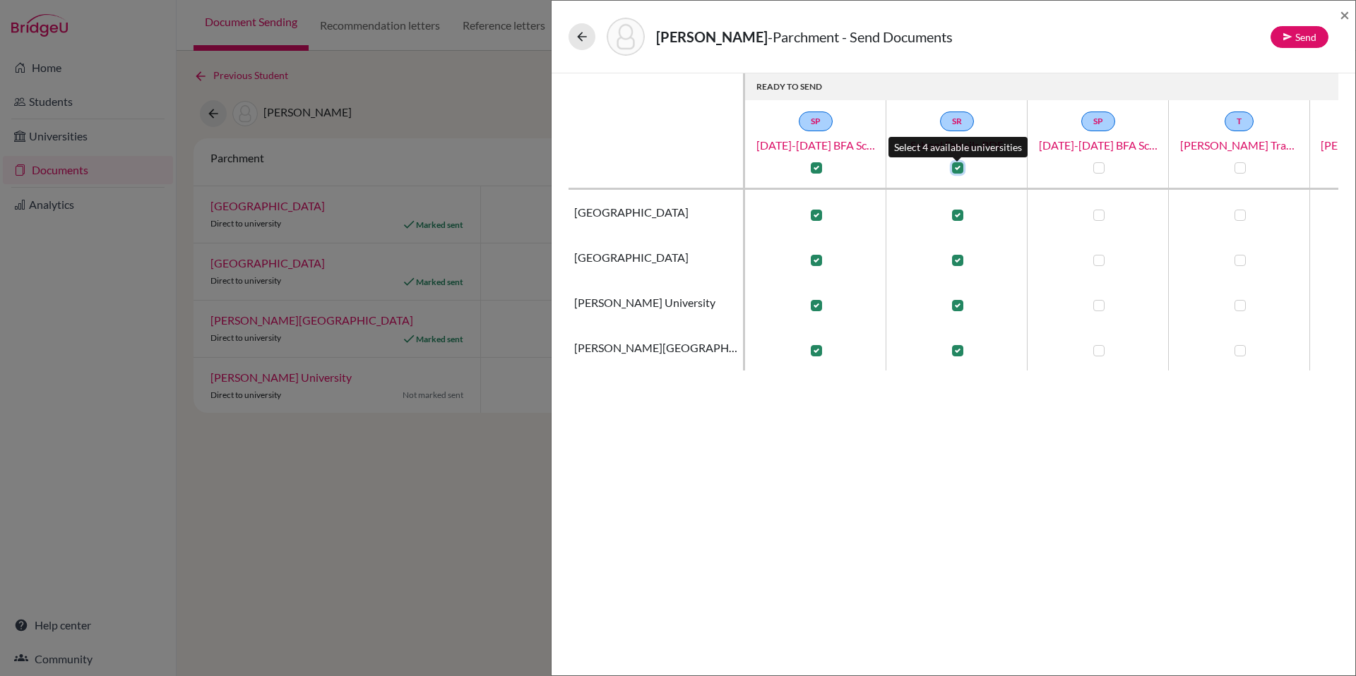
checkbox input "true"
click at [1104, 167] on label at bounding box center [1098, 167] width 11 height 11
click at [1101, 167] on input "checkbox" at bounding box center [1094, 167] width 11 height 14
checkbox input "true"
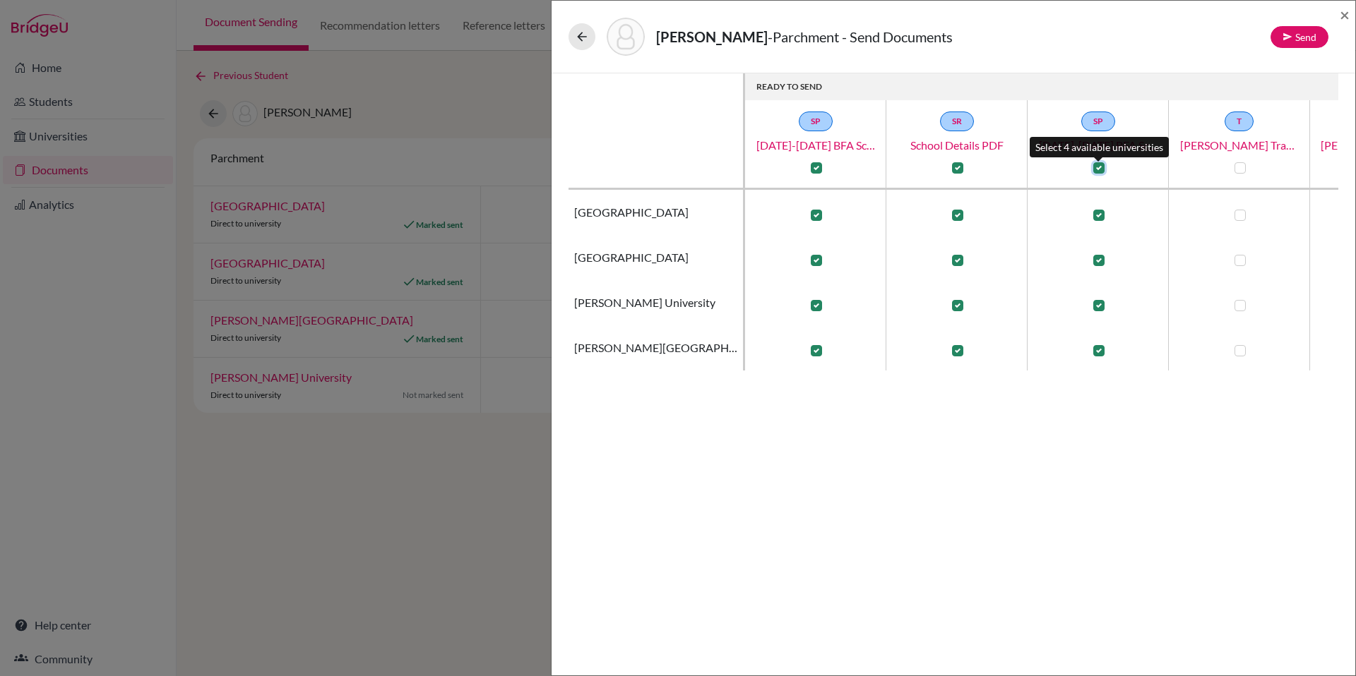
checkbox input "true"
click at [1239, 167] on label at bounding box center [1239, 167] width 11 height 11
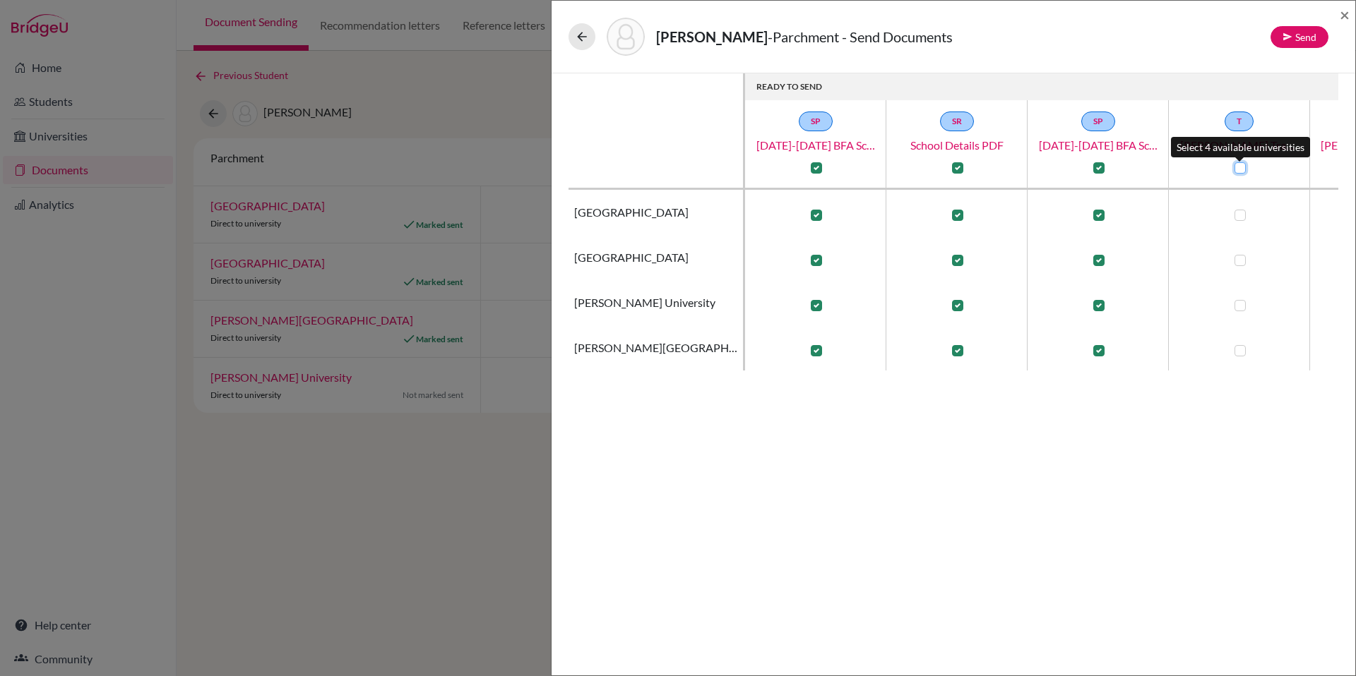
click at [1239, 167] on input "checkbox" at bounding box center [1236, 167] width 11 height 14
checkbox input "true"
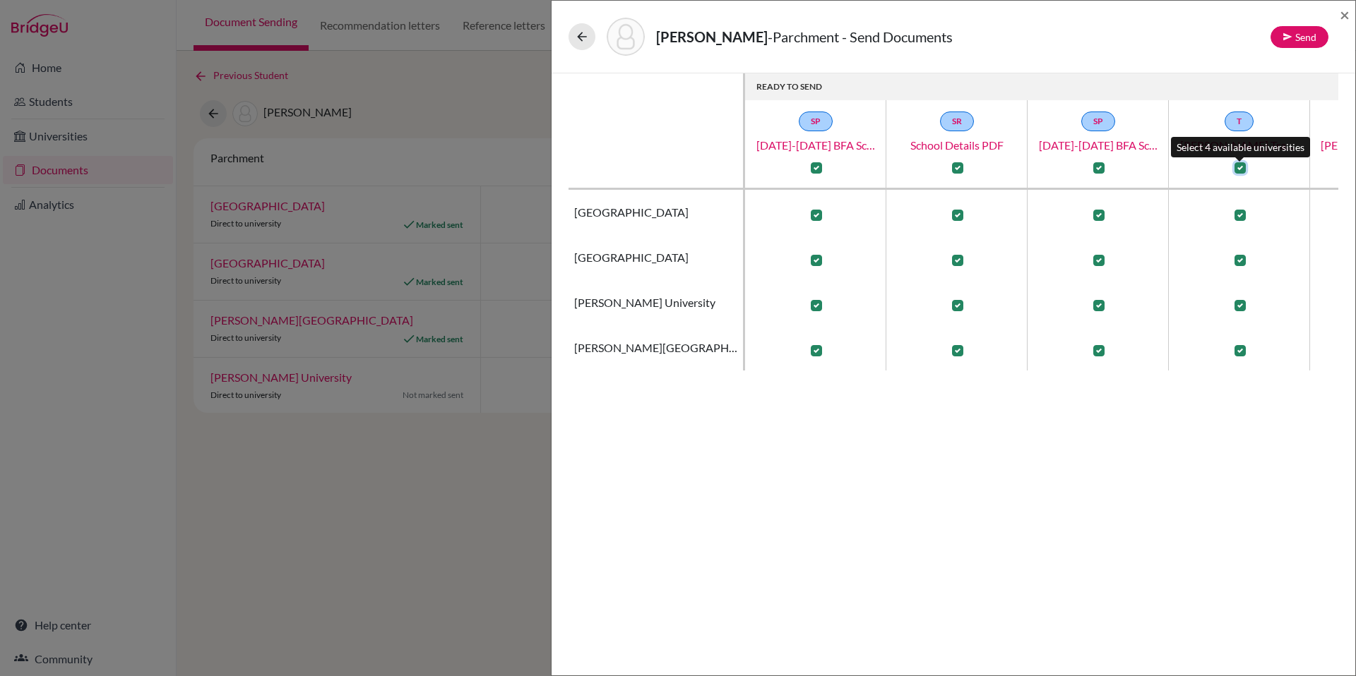
checkbox input "true"
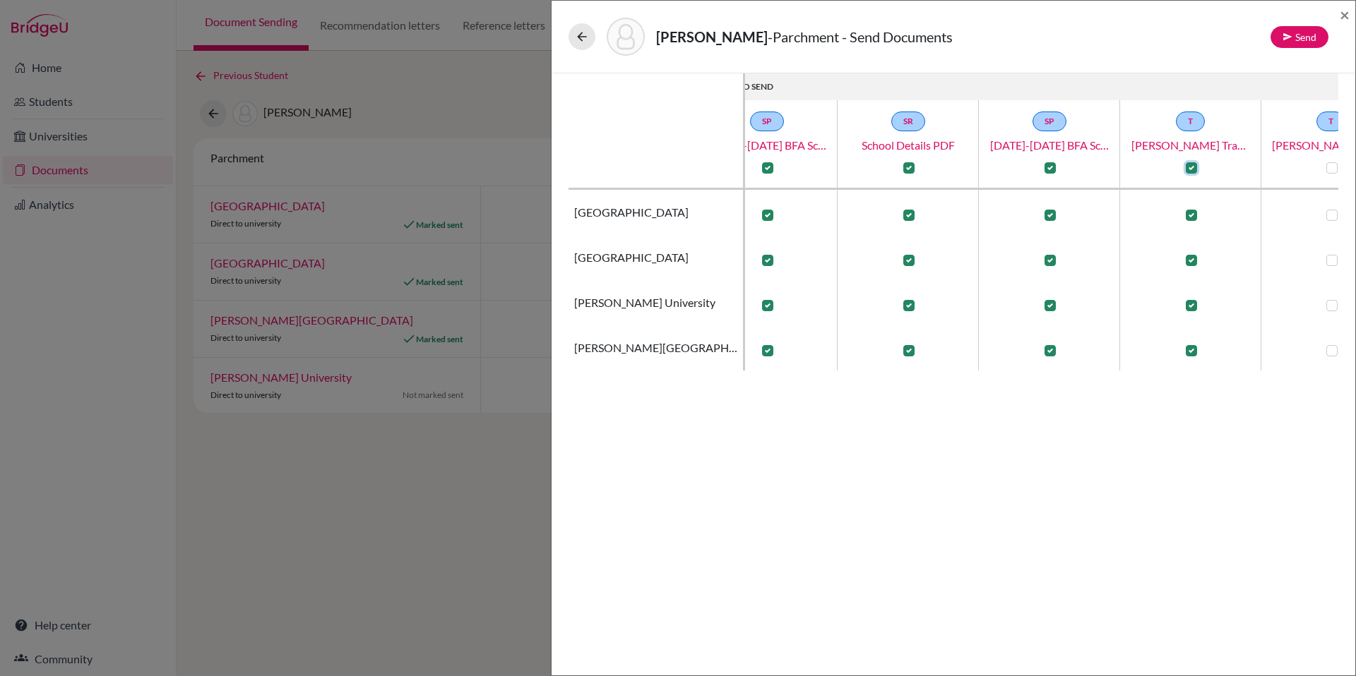
scroll to position [0, 124]
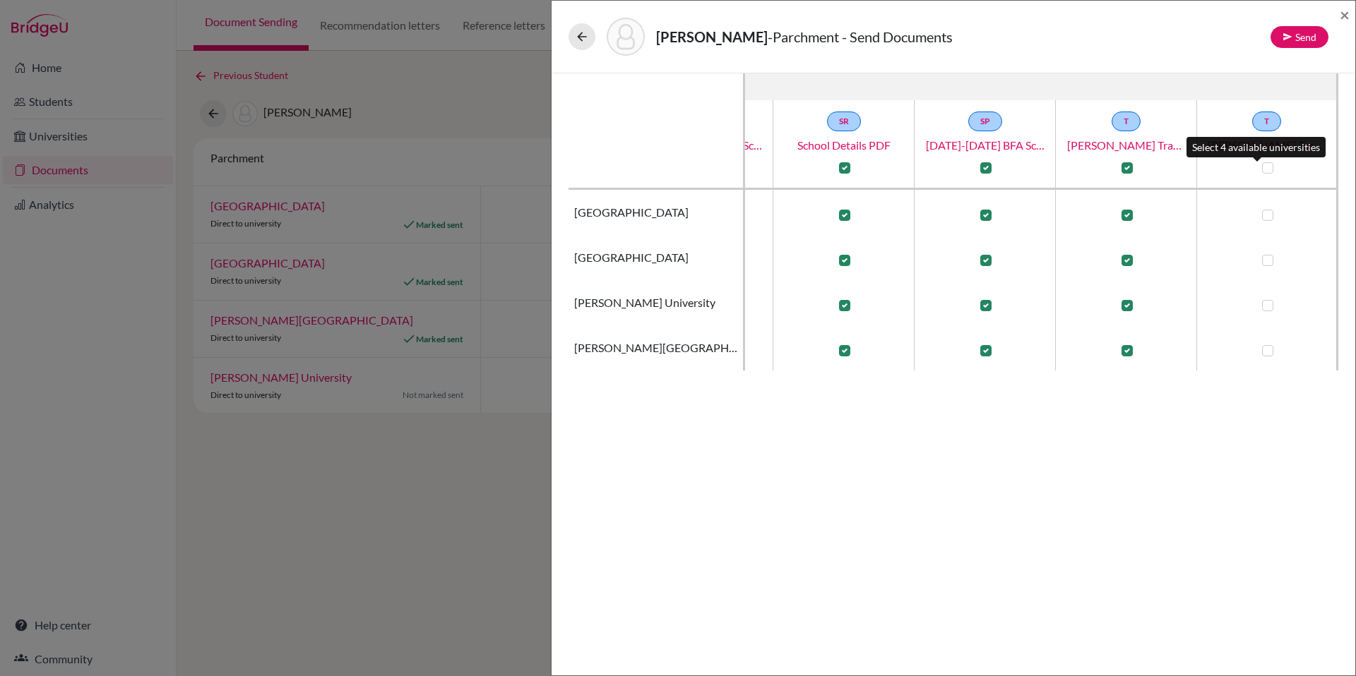
click at [1262, 167] on label at bounding box center [1267, 167] width 11 height 11
click at [1258, 167] on input "checkbox" at bounding box center [1263, 167] width 11 height 14
checkbox input "true"
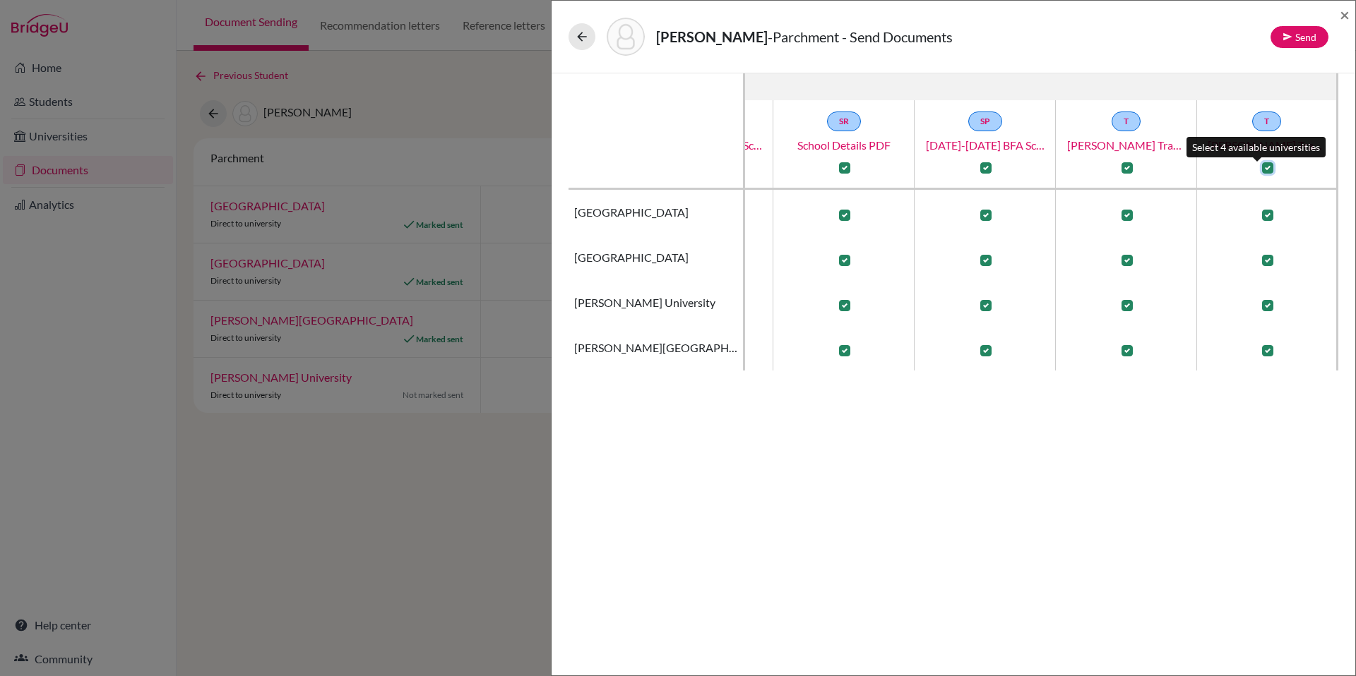
checkbox input "true"
click at [1300, 32] on button "Send" at bounding box center [1299, 37] width 58 height 22
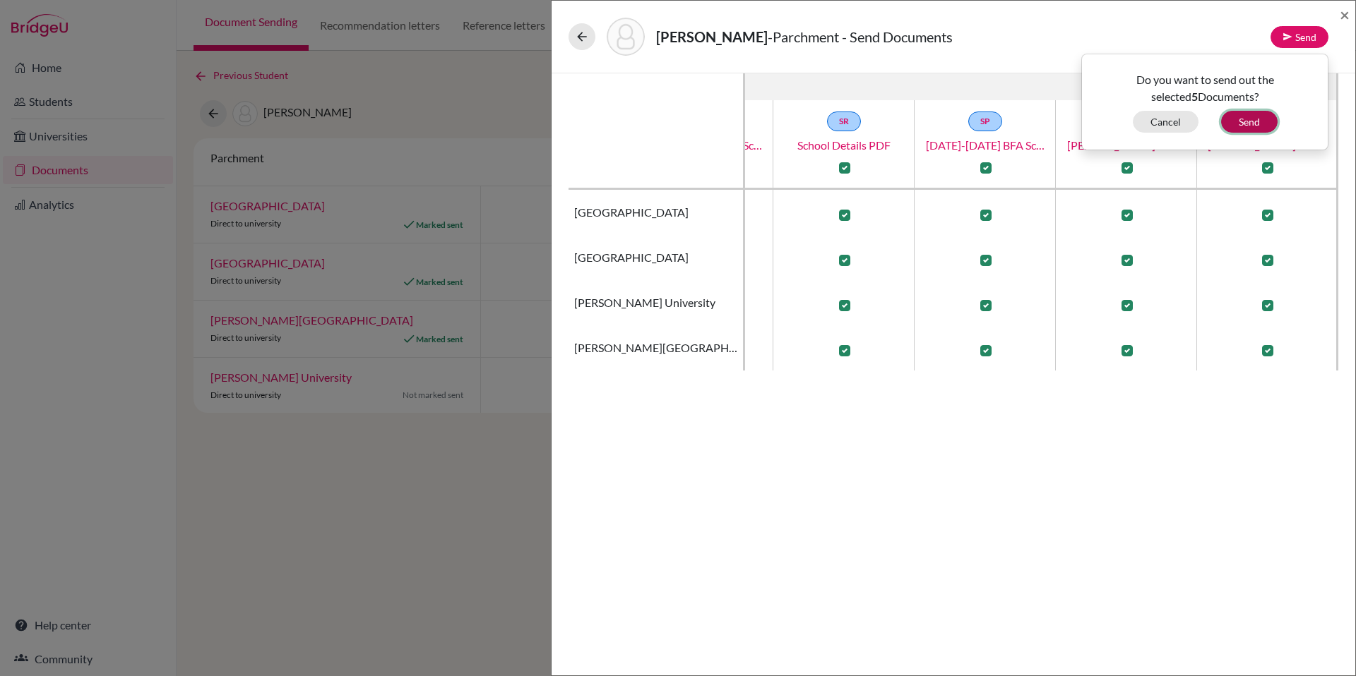
click at [1265, 118] on button "Send" at bounding box center [1249, 122] width 56 height 22
checkbox input "false"
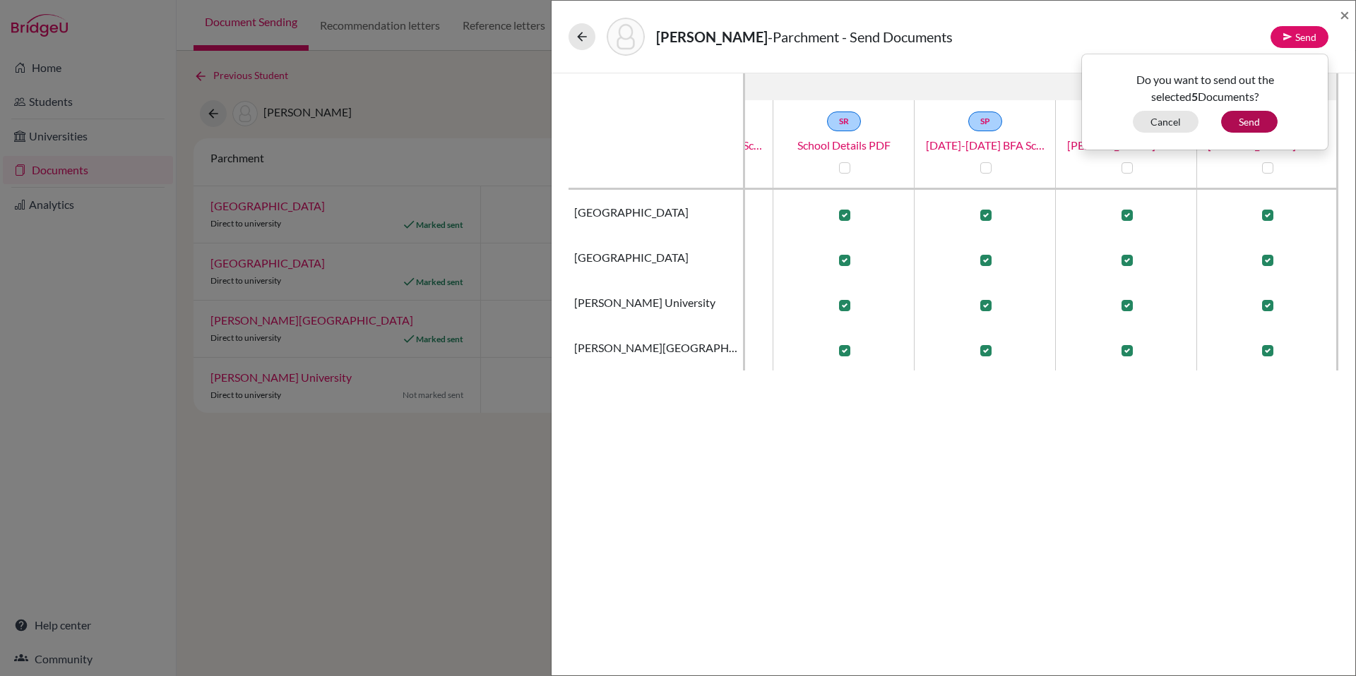
checkbox input "false"
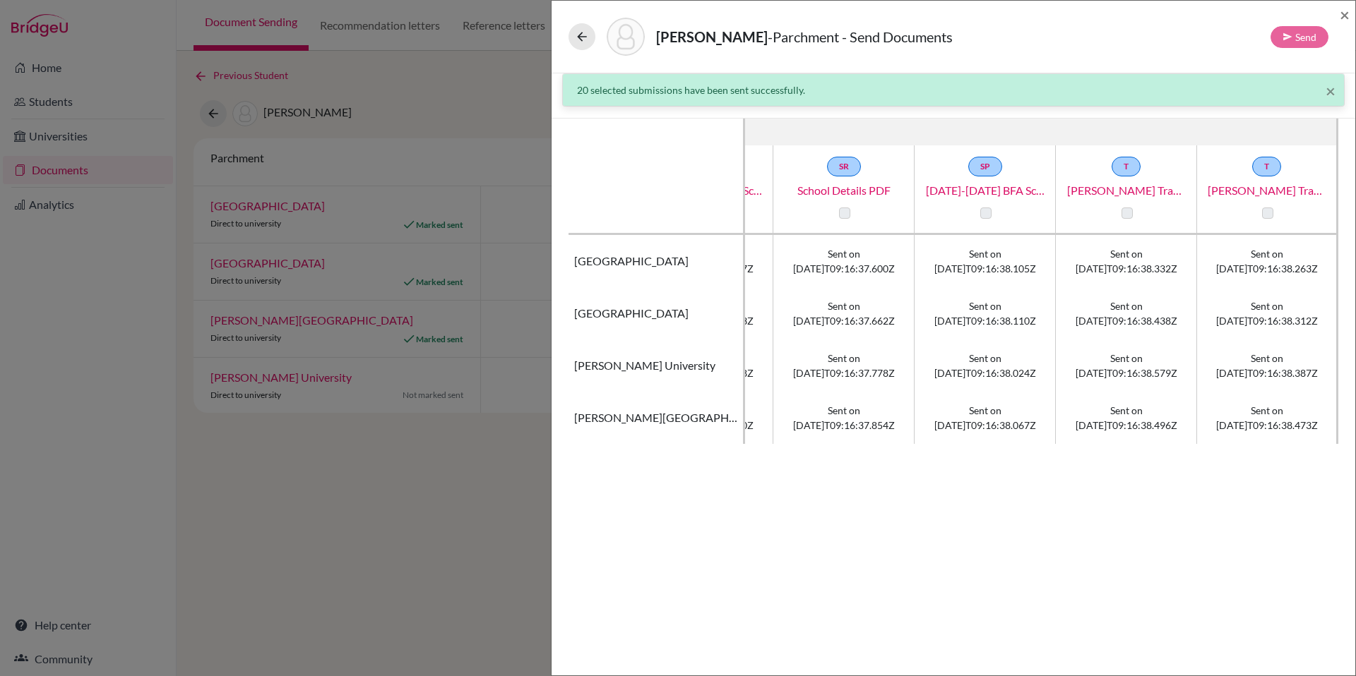
scroll to position [0, 0]
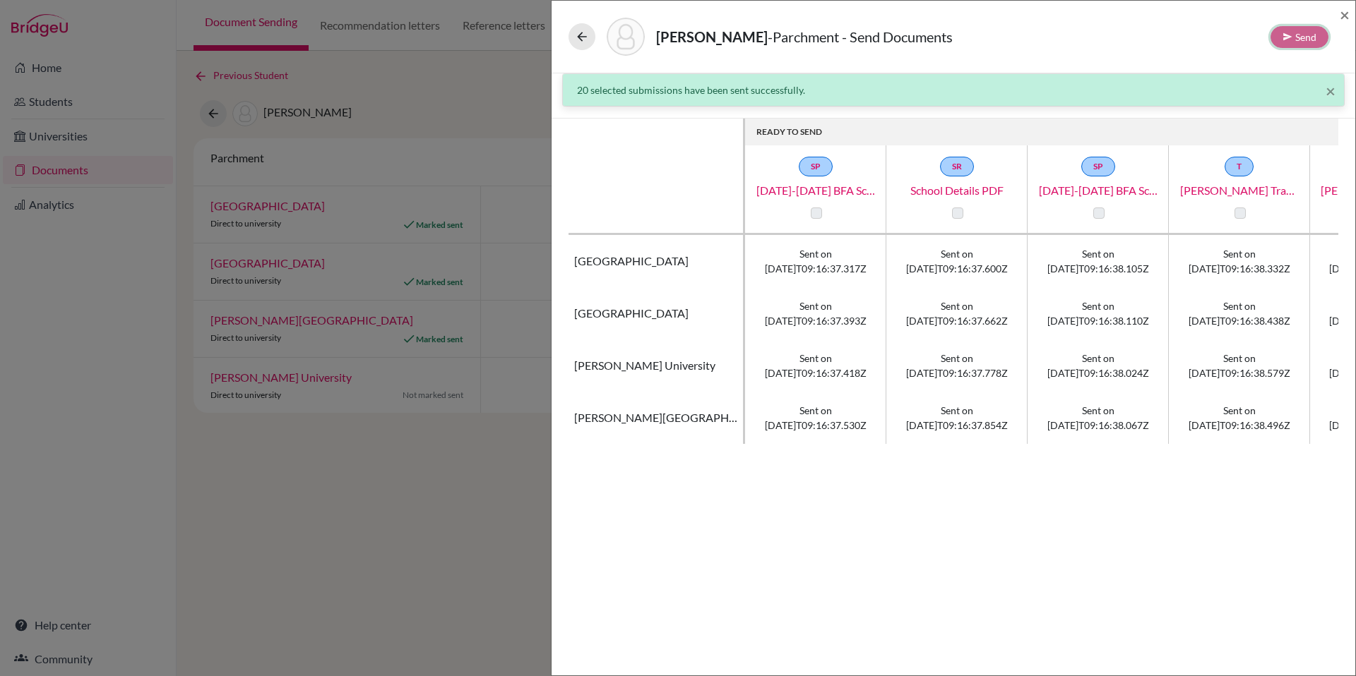
click at [1293, 44] on div "Send" at bounding box center [1299, 37] width 58 height 22
click at [1338, 15] on div "Carey, Hannah - Parchment - Send Documents Send ×" at bounding box center [953, 36] width 792 height 61
click at [1346, 16] on span "×" at bounding box center [1344, 14] width 10 height 20
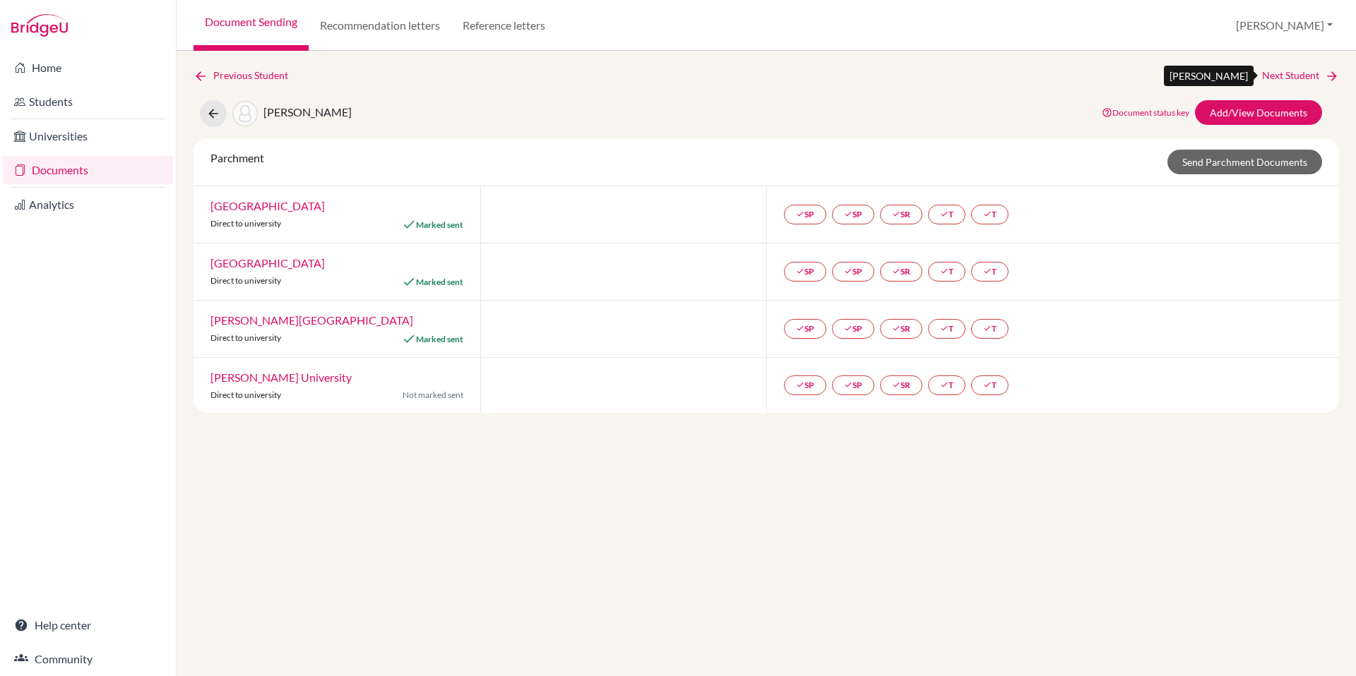
click at [1279, 78] on link "Next Student" at bounding box center [1300, 76] width 77 height 16
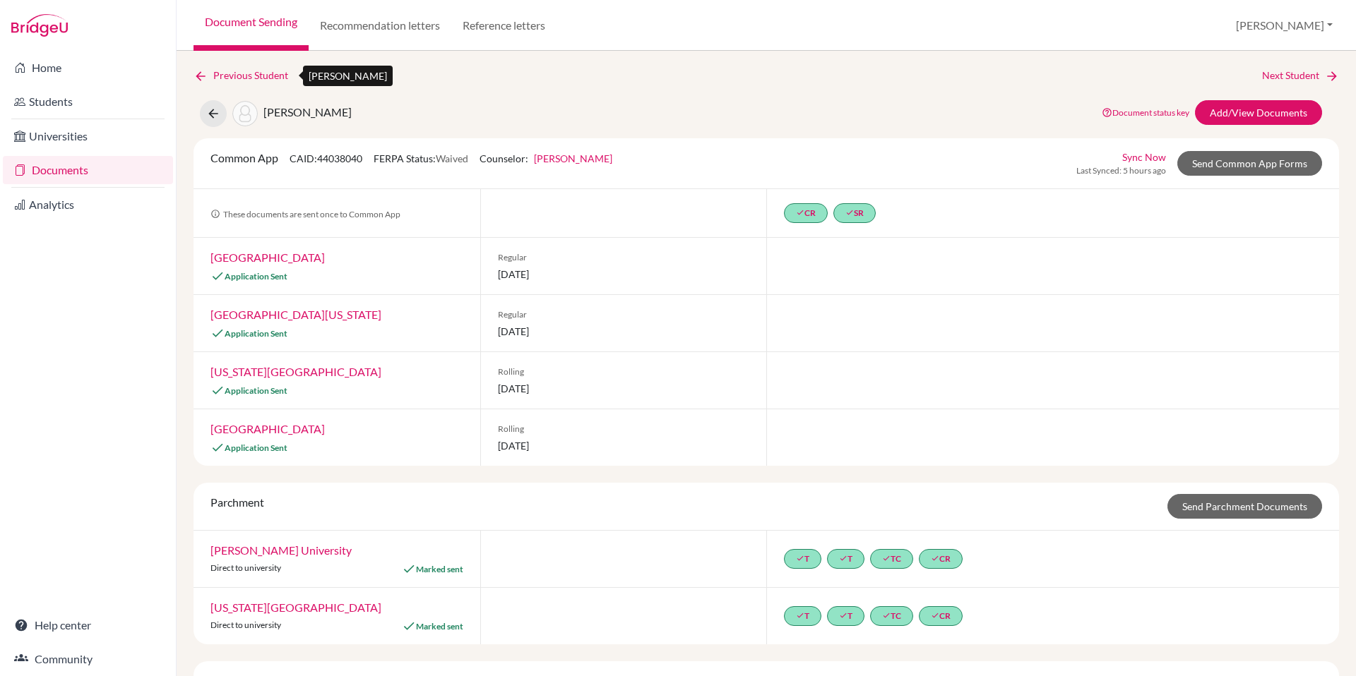
click at [223, 72] on link "Previous Student" at bounding box center [246, 76] width 106 height 16
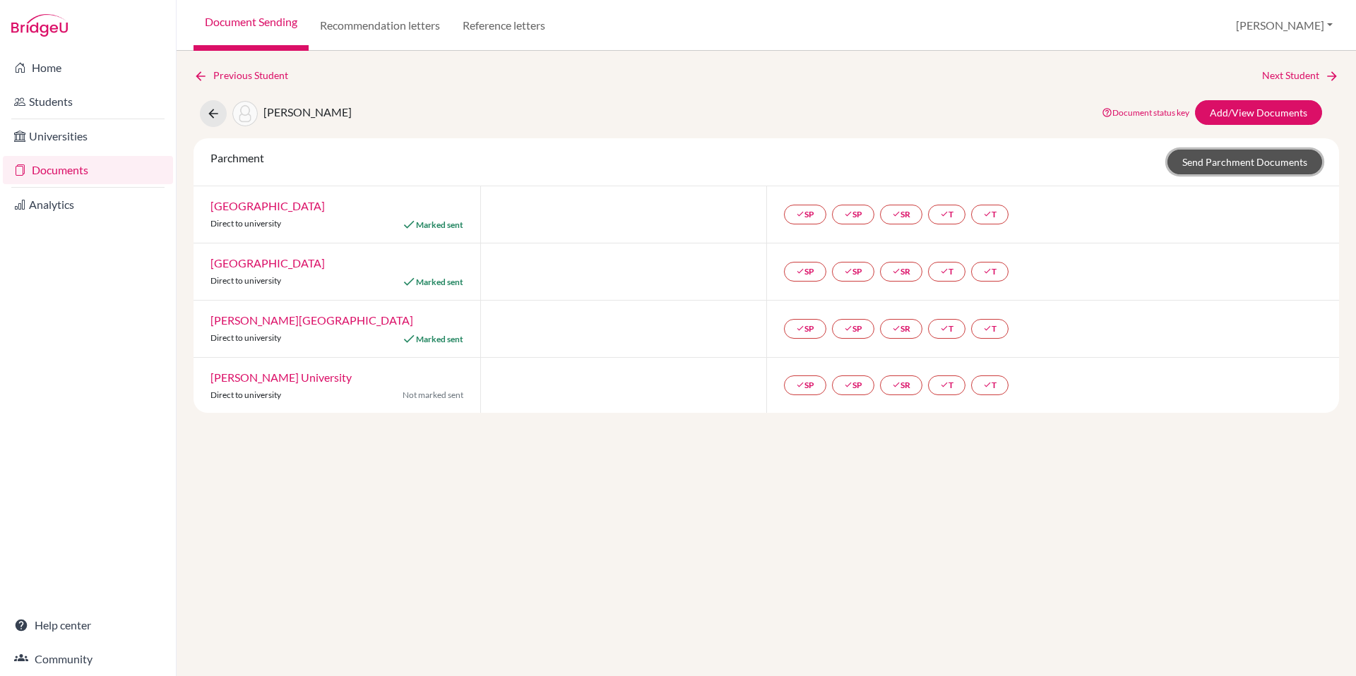
click at [1240, 170] on link "Send Parchment Documents" at bounding box center [1244, 162] width 155 height 25
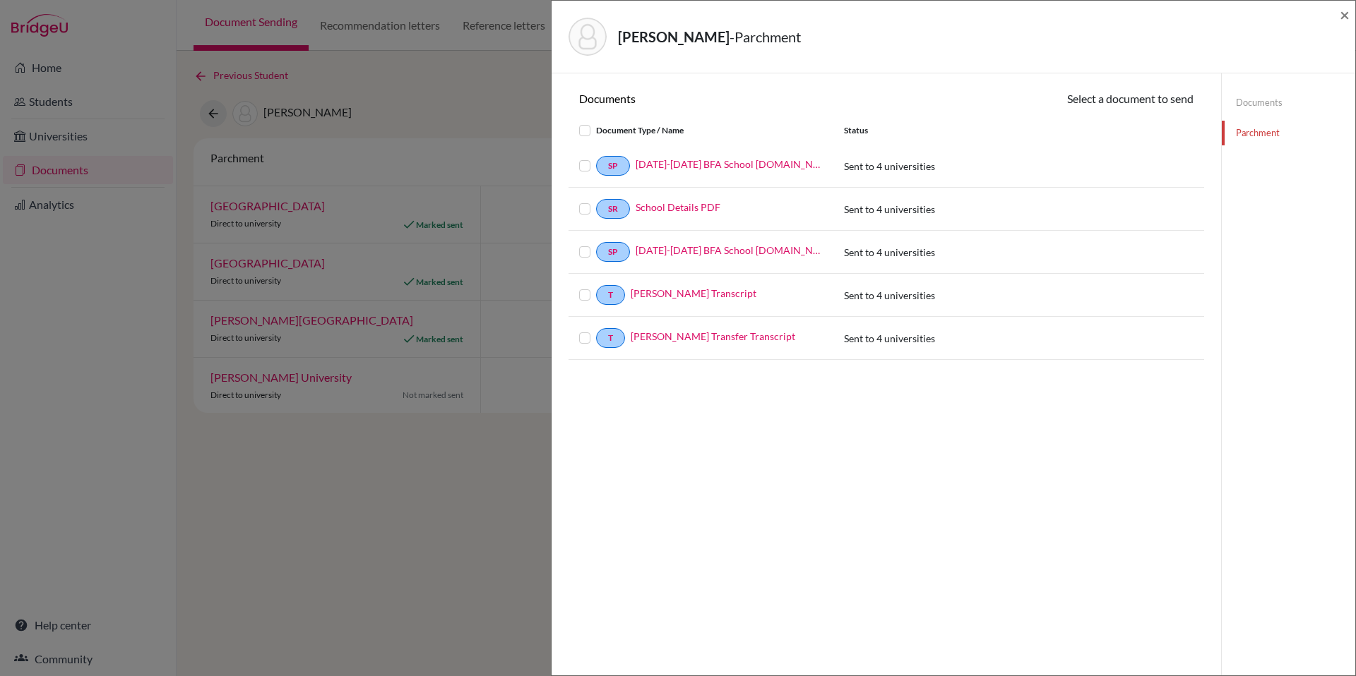
click at [596, 122] on label at bounding box center [596, 122] width 0 height 0
click at [0, 0] on input "checkbox" at bounding box center [0, 0] width 0 height 0
click at [1161, 100] on button "Continue" at bounding box center [1154, 101] width 78 height 22
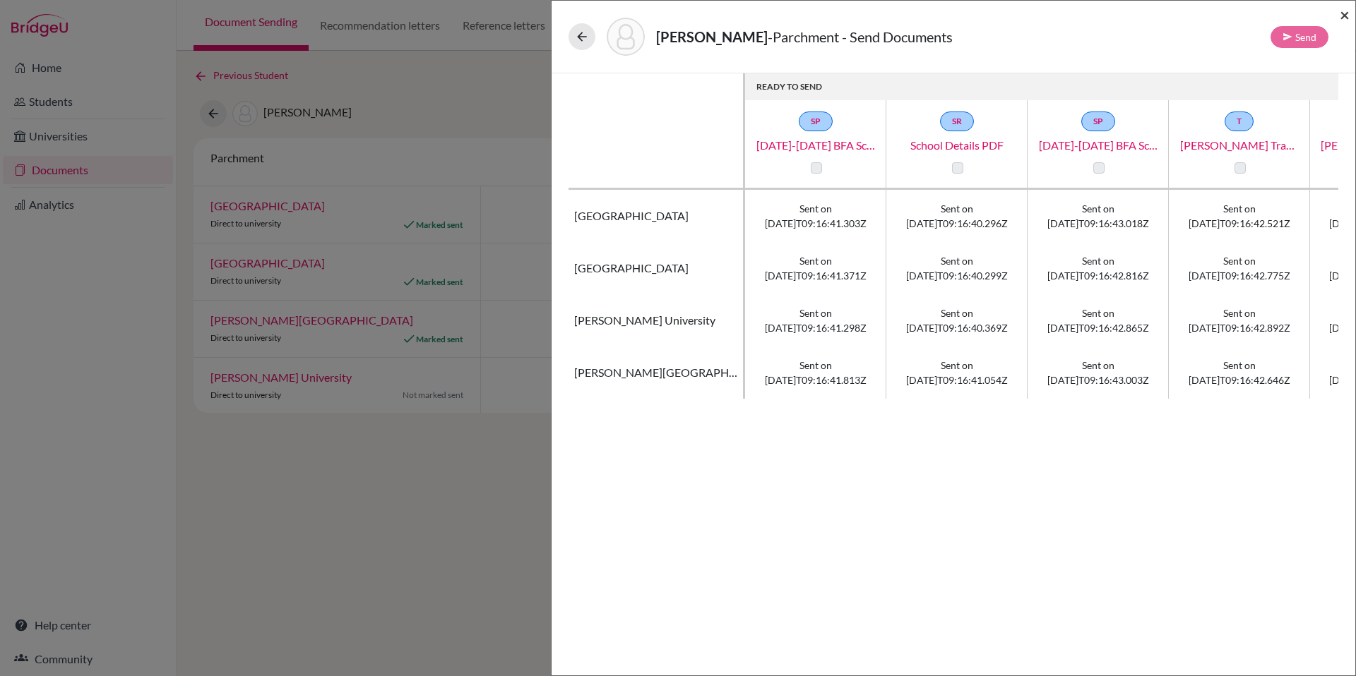
click at [1341, 15] on span "×" at bounding box center [1344, 14] width 10 height 20
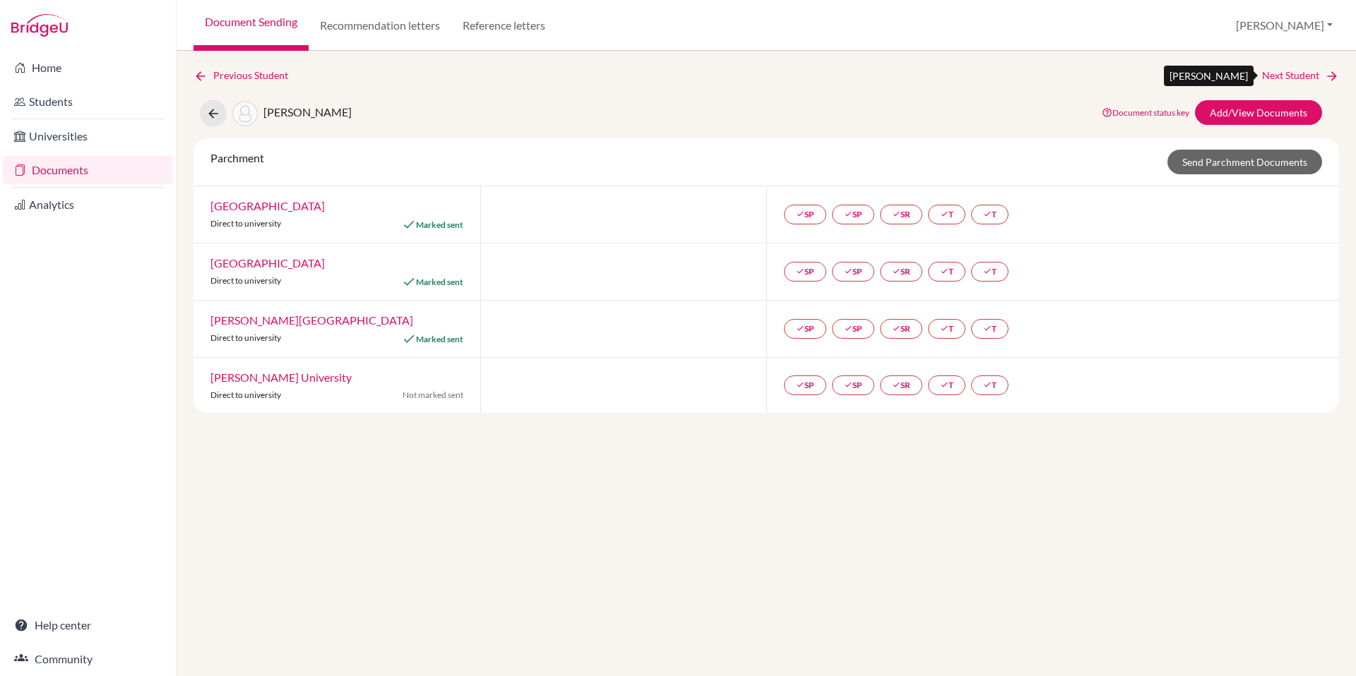
click at [1317, 74] on link "Next Student" at bounding box center [1300, 76] width 77 height 16
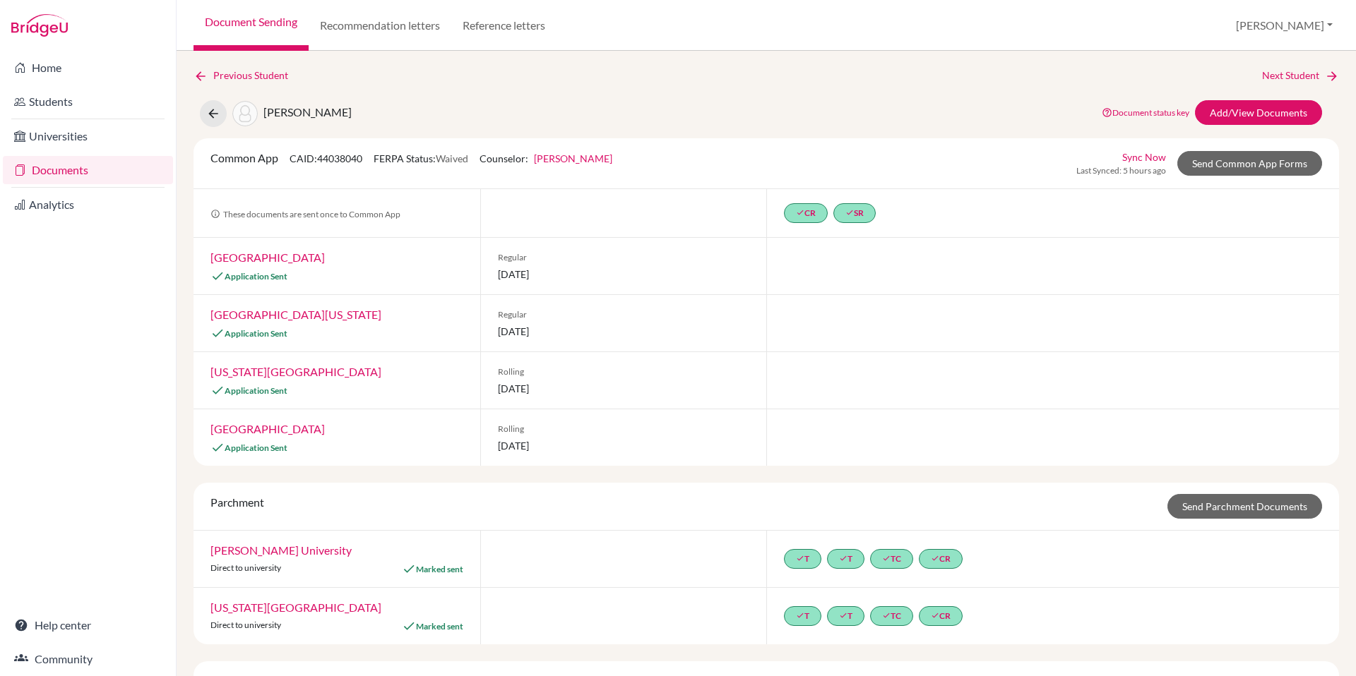
click at [1223, 127] on div "Previous Student Next Student [PERSON_NAME] Document status key TR Requirement.…" at bounding box center [765, 413] width 1145 height 690
click at [1231, 106] on link "Add/View Documents" at bounding box center [1258, 112] width 127 height 25
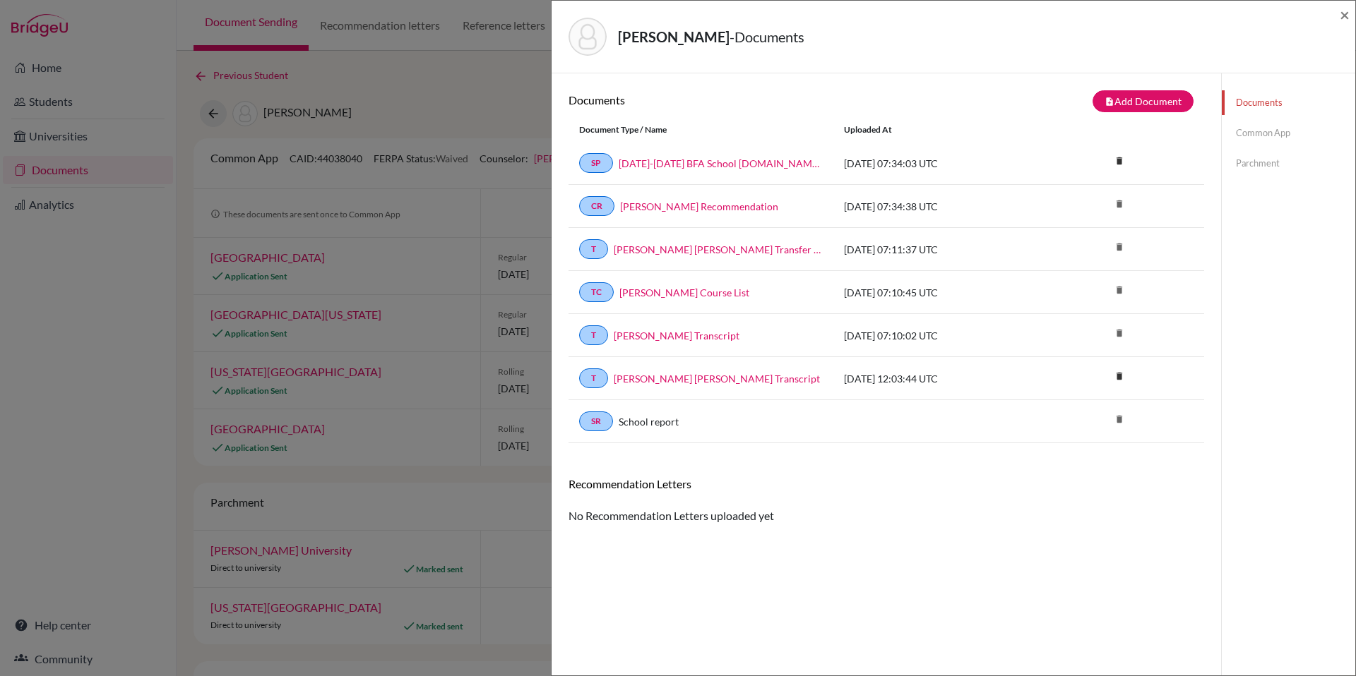
click at [1245, 136] on link "Common App" at bounding box center [1287, 133] width 133 height 25
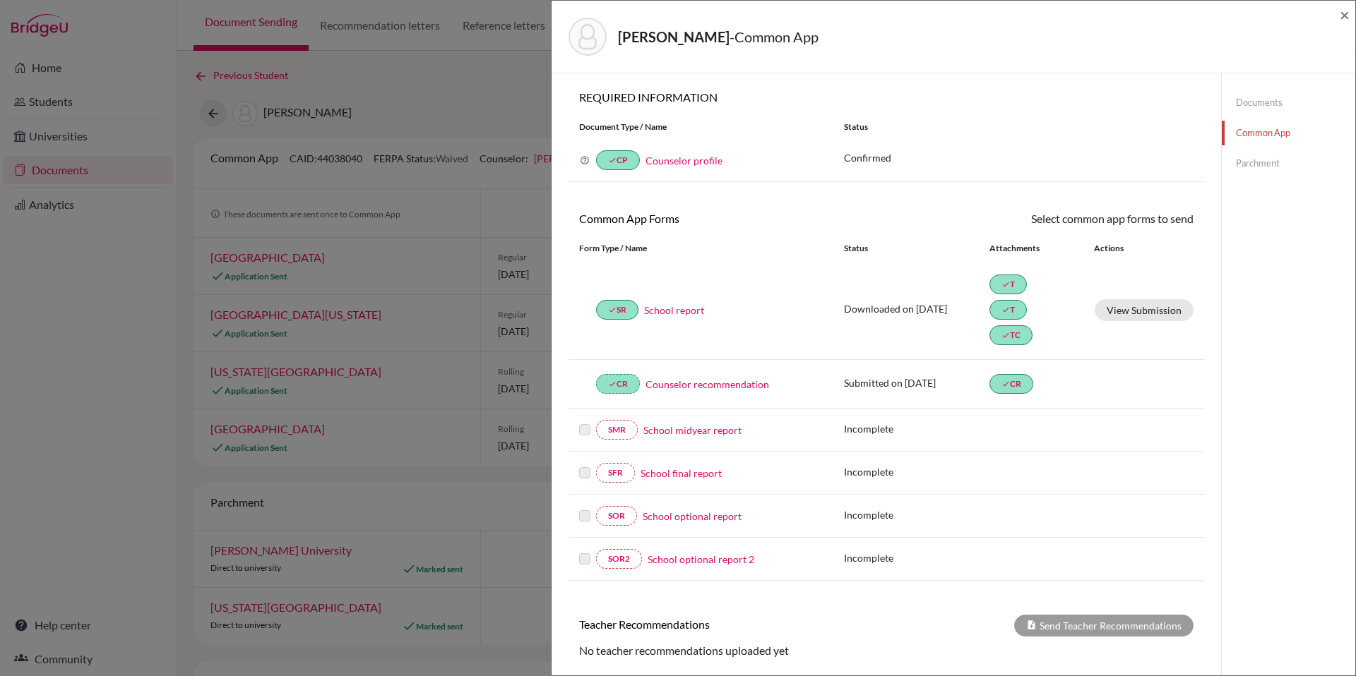
click at [1255, 160] on link "Parchment" at bounding box center [1287, 163] width 133 height 25
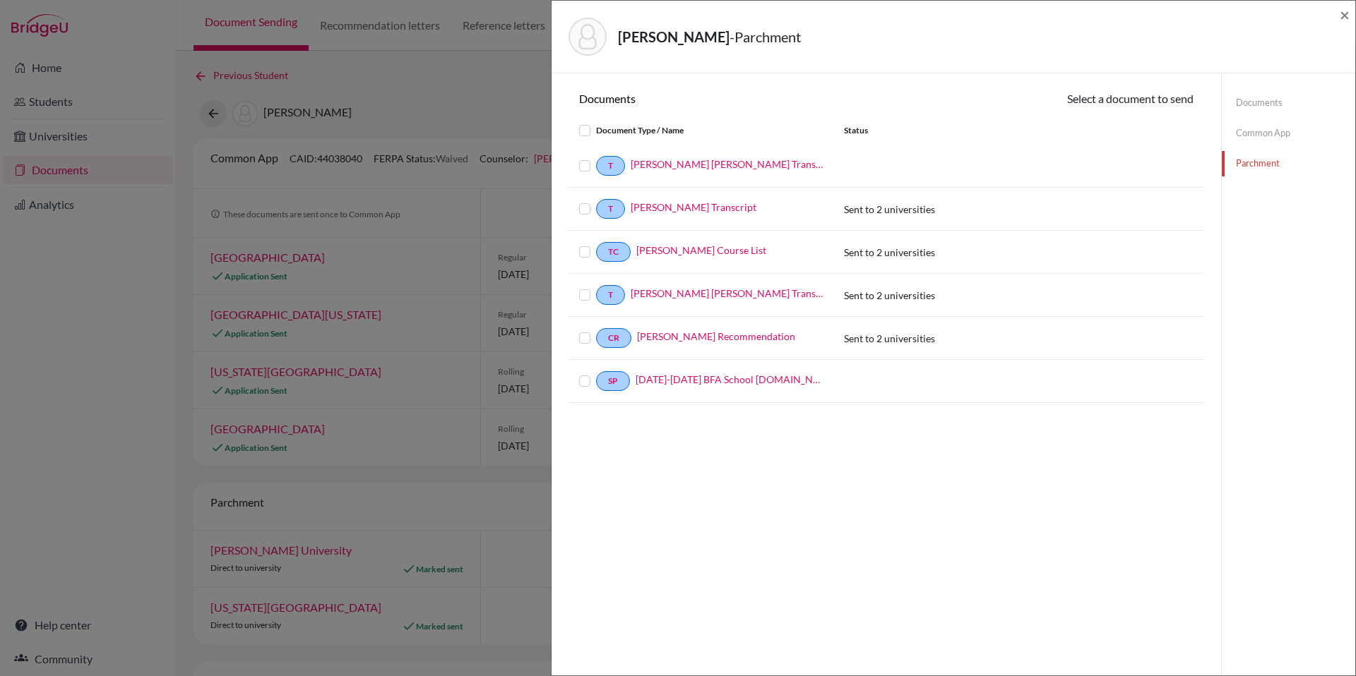
click at [596, 122] on label at bounding box center [596, 122] width 0 height 0
click at [0, 0] on input "checkbox" at bounding box center [0, 0] width 0 height 0
click at [1175, 100] on button "Continue" at bounding box center [1154, 101] width 78 height 22
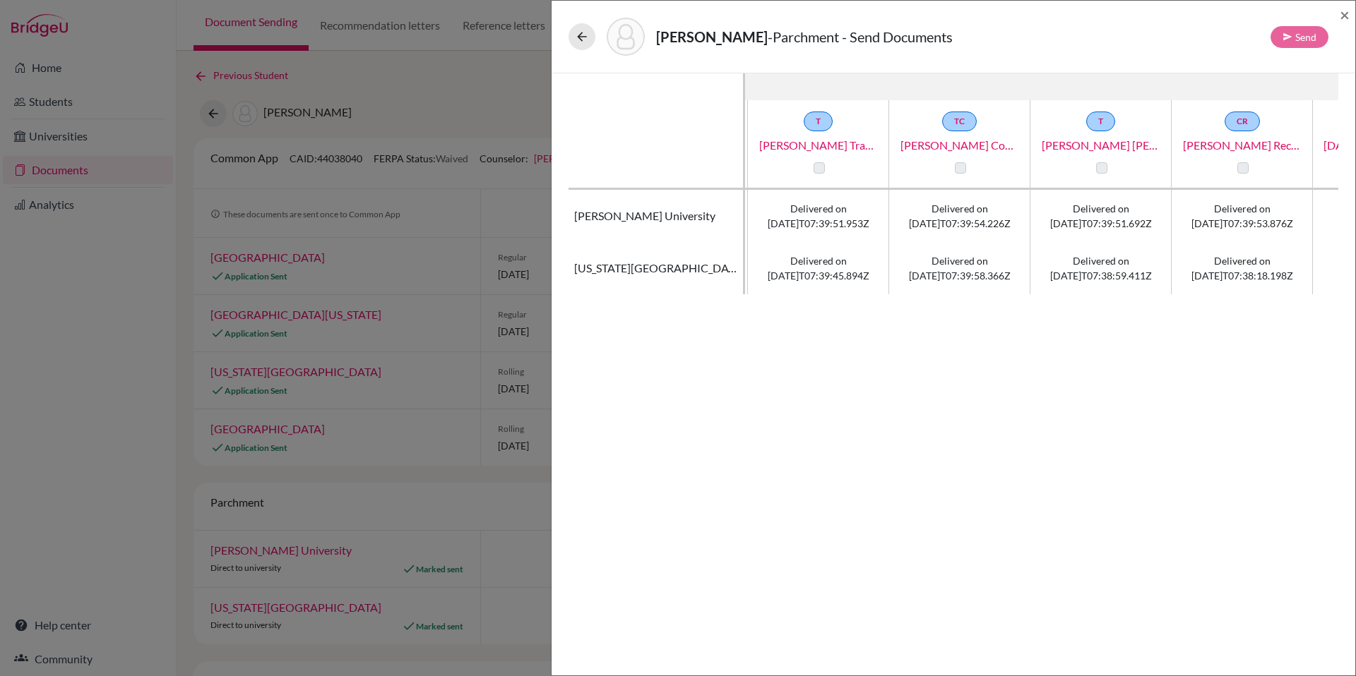
scroll to position [0, 265]
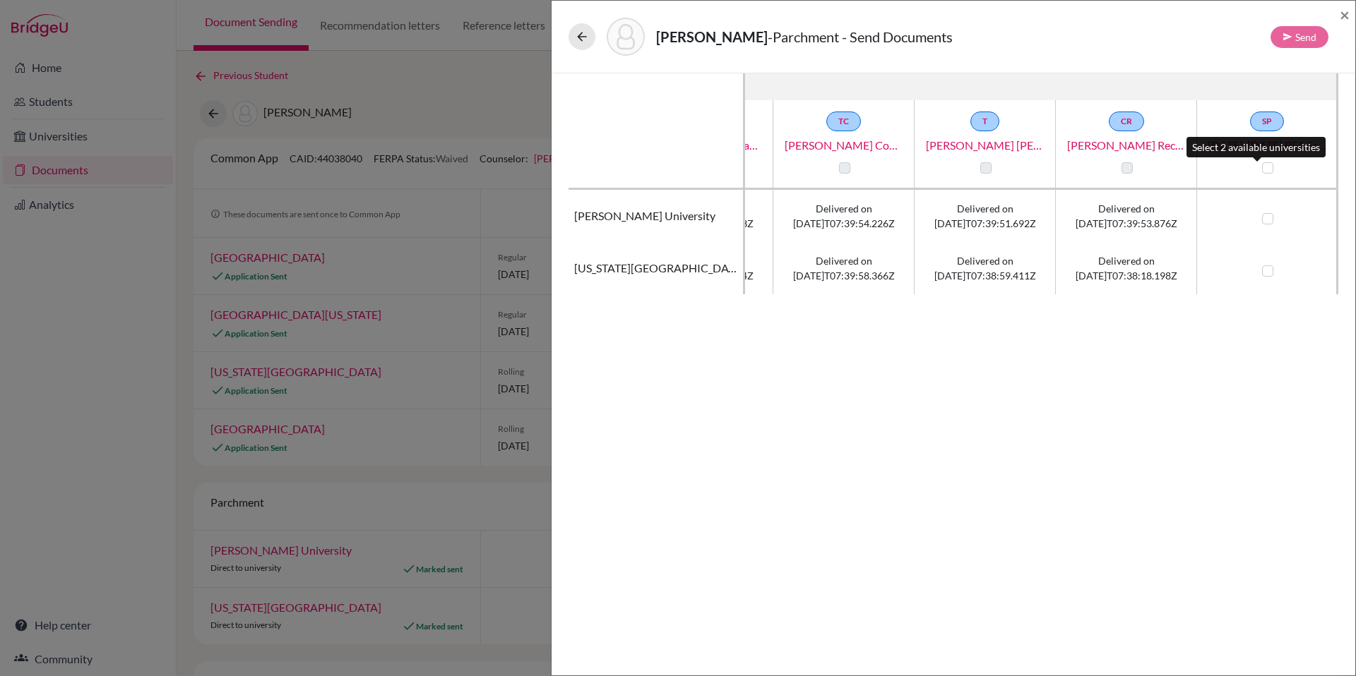
click at [1262, 167] on label at bounding box center [1267, 167] width 11 height 11
click at [1258, 167] on input "checkbox" at bounding box center [1263, 167] width 11 height 14
checkbox input "true"
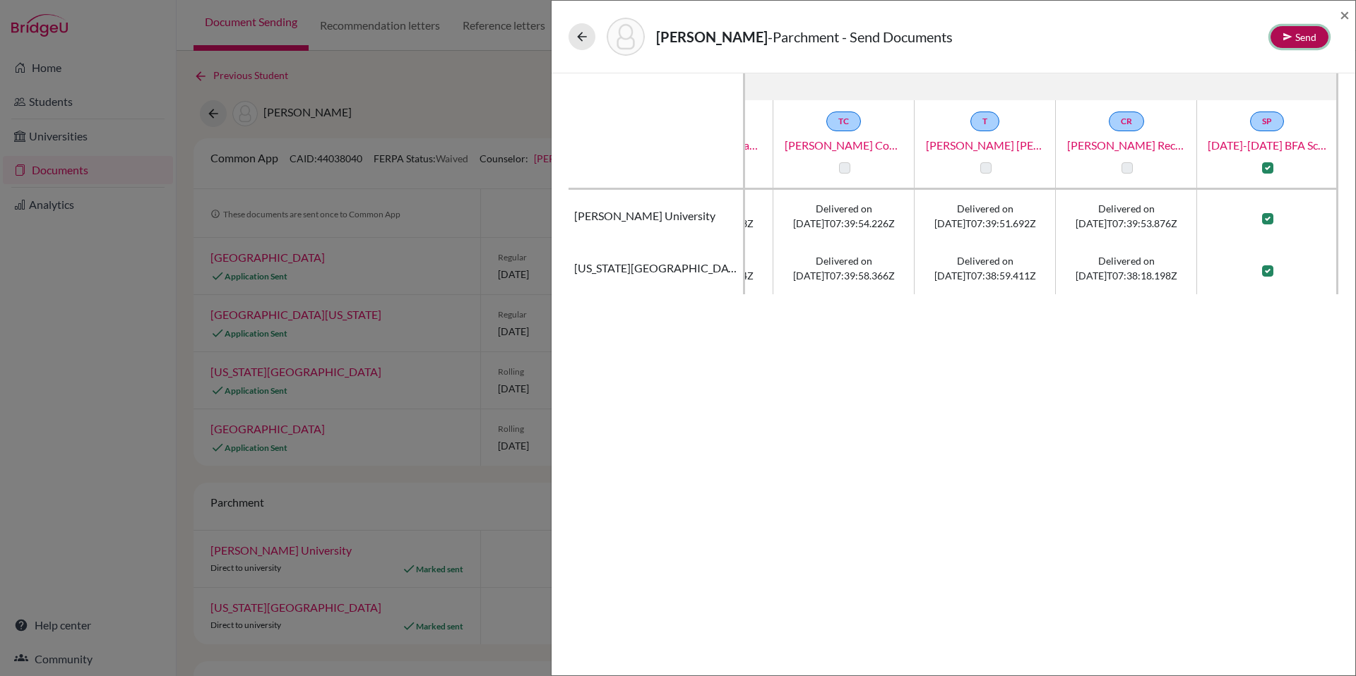
click at [1307, 39] on button "Send" at bounding box center [1299, 37] width 58 height 22
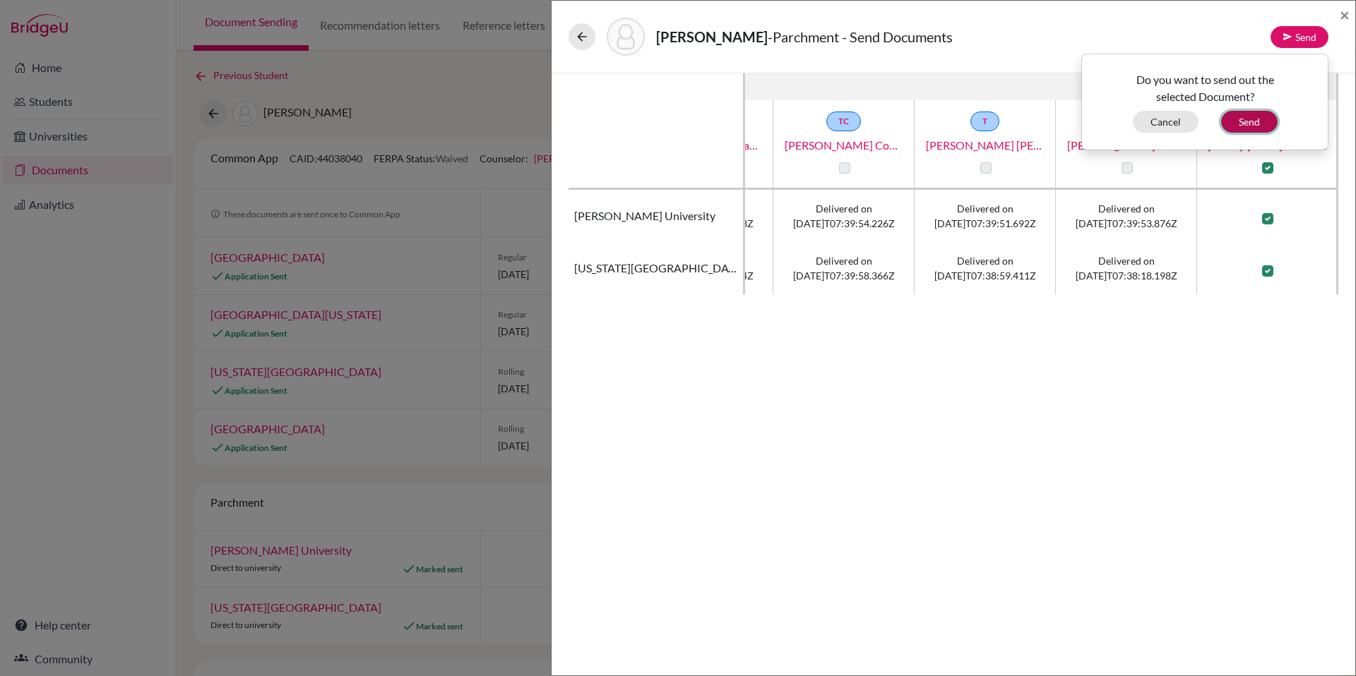
click at [1262, 121] on button "Send" at bounding box center [1249, 122] width 56 height 22
checkbox input "false"
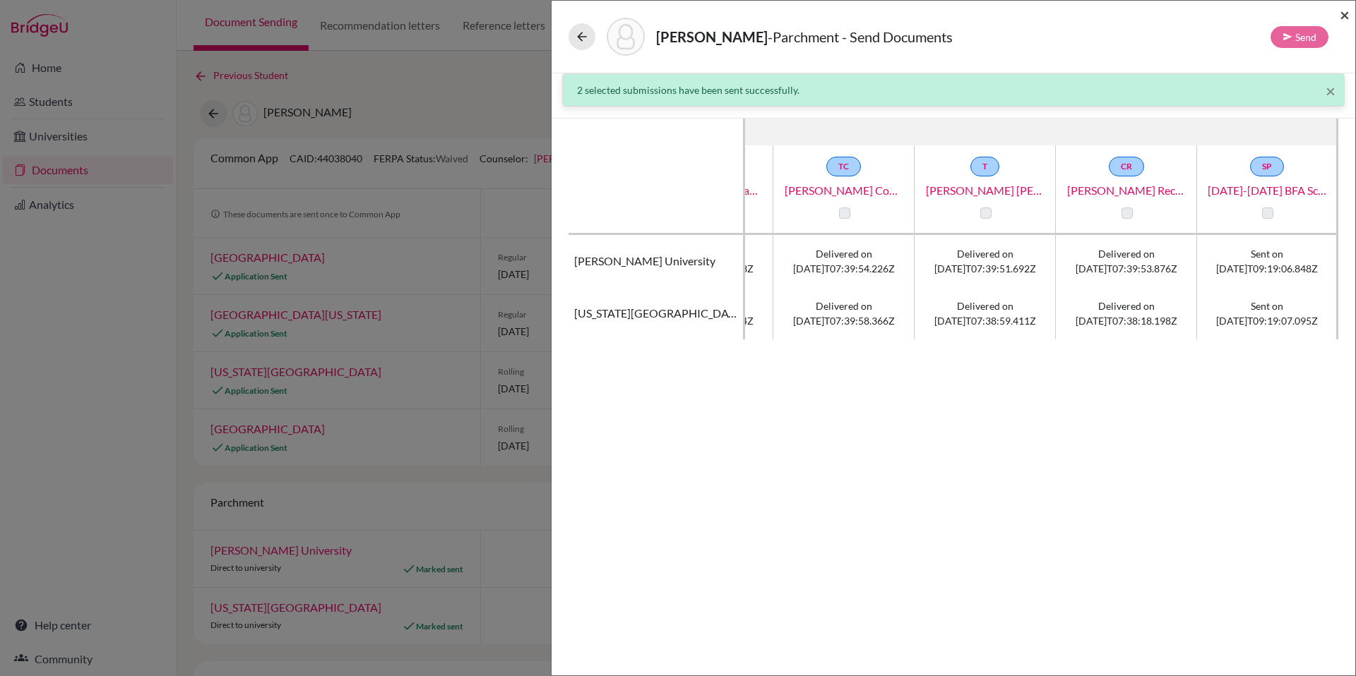
click at [1347, 11] on span "×" at bounding box center [1344, 14] width 10 height 20
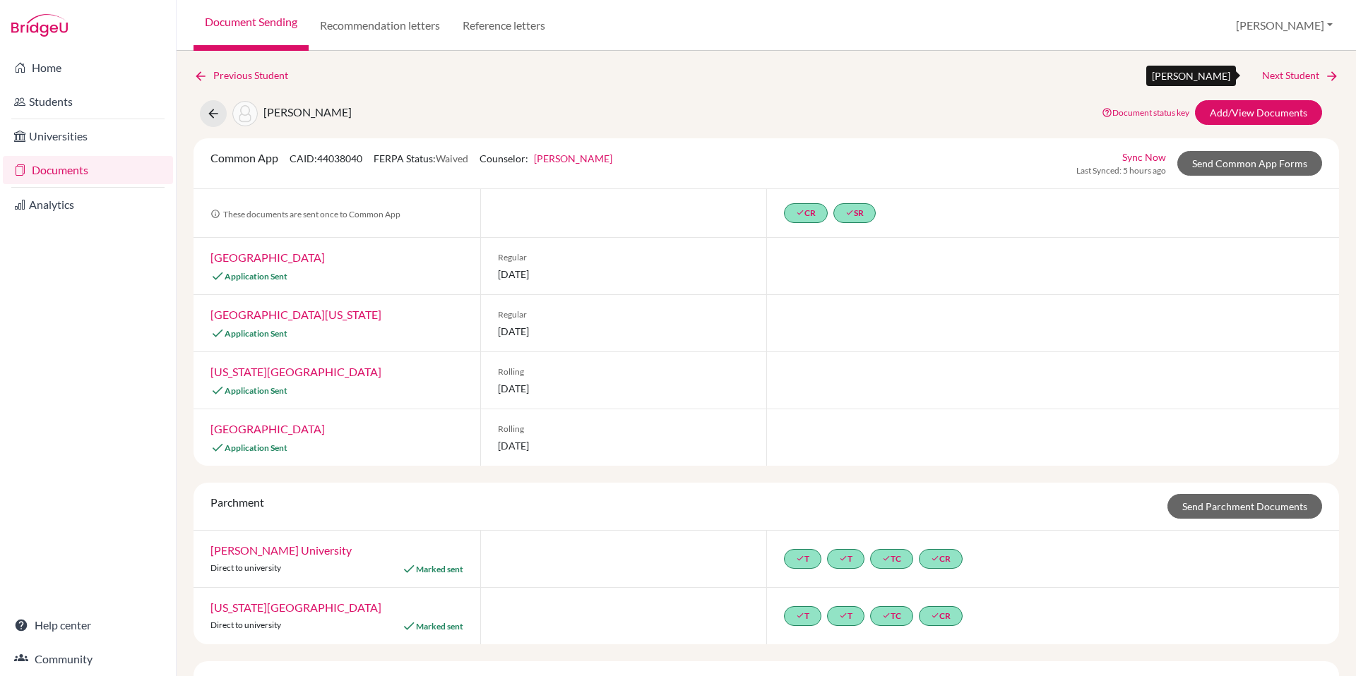
click at [1279, 80] on link "Next Student" at bounding box center [1300, 76] width 77 height 16
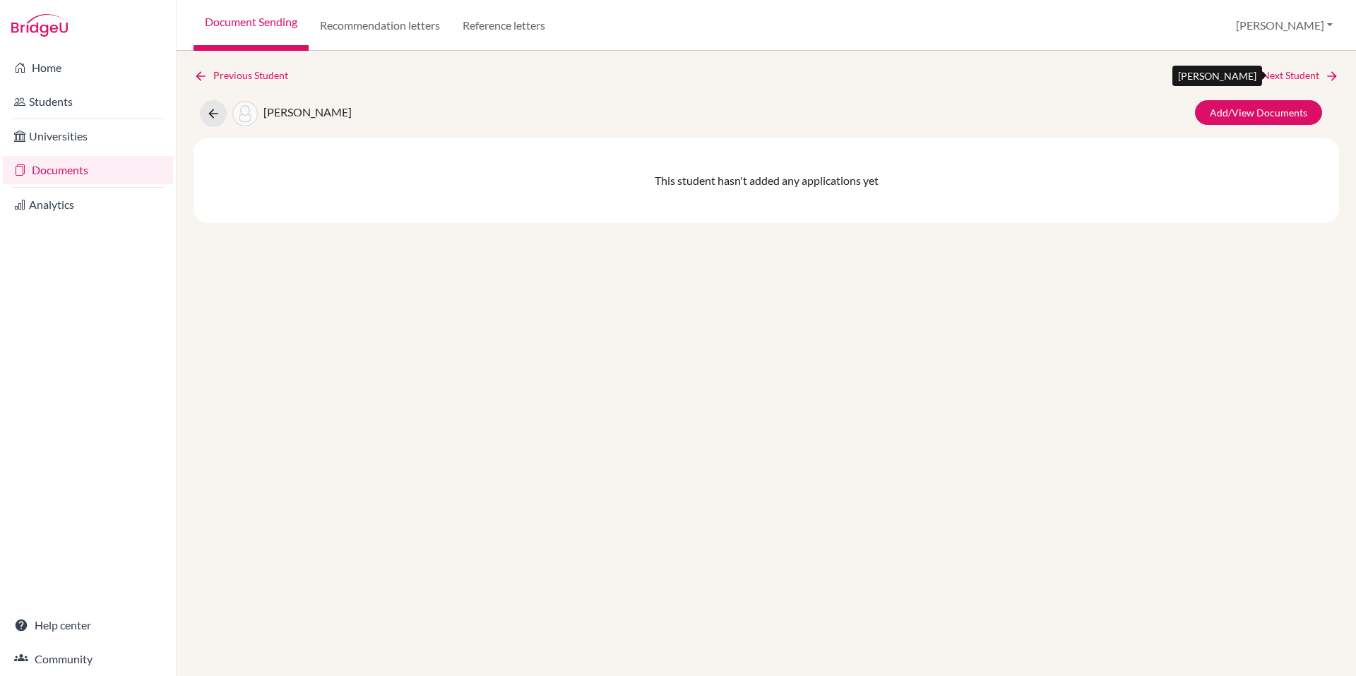
click at [1284, 74] on link "Next Student" at bounding box center [1300, 76] width 77 height 16
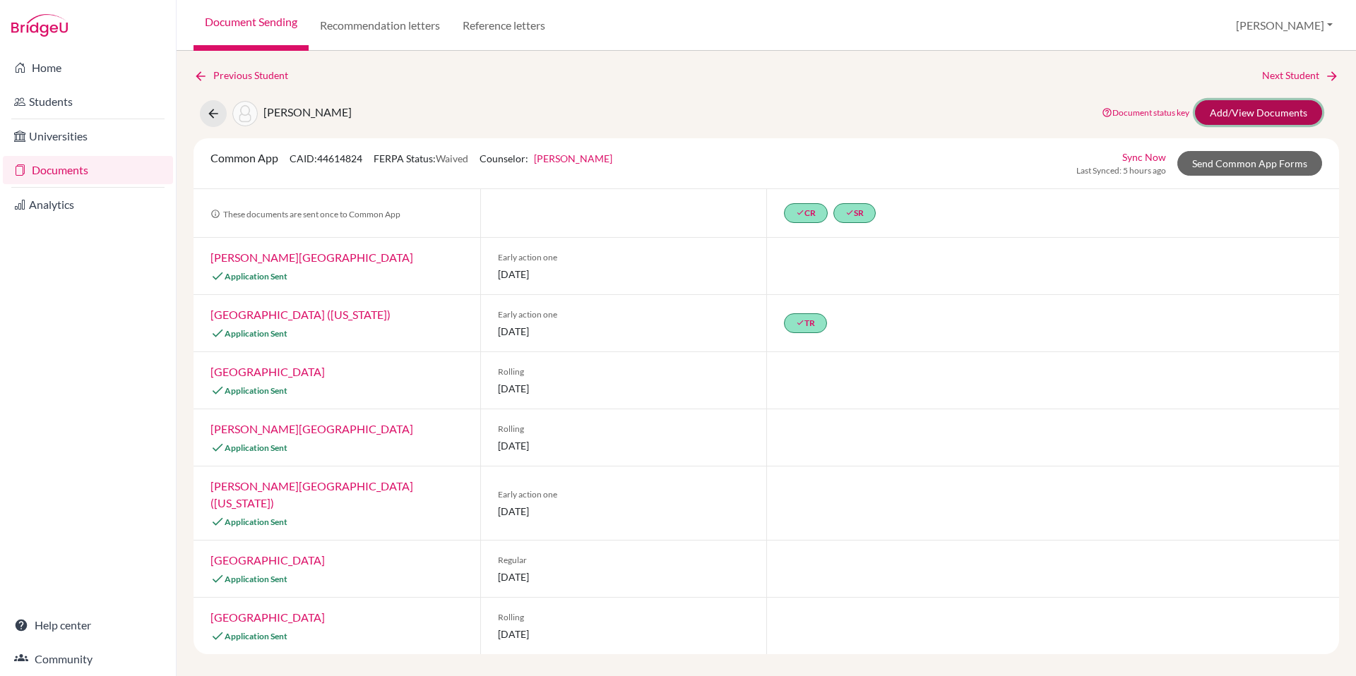
click at [1264, 114] on link "Add/View Documents" at bounding box center [1258, 112] width 127 height 25
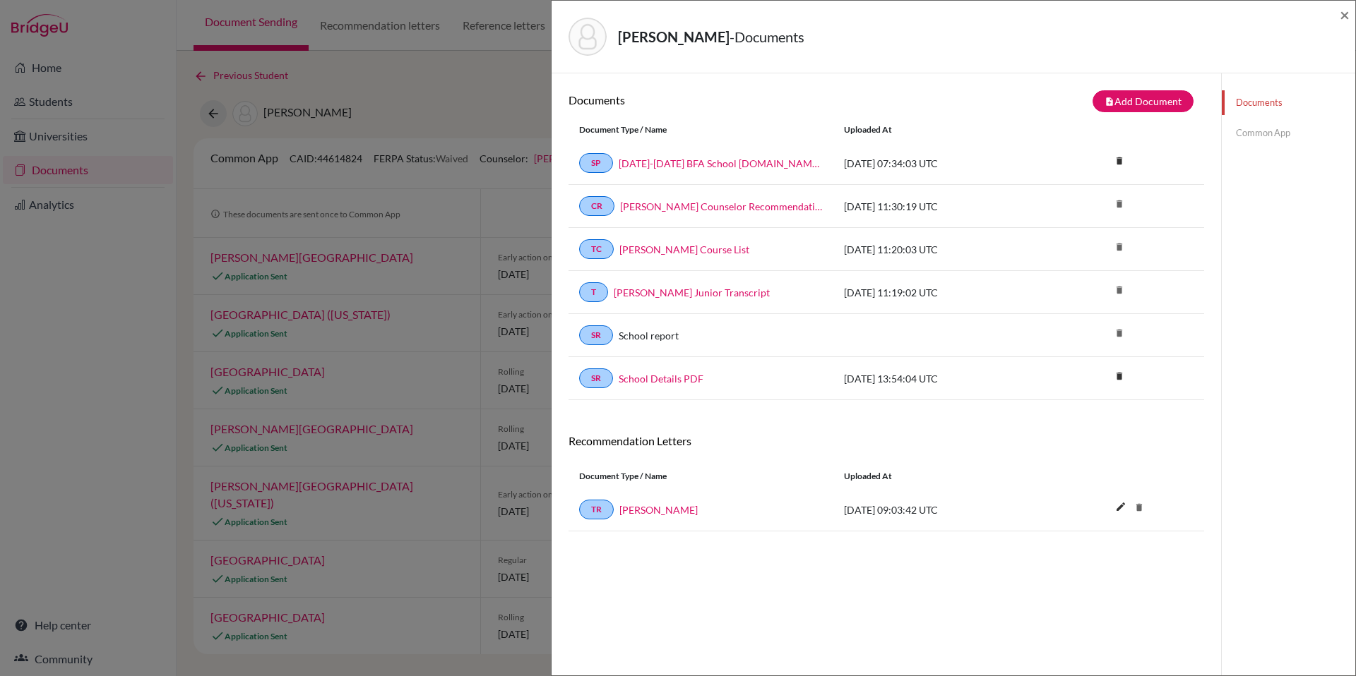
click at [1248, 136] on link "Common App" at bounding box center [1287, 133] width 133 height 25
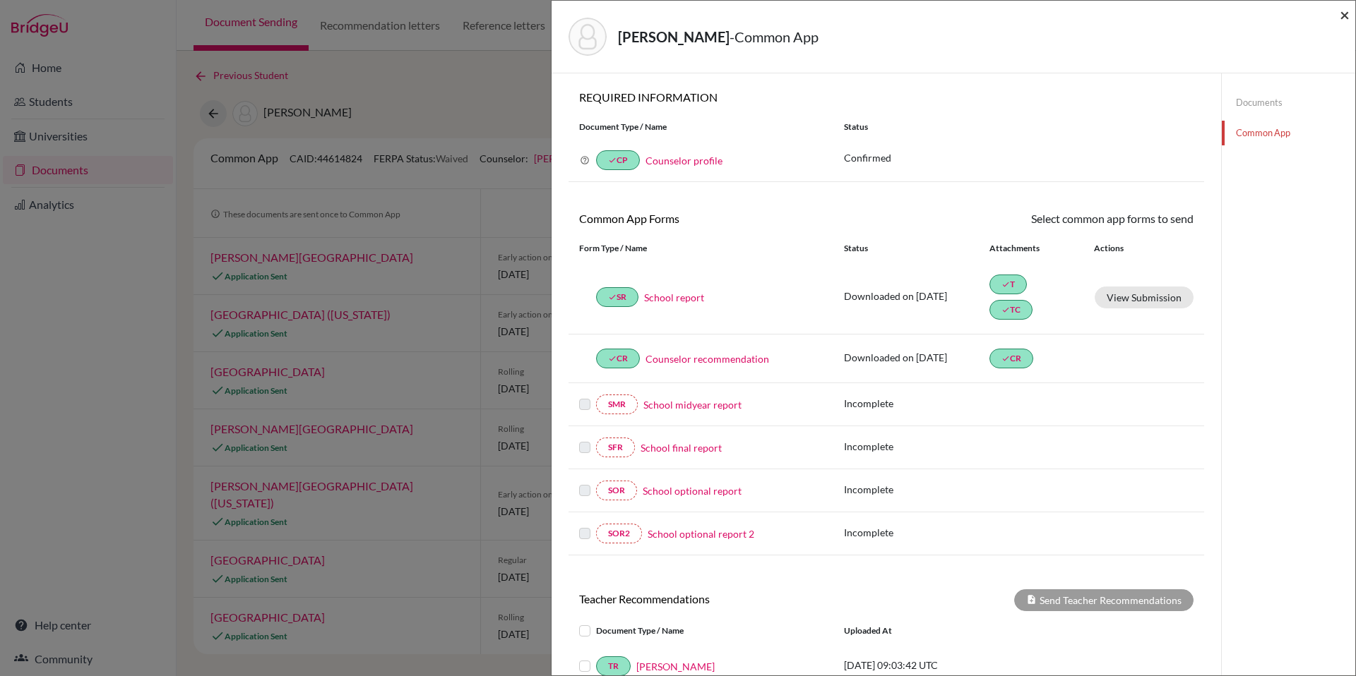
click at [1344, 17] on span "×" at bounding box center [1344, 14] width 10 height 20
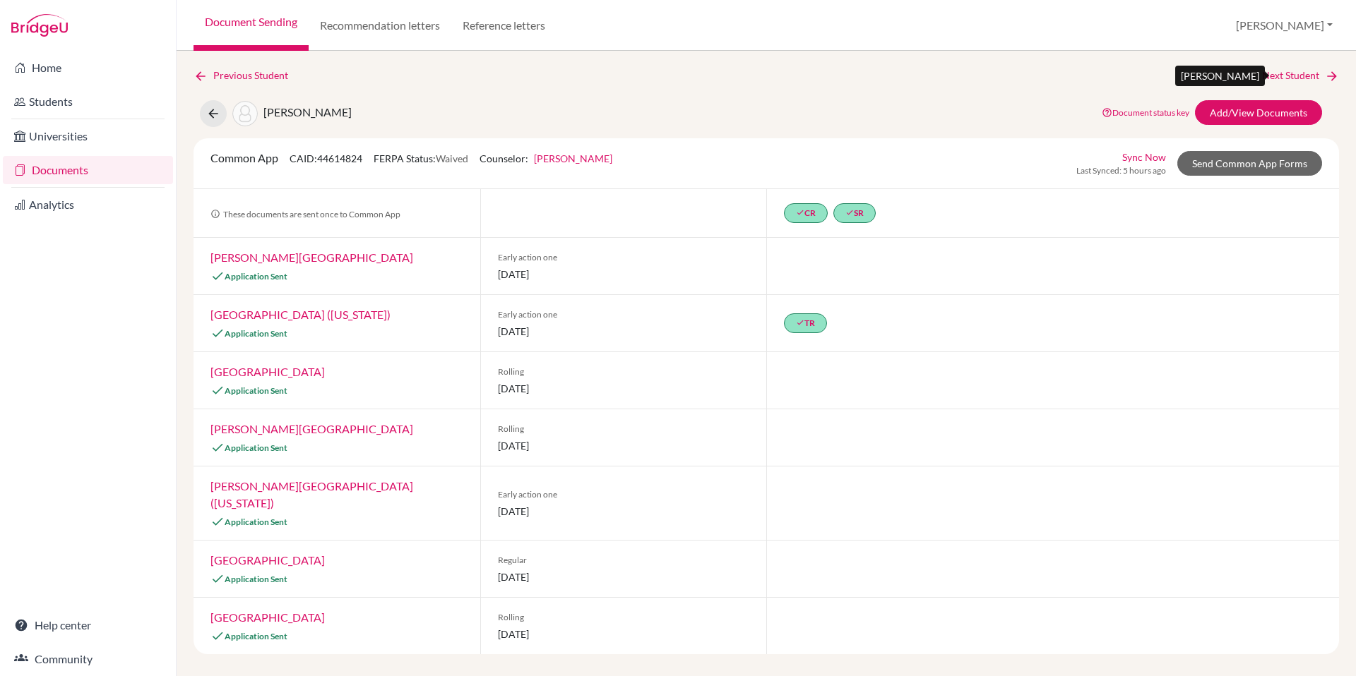
click at [1310, 76] on link "Next Student" at bounding box center [1300, 76] width 77 height 16
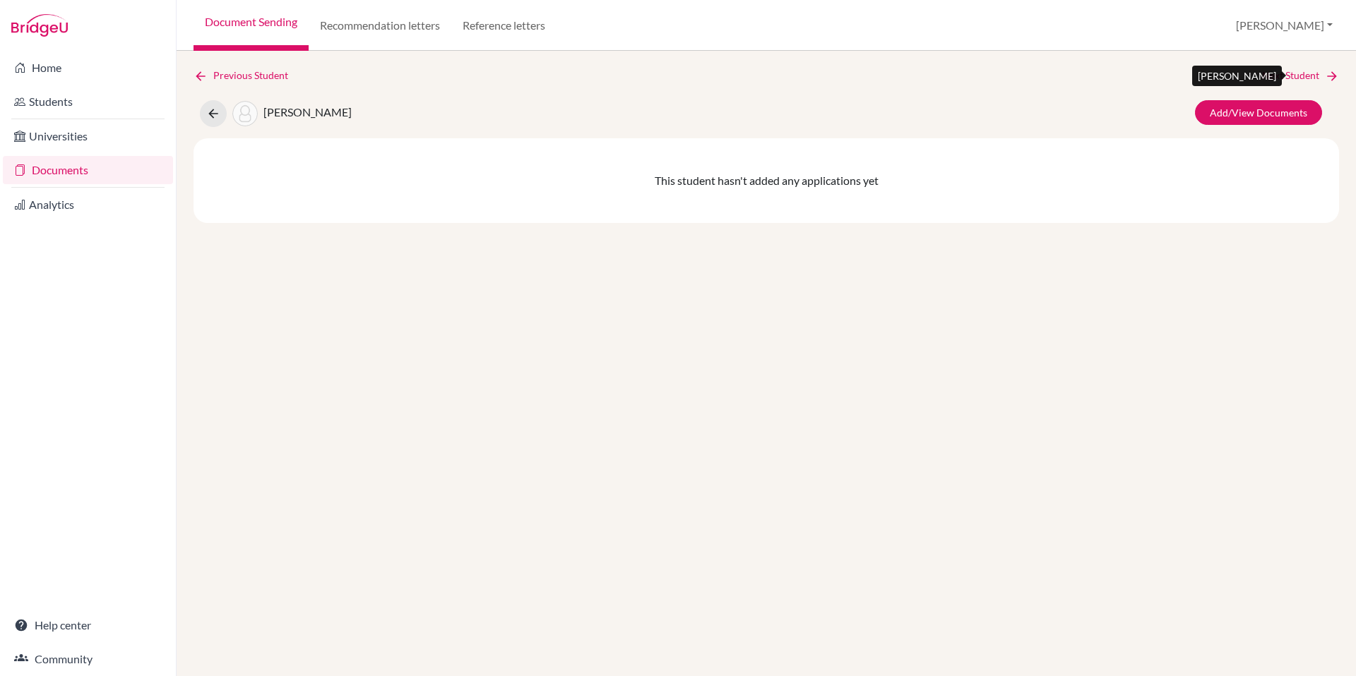
click at [1310, 76] on link "Next Student" at bounding box center [1300, 76] width 77 height 16
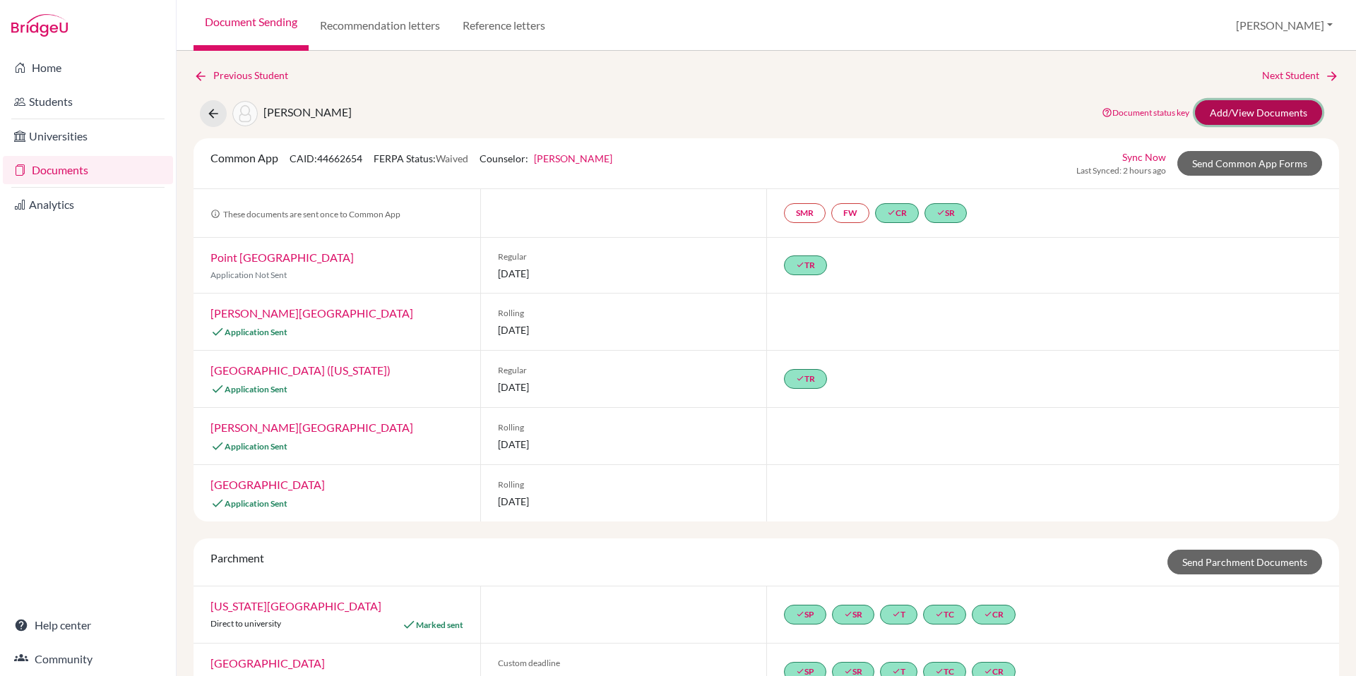
click at [1266, 109] on link "Add/View Documents" at bounding box center [1258, 112] width 127 height 25
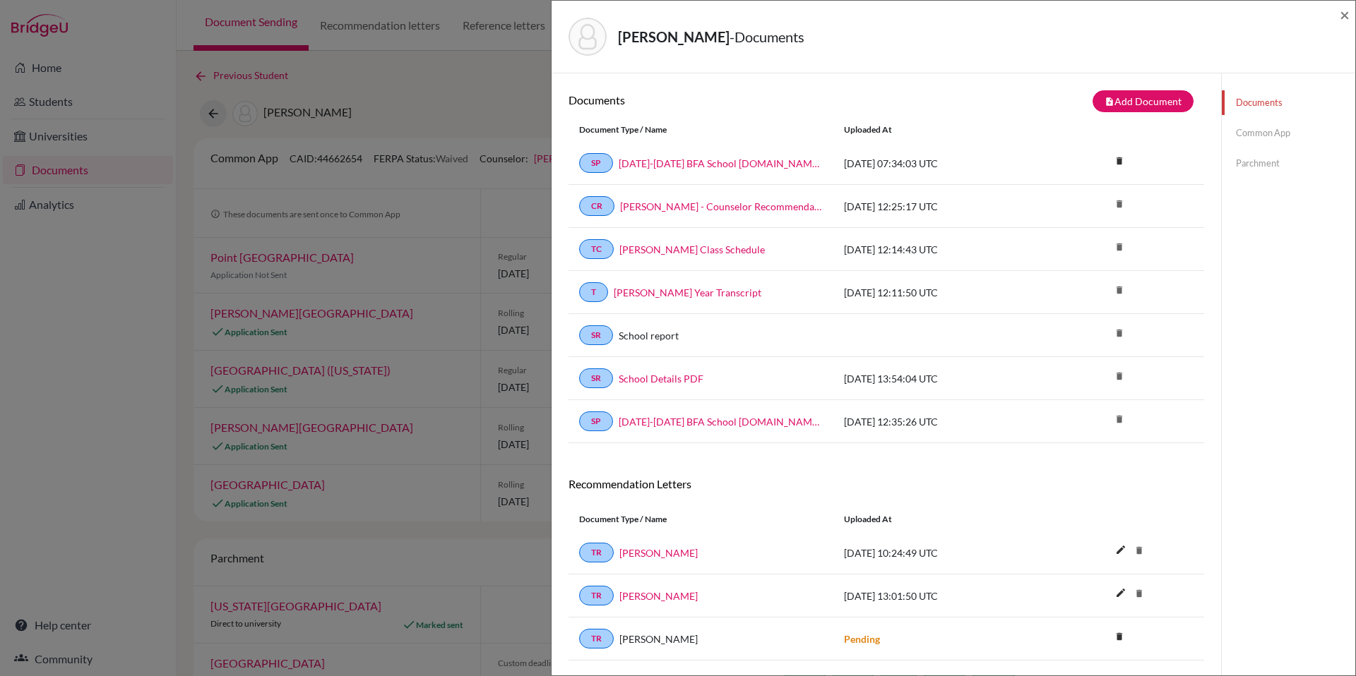
click at [1259, 160] on link "Parchment" at bounding box center [1287, 163] width 133 height 25
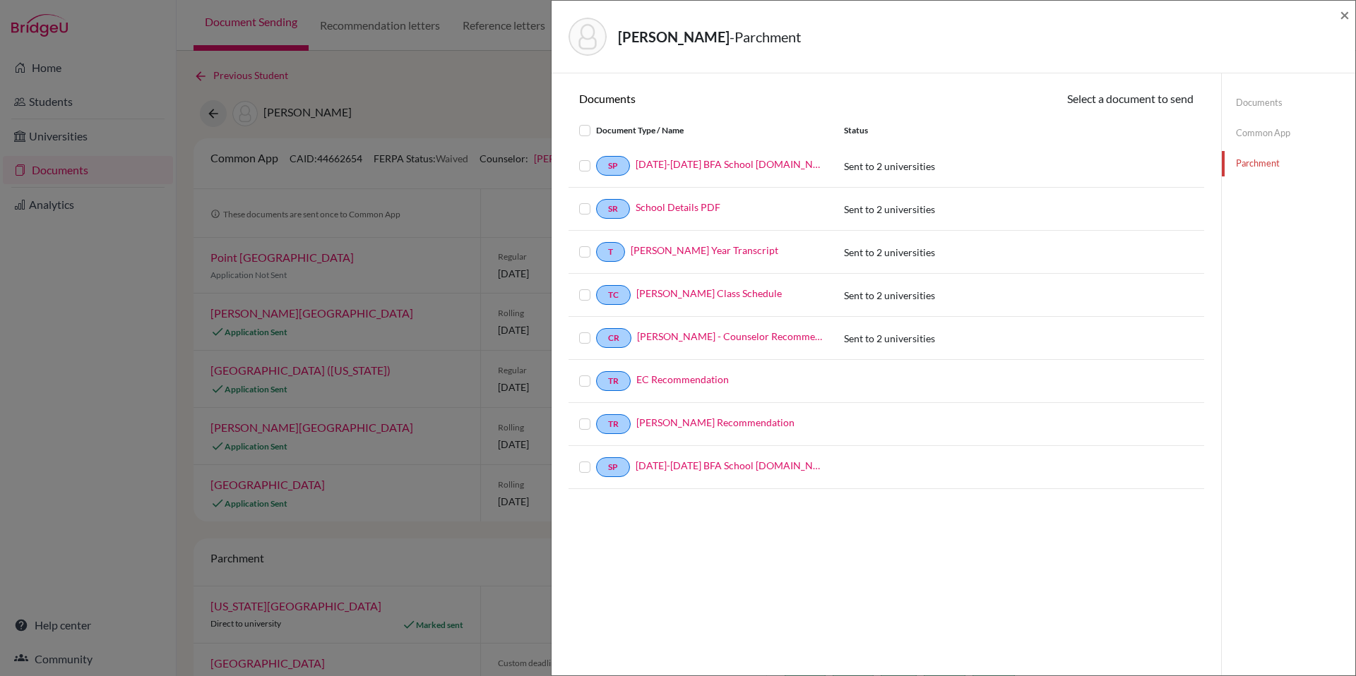
click at [596, 122] on label at bounding box center [596, 122] width 0 height 0
click at [0, 0] on input "checkbox" at bounding box center [0, 0] width 0 height 0
click at [1152, 102] on button "Continue" at bounding box center [1154, 101] width 78 height 22
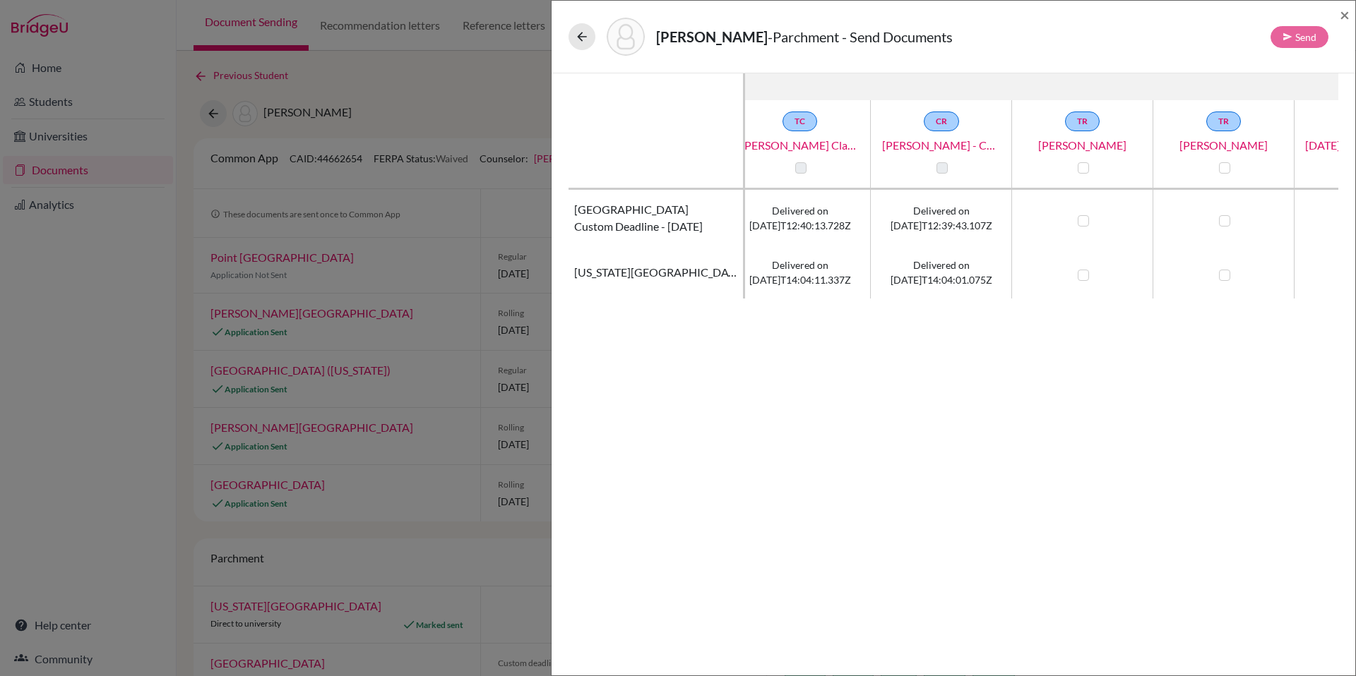
scroll to position [0, 547]
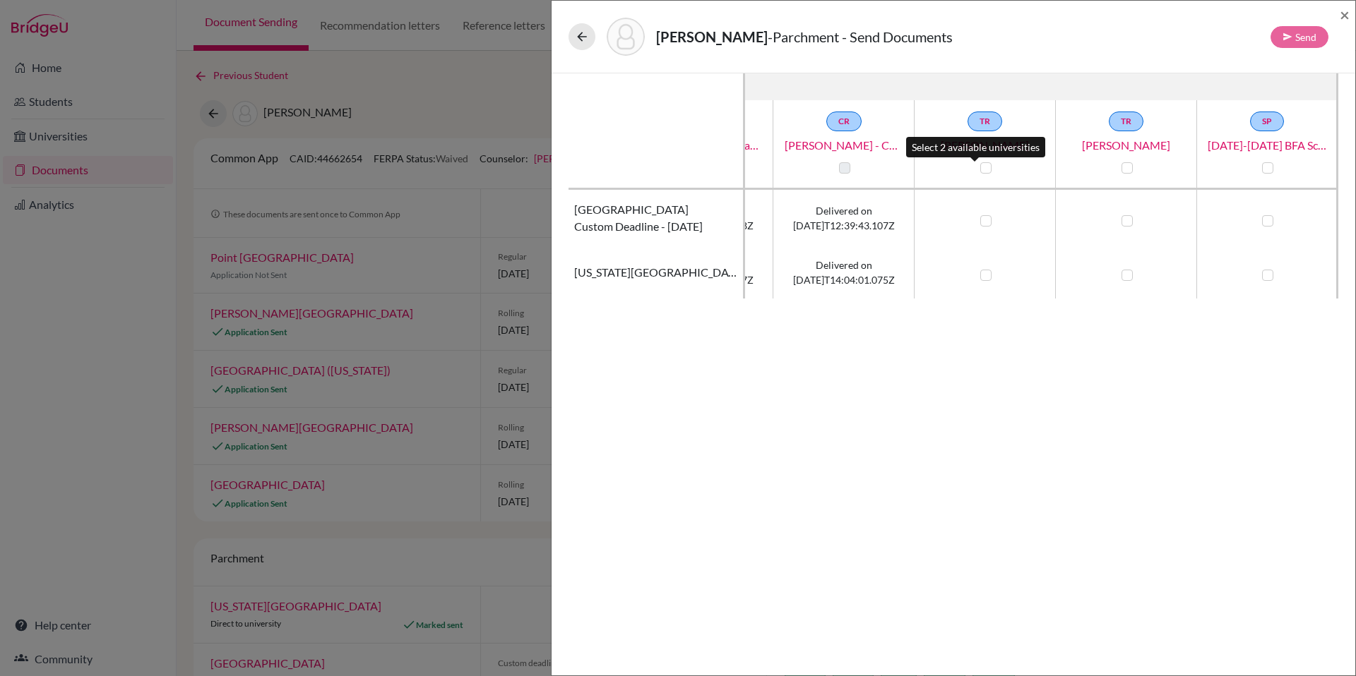
click at [980, 169] on label at bounding box center [985, 167] width 11 height 11
click at [977, 169] on input "checkbox" at bounding box center [981, 167] width 11 height 14
checkbox input "true"
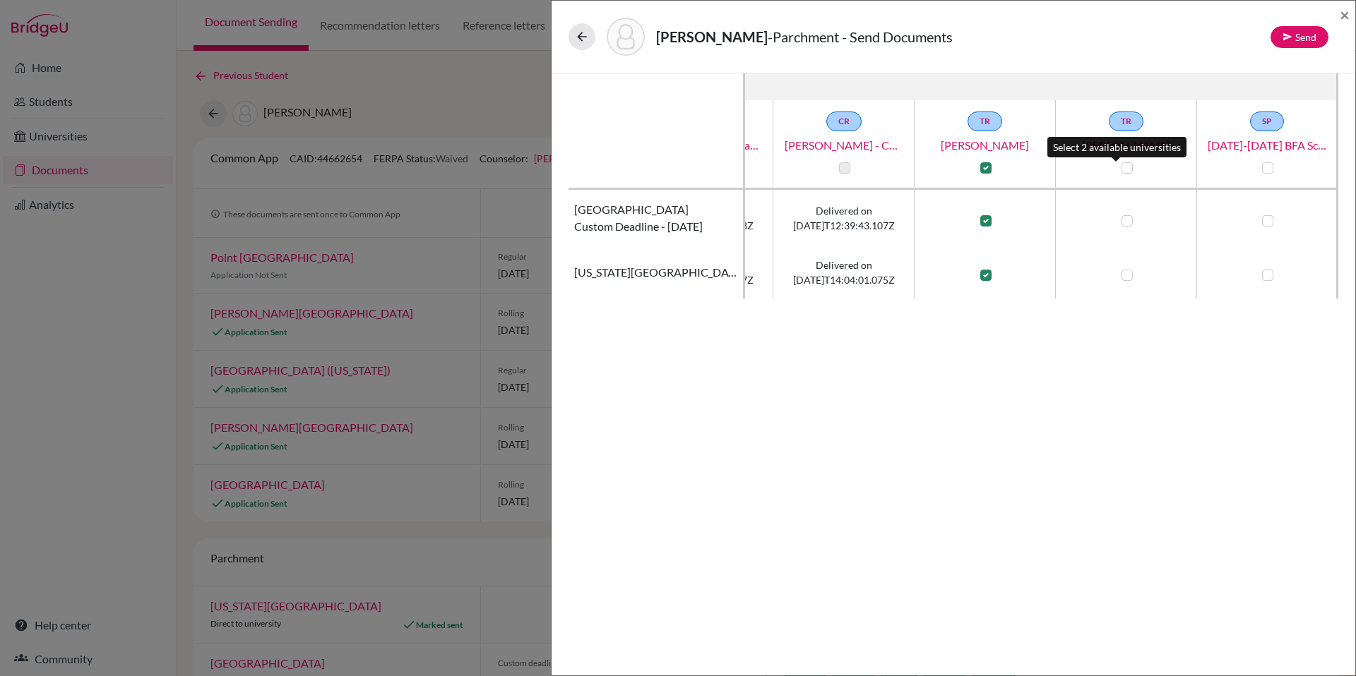
click at [1121, 166] on label at bounding box center [1126, 167] width 11 height 11
click at [1118, 166] on input "checkbox" at bounding box center [1123, 167] width 11 height 14
checkbox input "true"
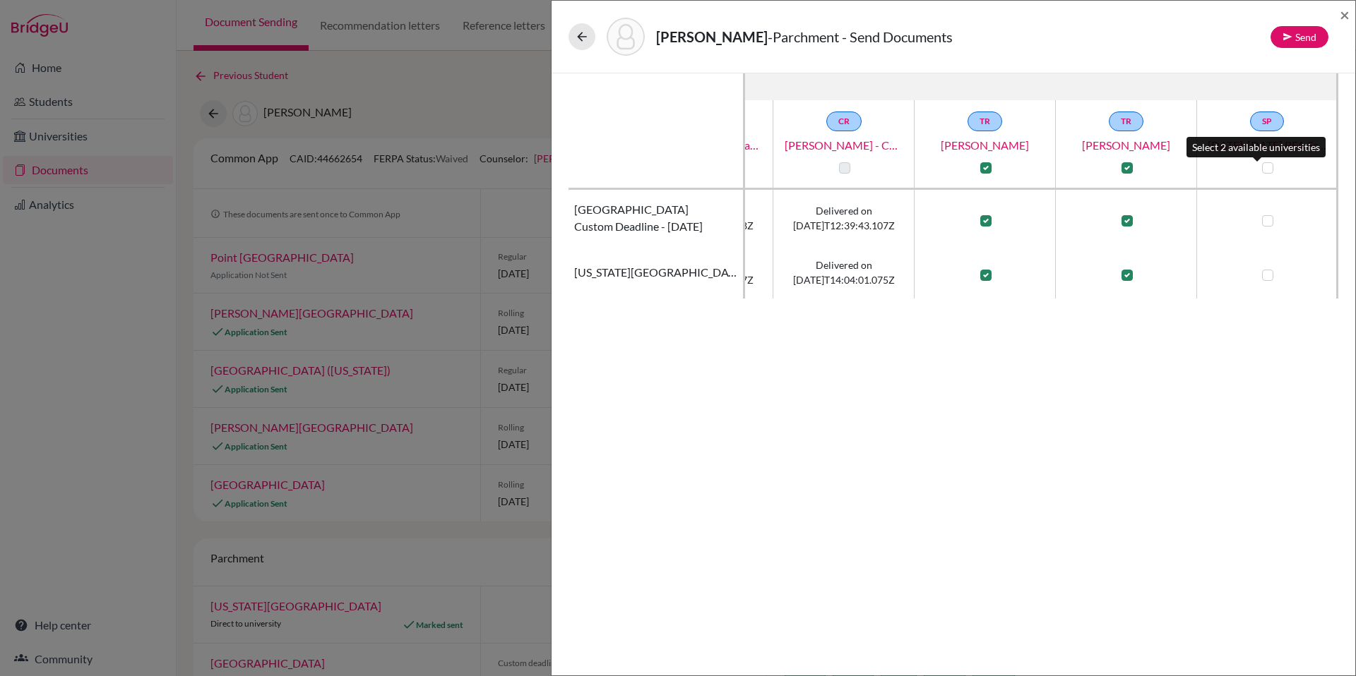
click at [1262, 168] on label at bounding box center [1267, 167] width 11 height 11
click at [1258, 168] on input "checkbox" at bounding box center [1263, 167] width 11 height 14
checkbox input "true"
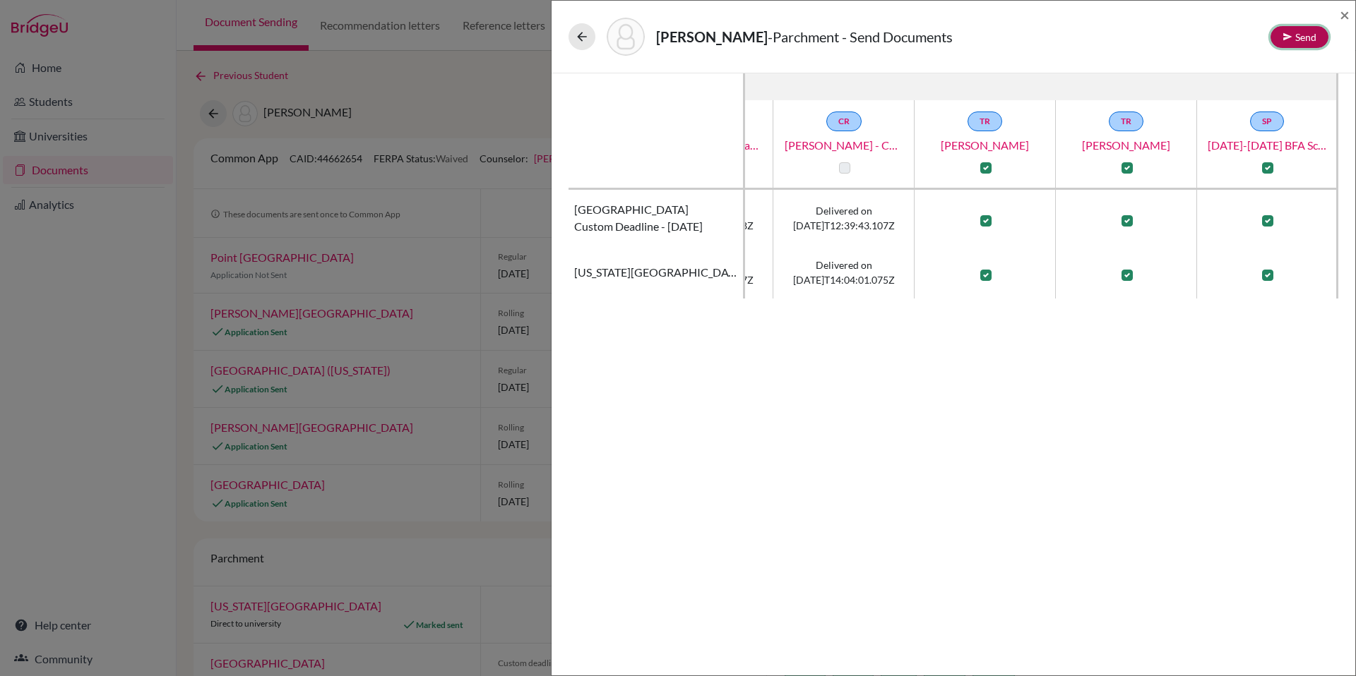
click at [1312, 39] on button "Send" at bounding box center [1299, 37] width 58 height 22
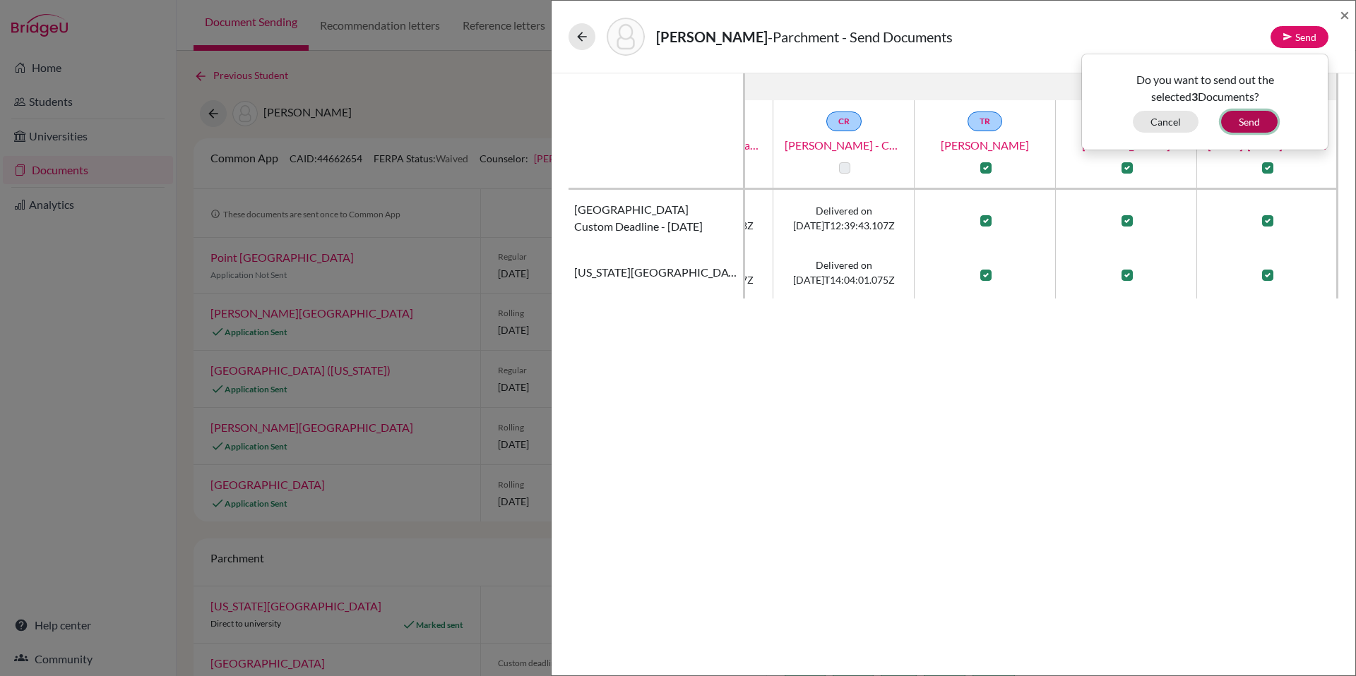
click at [1255, 116] on button "Send" at bounding box center [1249, 122] width 56 height 22
checkbox input "false"
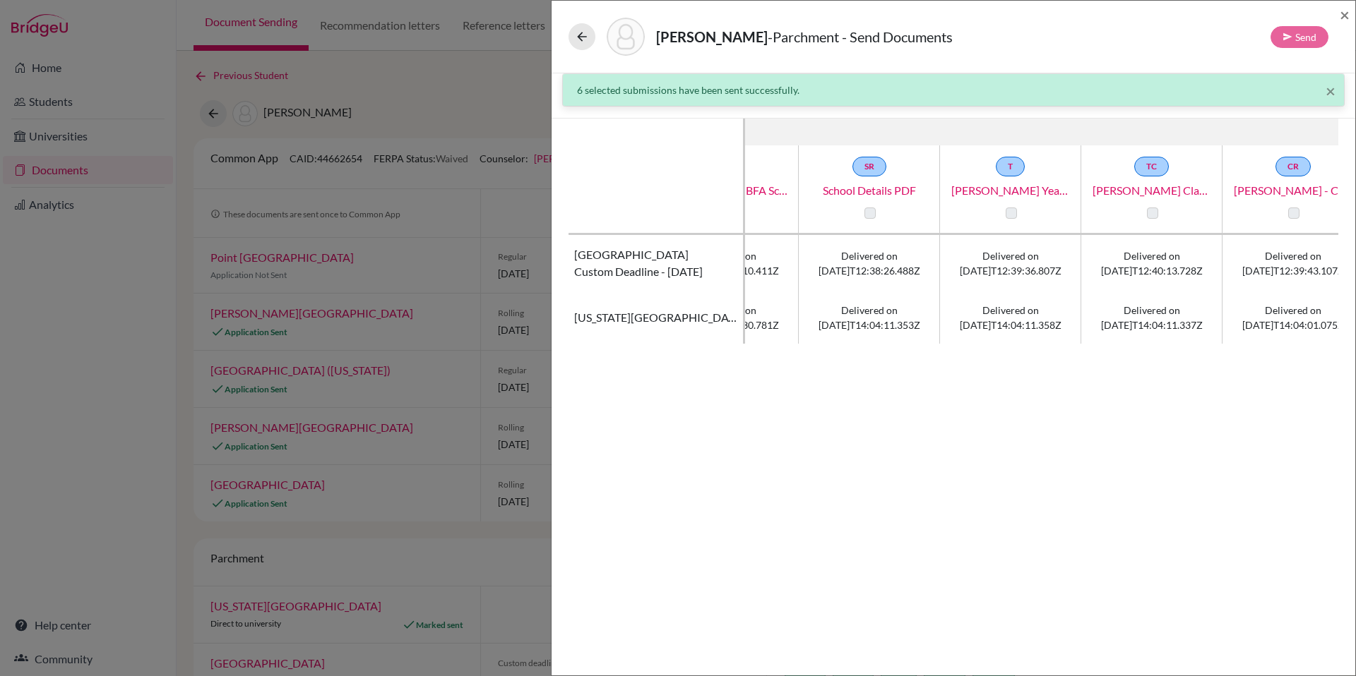
scroll to position [0, 0]
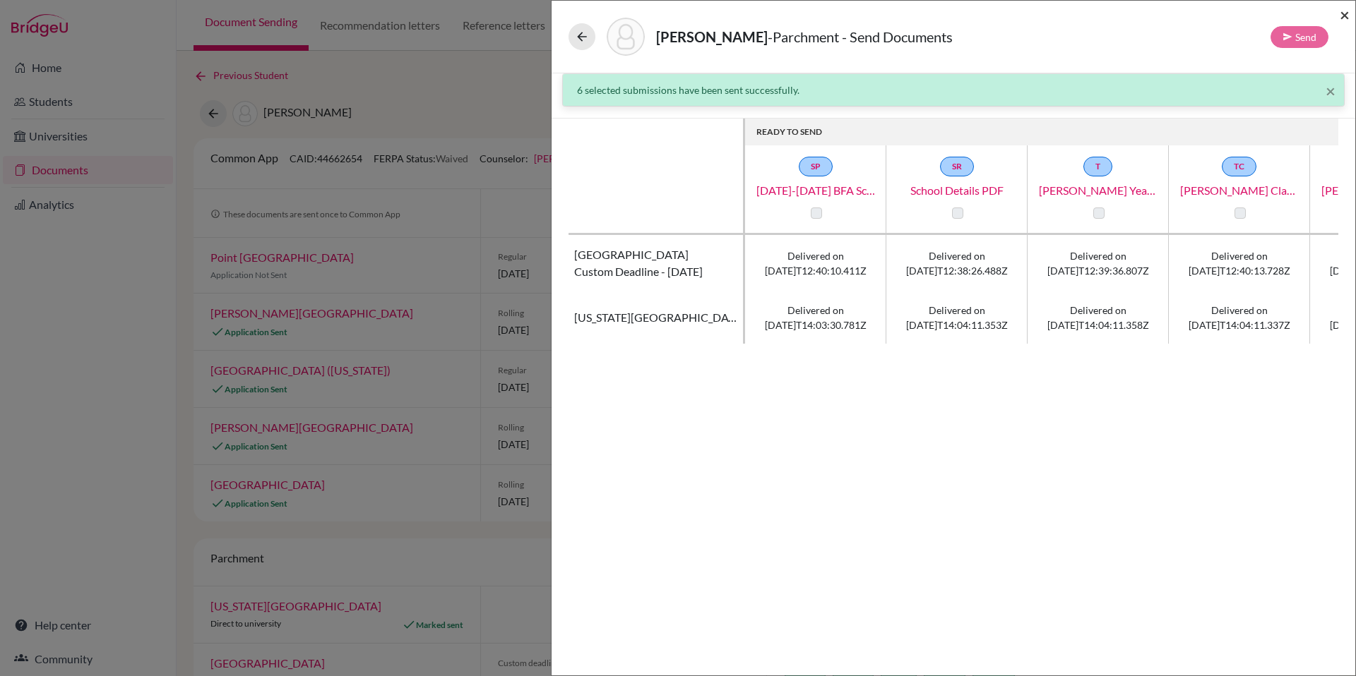
click at [1345, 16] on span "×" at bounding box center [1344, 14] width 10 height 20
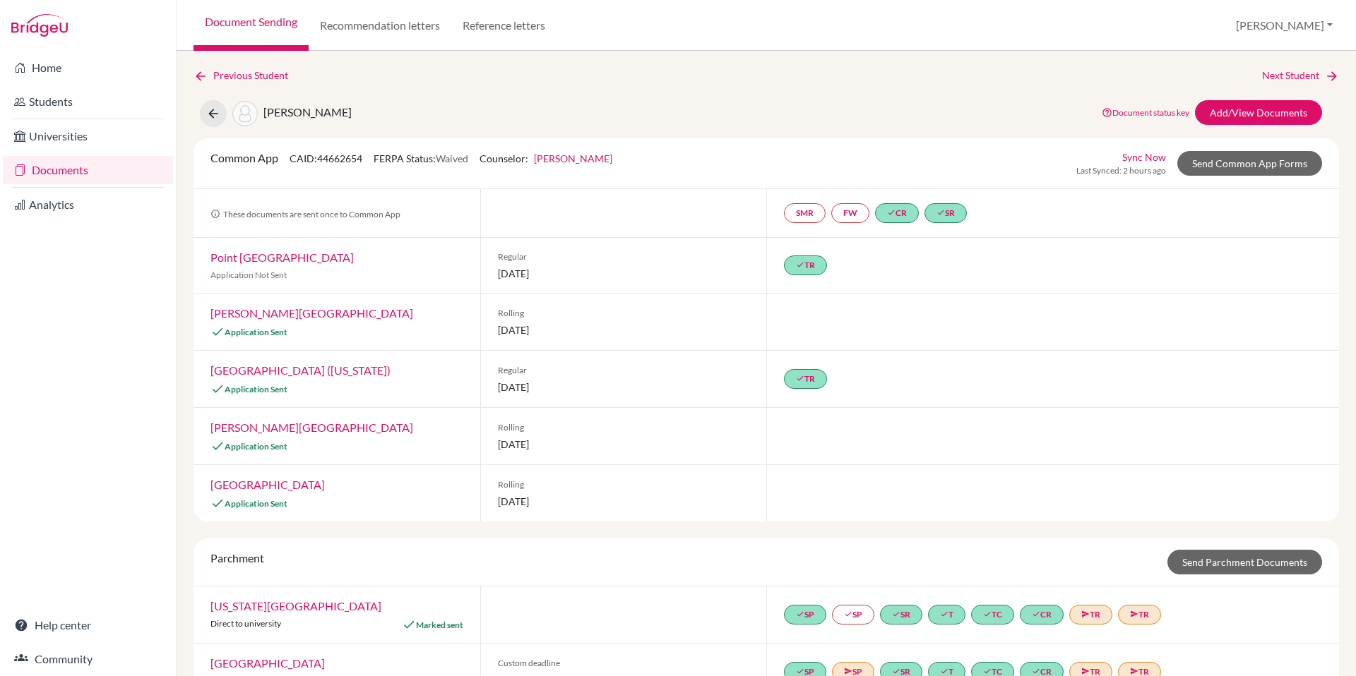
scroll to position [41, 0]
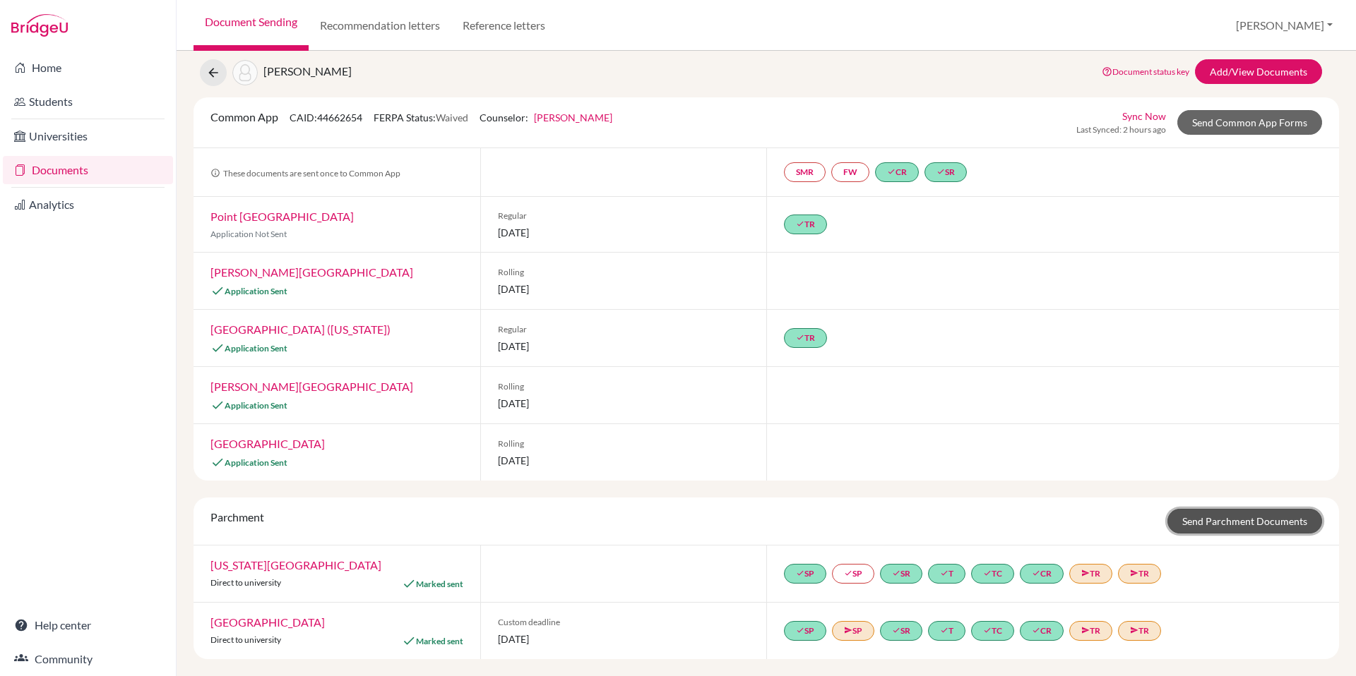
click at [1238, 518] on link "Send Parchment Documents" at bounding box center [1244, 521] width 155 height 25
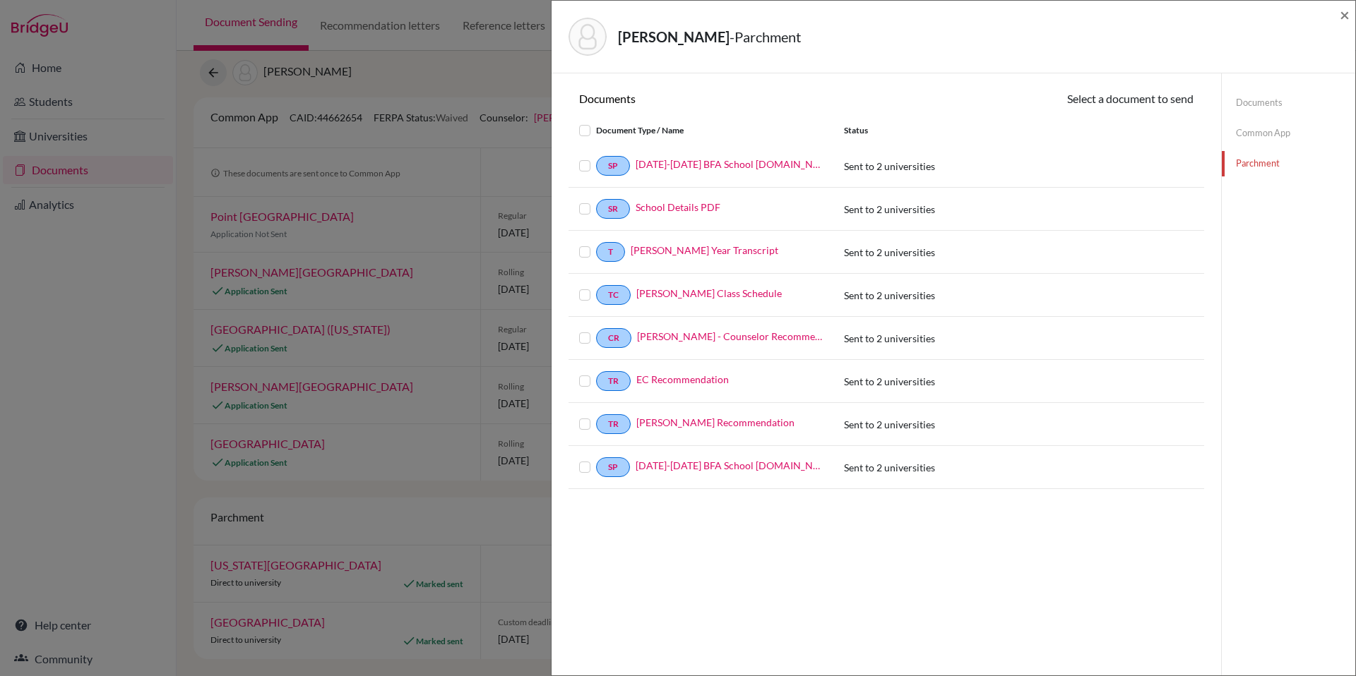
click at [1262, 99] on link "Documents" at bounding box center [1287, 102] width 133 height 25
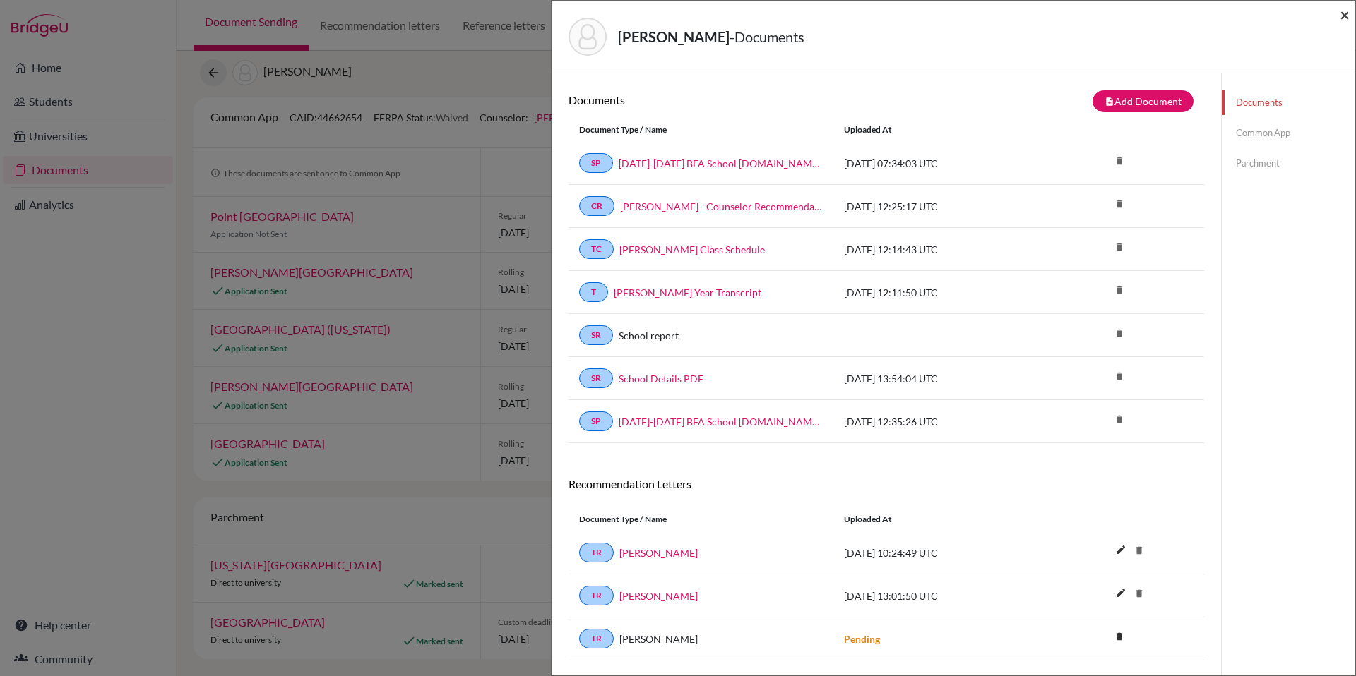
click at [1348, 13] on span "×" at bounding box center [1344, 14] width 10 height 20
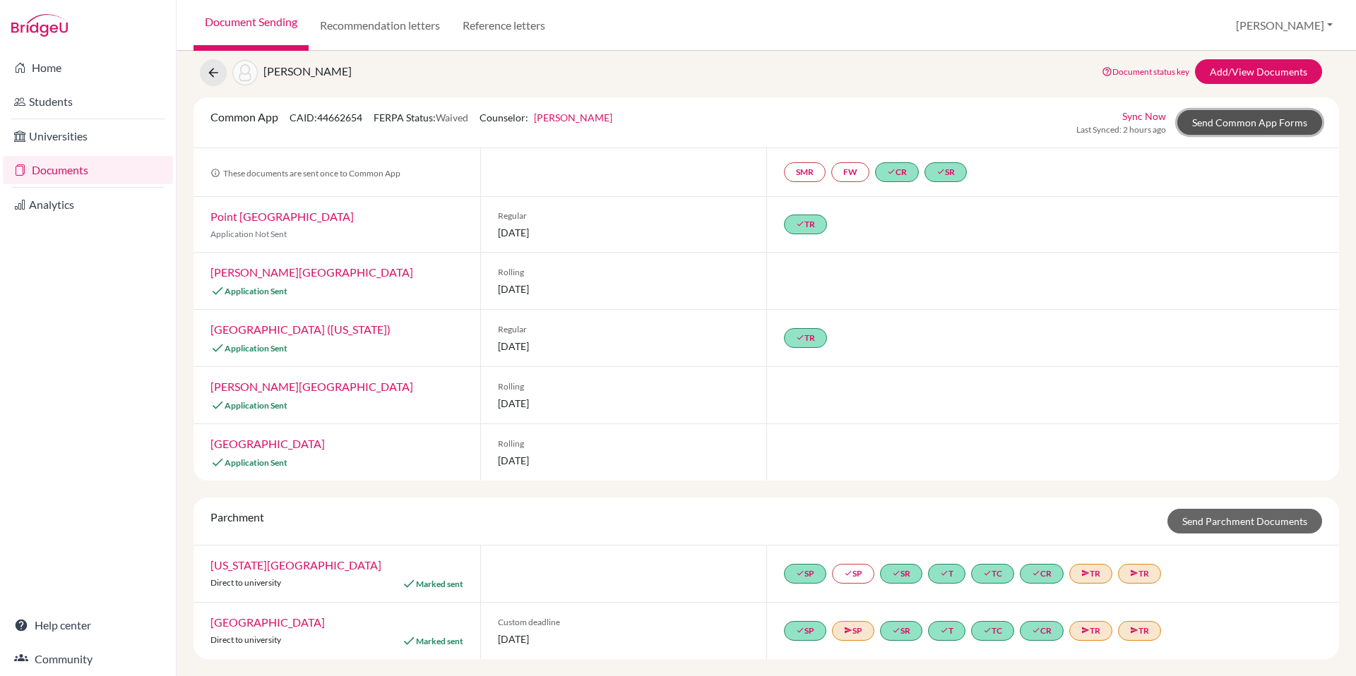
click at [1233, 115] on link "Send Common App Forms" at bounding box center [1249, 122] width 145 height 25
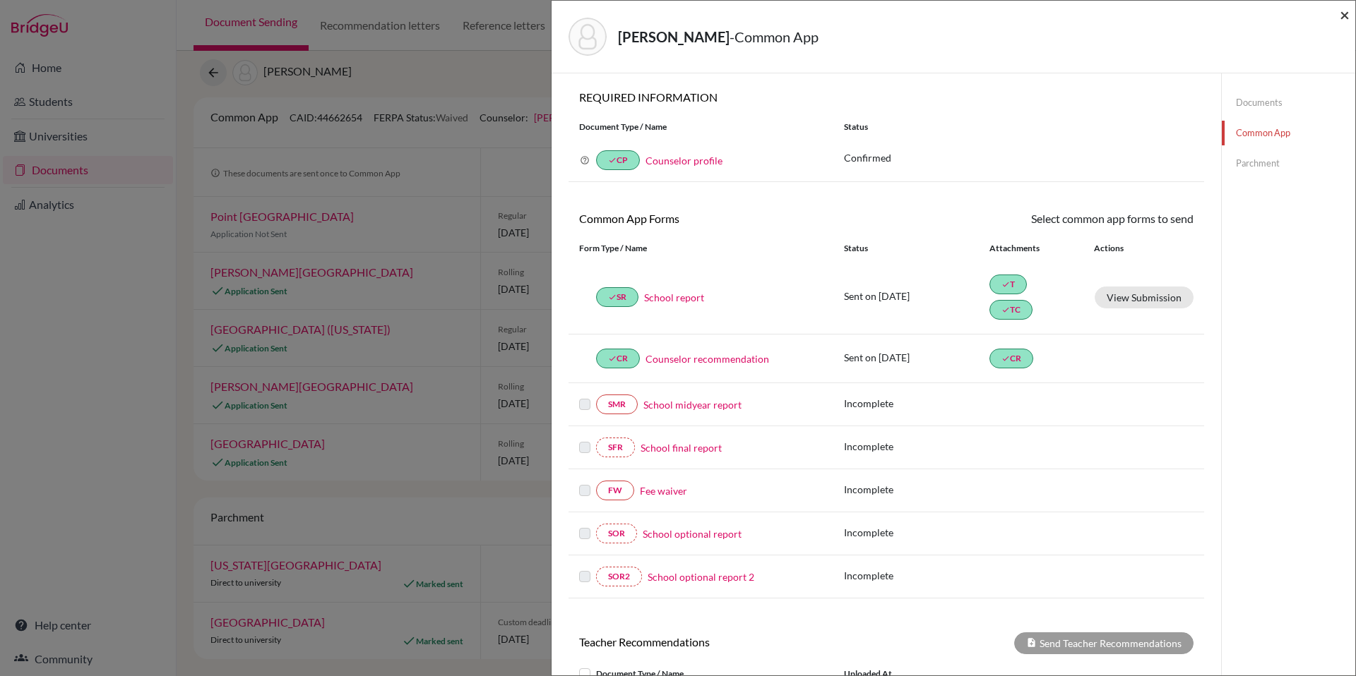
click at [1344, 15] on span "×" at bounding box center [1344, 14] width 10 height 20
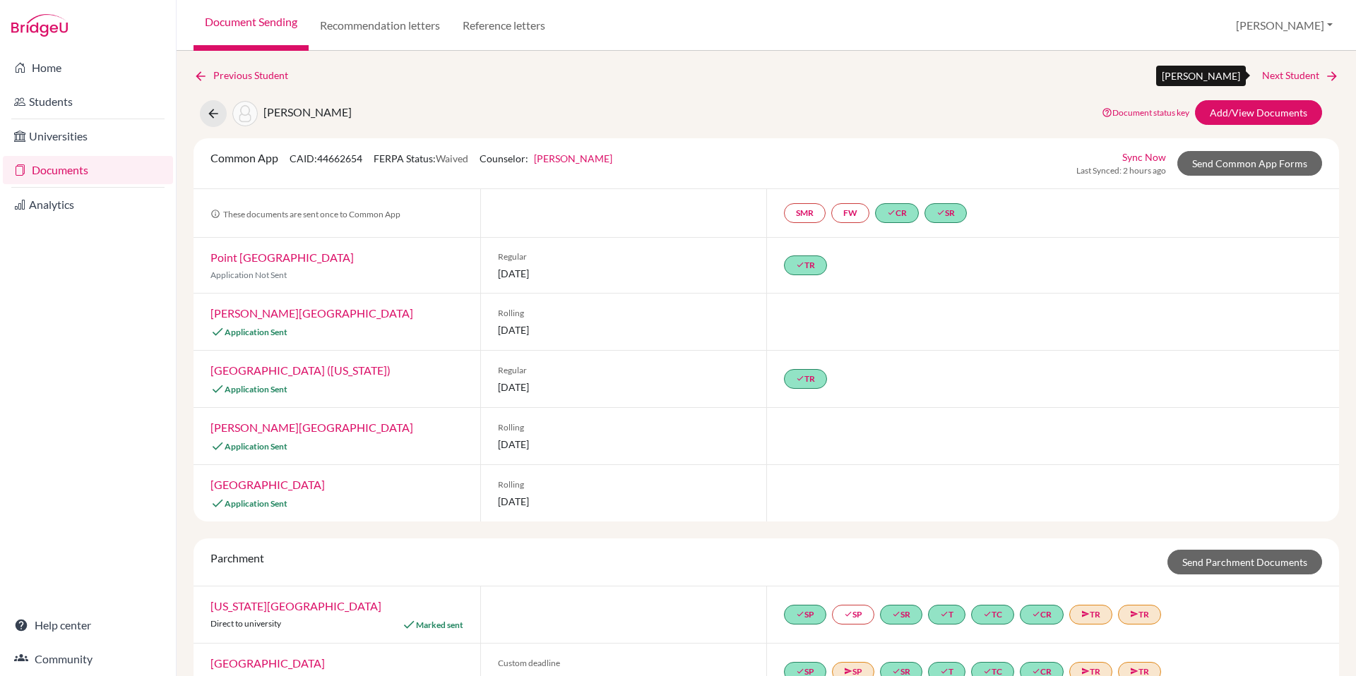
click at [1269, 72] on link "Next Student" at bounding box center [1300, 76] width 77 height 16
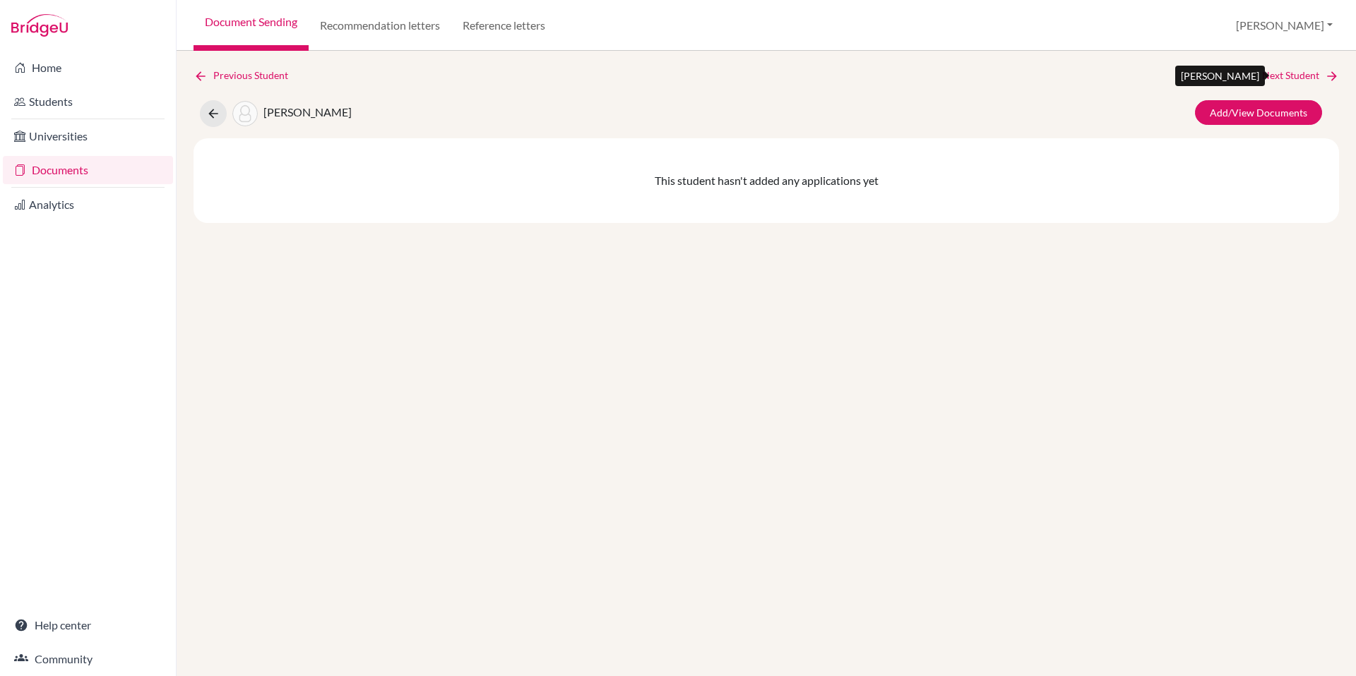
click at [1288, 73] on link "Next Student" at bounding box center [1300, 76] width 77 height 16
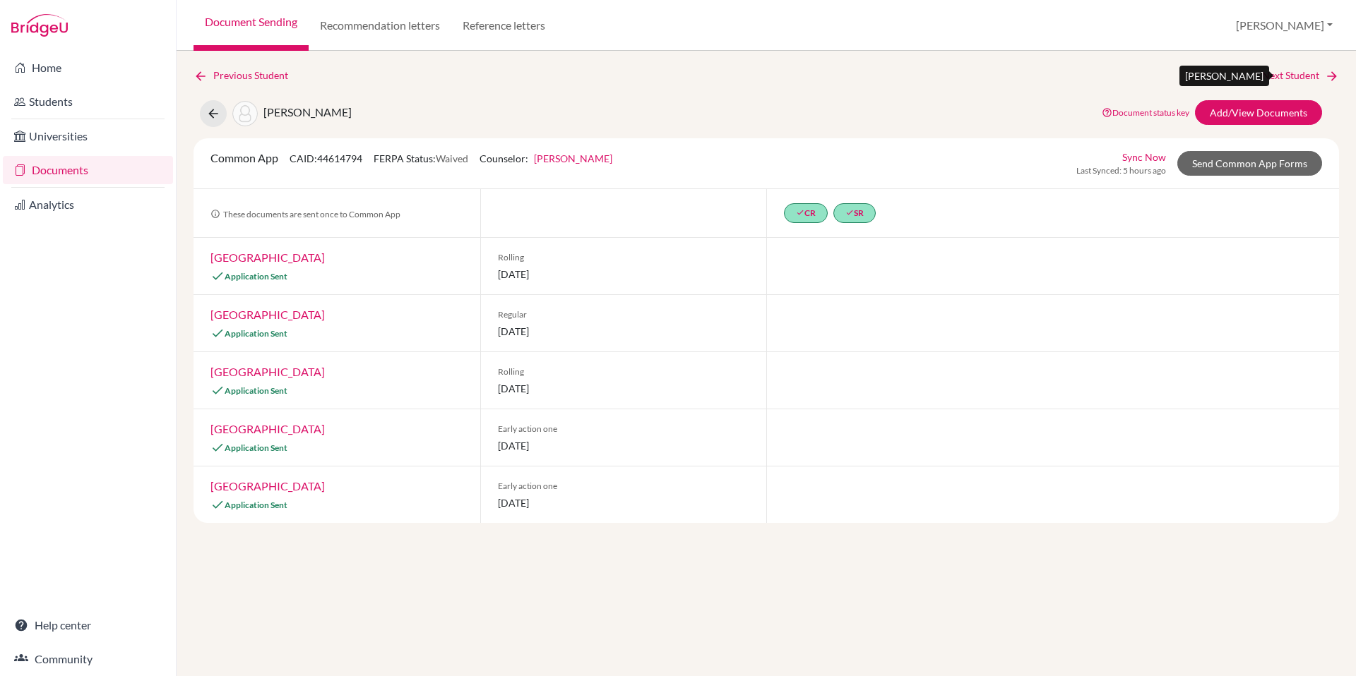
click at [1288, 73] on link "Next Student" at bounding box center [1300, 76] width 77 height 16
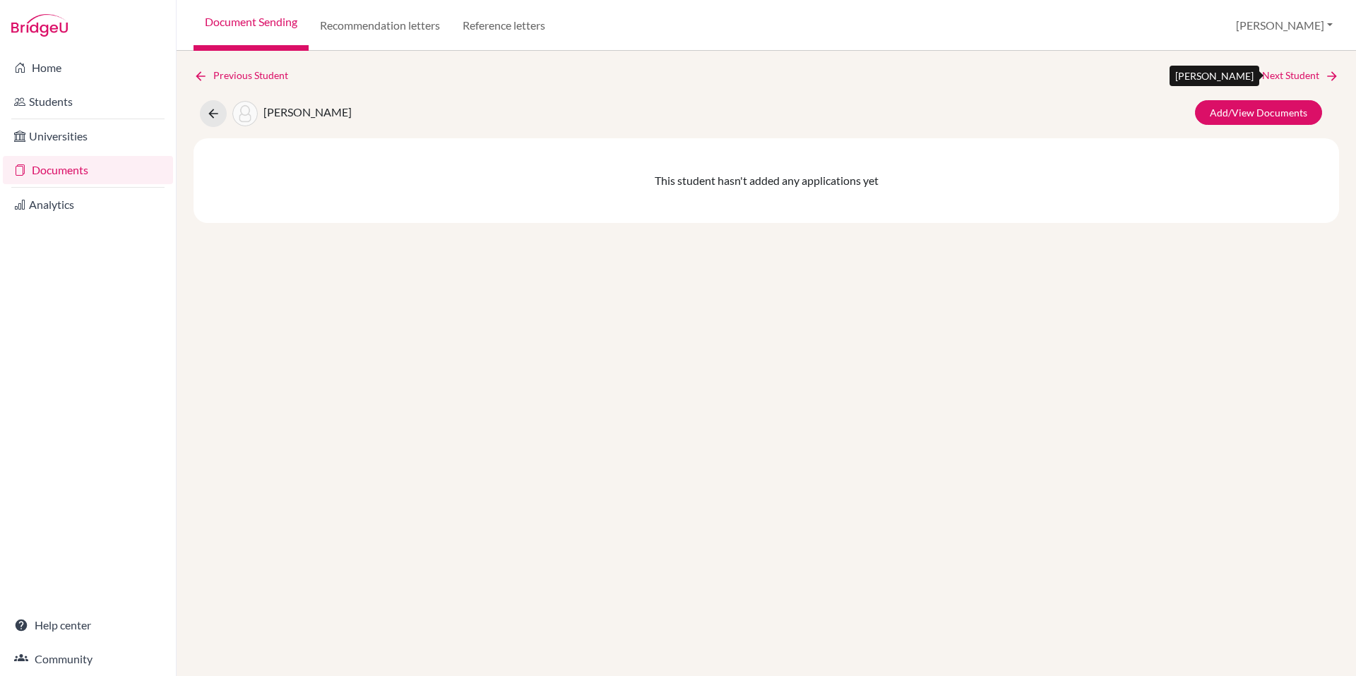
click at [1288, 73] on link "Next Student" at bounding box center [1300, 76] width 77 height 16
